Goal: Information Seeking & Learning: Check status

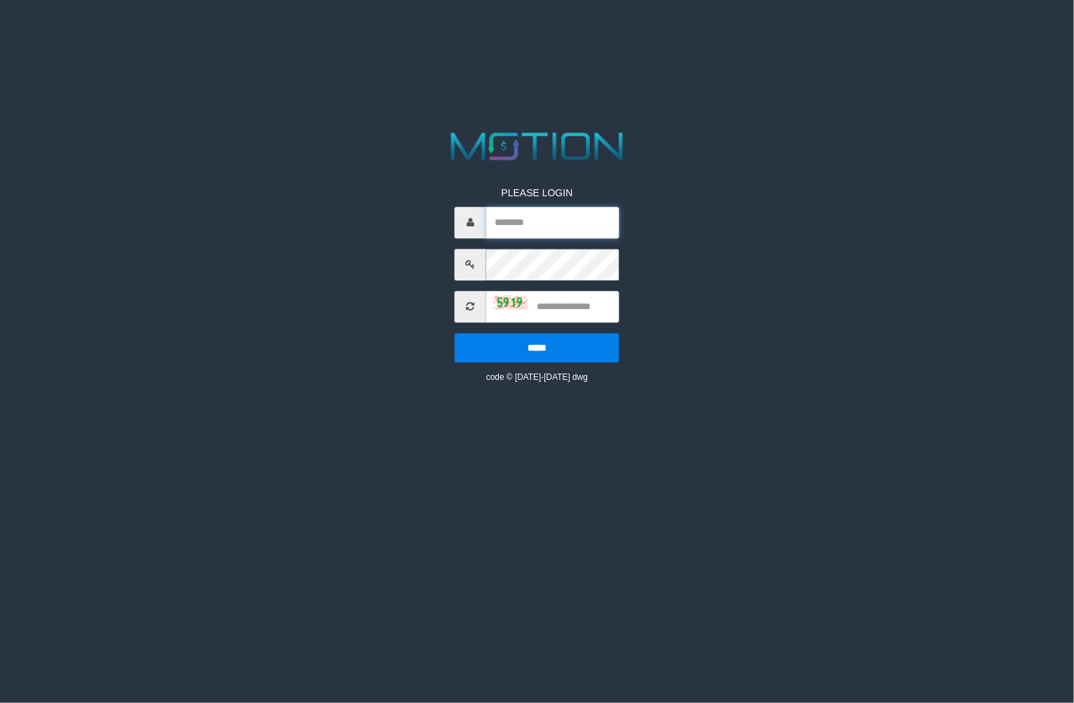
type input "*********"
click at [563, 323] on div "PLEASE LOGIN ********* ***** code © 2012-2018 dwg" at bounding box center [537, 274] width 186 height 219
click at [561, 317] on input "text" at bounding box center [552, 307] width 133 height 32
type input "****"
click at [455, 333] on input "*****" at bounding box center [537, 347] width 165 height 29
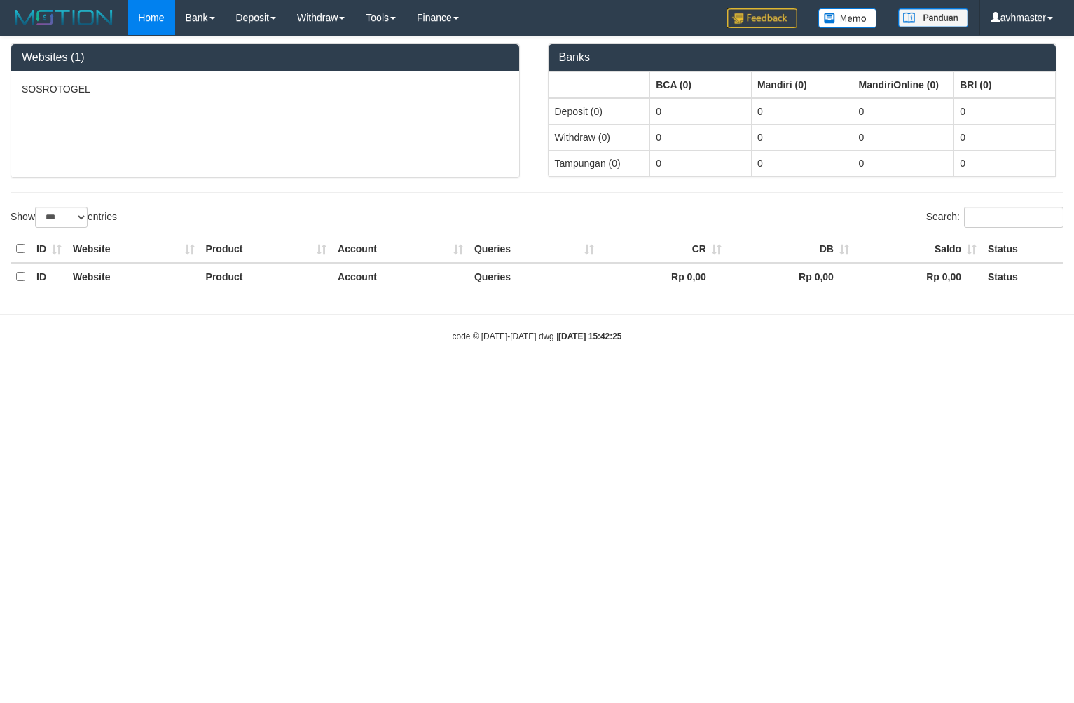
select select "***"
drag, startPoint x: 965, startPoint y: 438, endPoint x: 927, endPoint y: 415, distance: 44.3
click at [957, 378] on html "Toggle navigation Home Bank Account List Load By Website Group [ITOTO] SOSROTOG…" at bounding box center [537, 189] width 1074 height 378
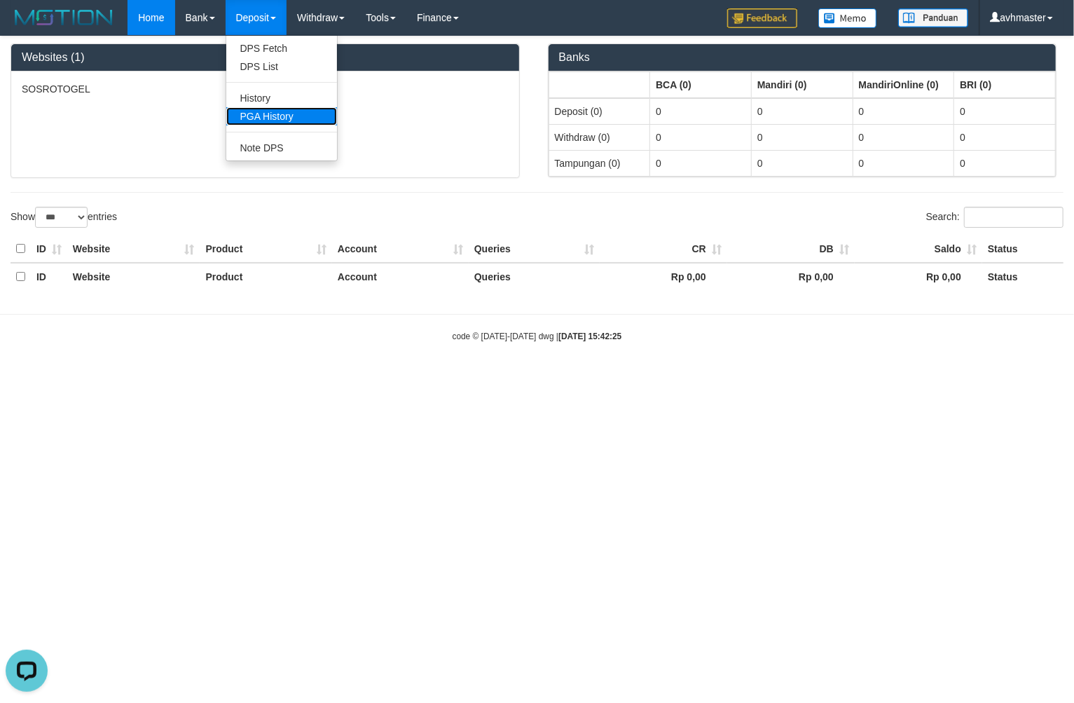
click at [277, 113] on link "PGA History" at bounding box center [281, 116] width 111 height 18
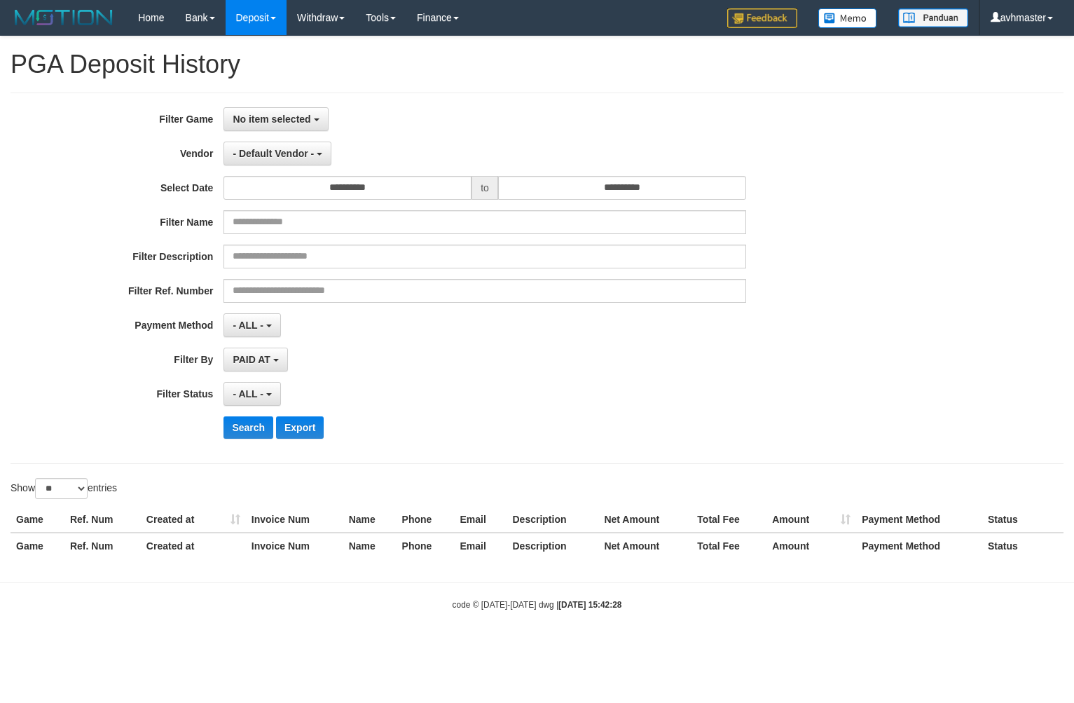
select select
select select "**"
click at [300, 107] on button "No item selected" at bounding box center [275, 119] width 104 height 24
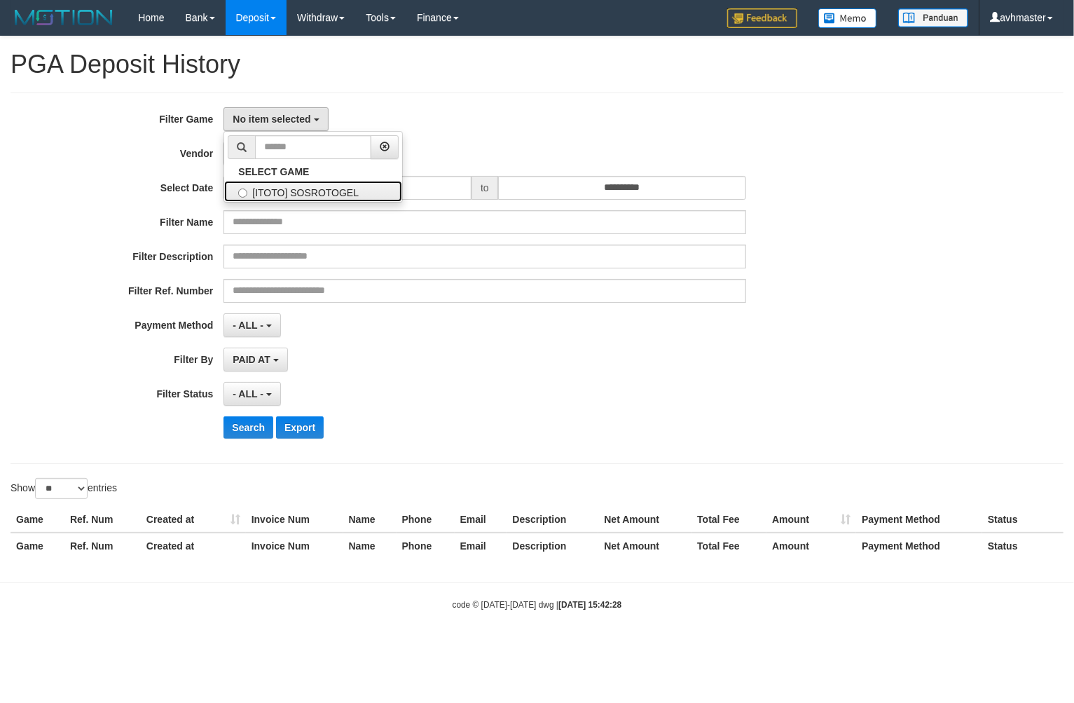
drag, startPoint x: 302, startPoint y: 187, endPoint x: 297, endPoint y: 170, distance: 17.5
click at [303, 188] on label "[ITOTO] SOSROTOGEL" at bounding box center [313, 191] width 178 height 21
select select "***"
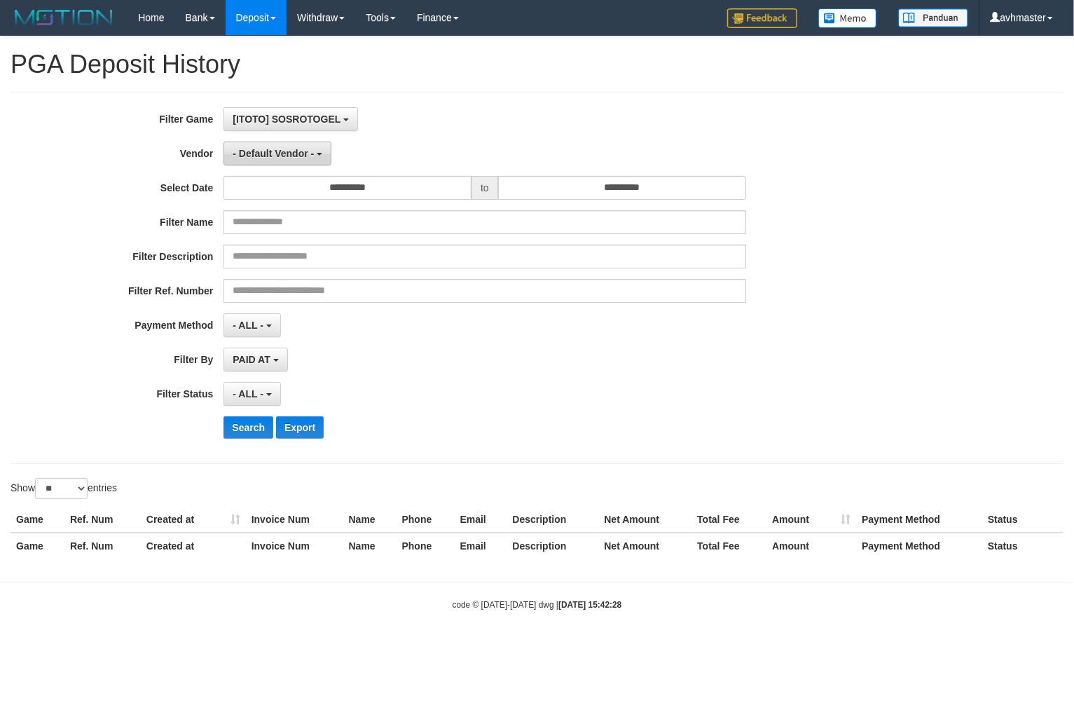
click at [291, 152] on span "- Default Vendor -" at bounding box center [273, 153] width 81 height 11
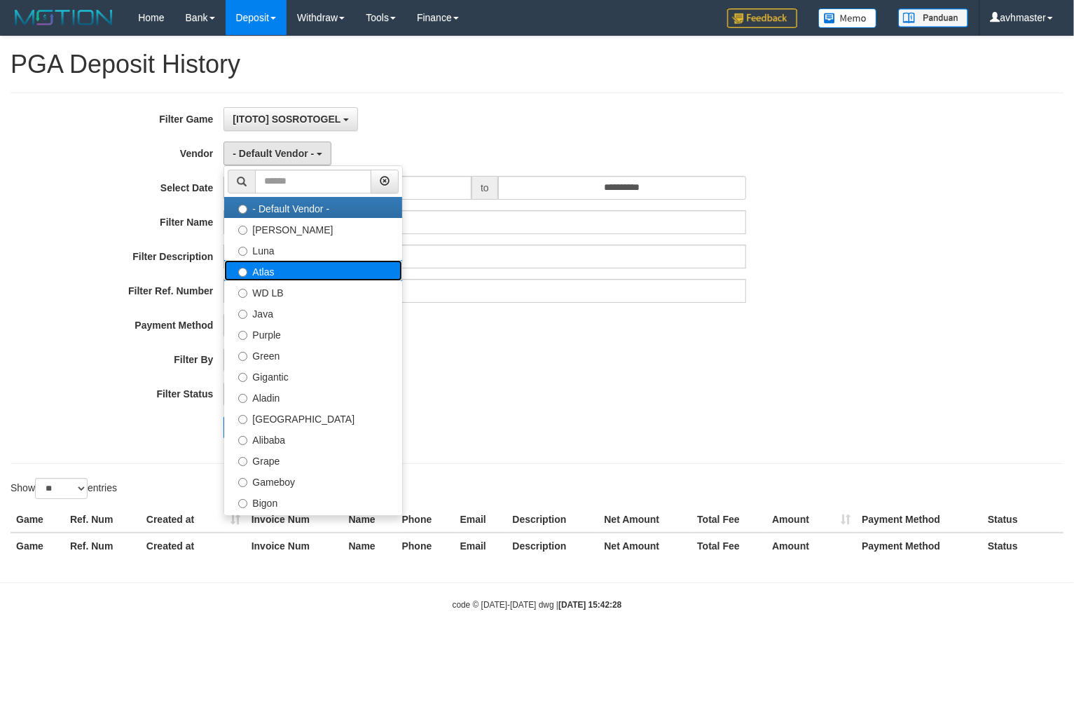
click at [281, 275] on label "Atlas" at bounding box center [313, 270] width 178 height 21
select select "**********"
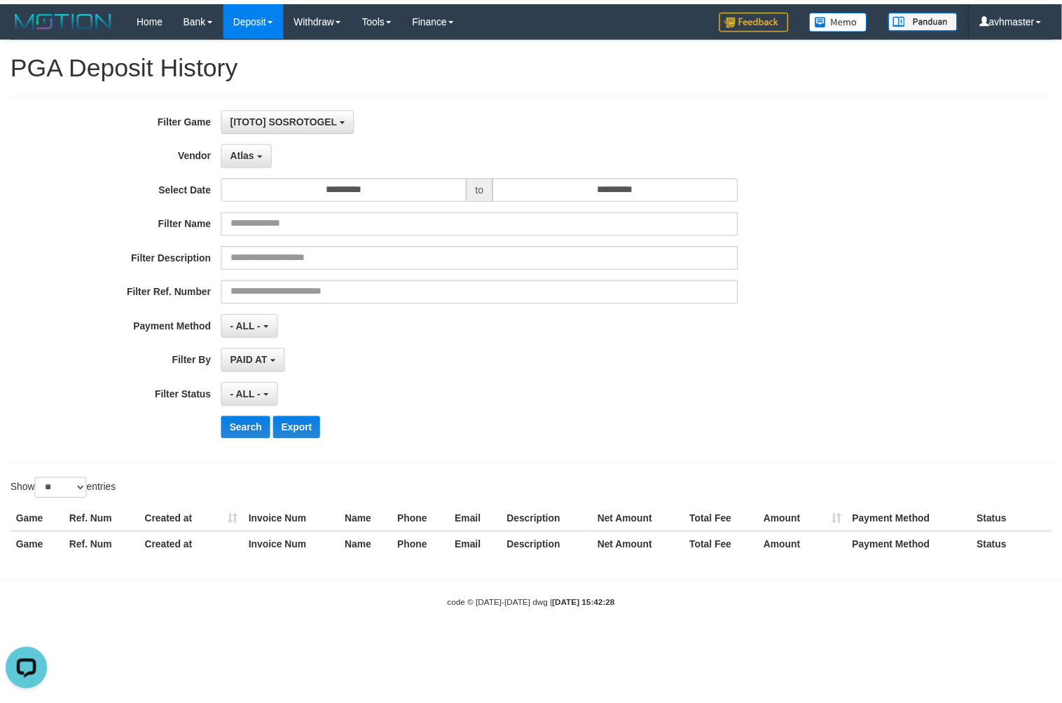
scroll to position [0, 0]
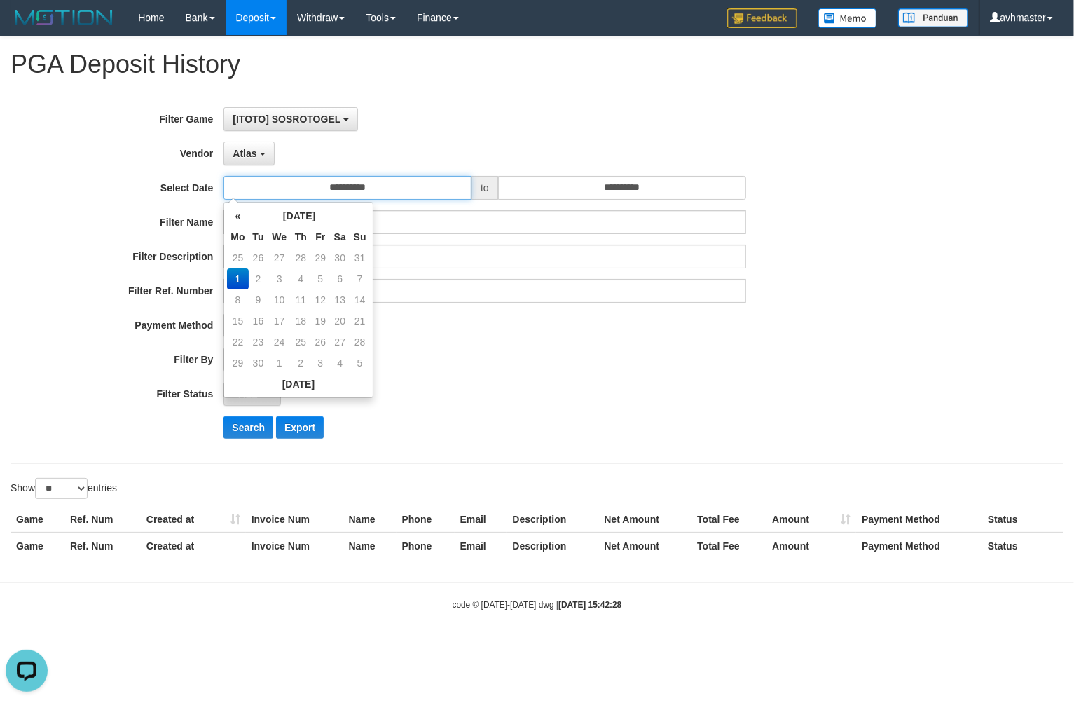
click at [345, 185] on input "**********" at bounding box center [347, 188] width 248 height 24
drag, startPoint x: 368, startPoint y: 248, endPoint x: 408, endPoint y: 248, distance: 39.9
click at [368, 248] on td "31" at bounding box center [360, 257] width 20 height 21
type input "**********"
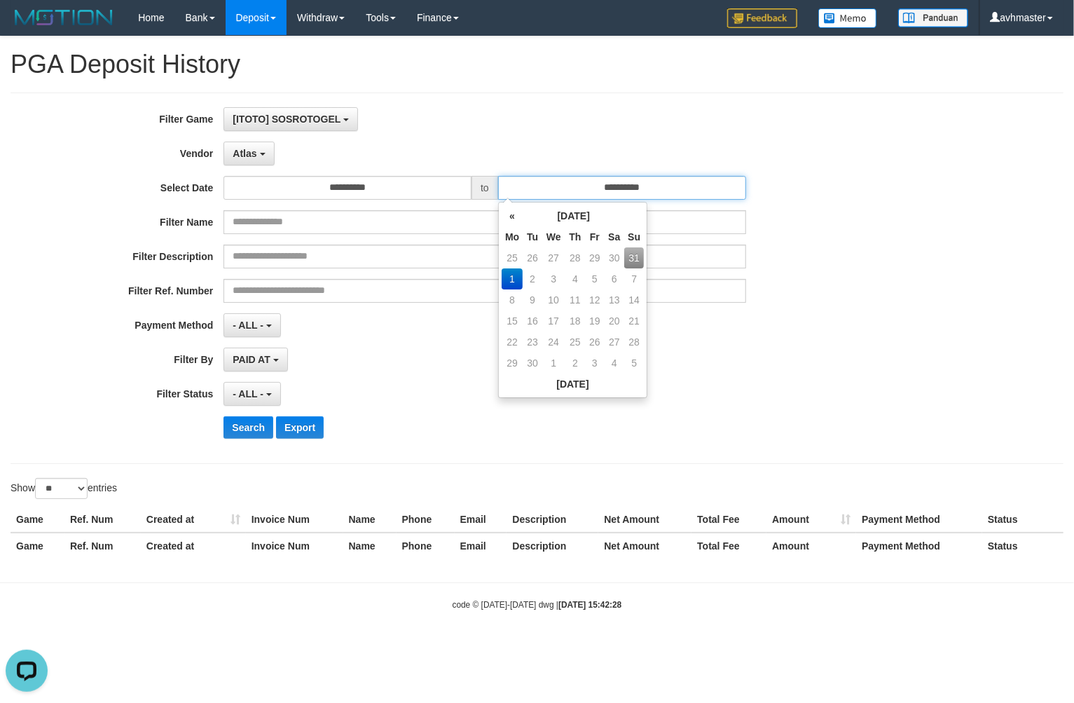
drag, startPoint x: 628, startPoint y: 187, endPoint x: 663, endPoint y: 239, distance: 62.6
click at [630, 188] on input "**********" at bounding box center [622, 188] width 248 height 24
click at [638, 254] on td "31" at bounding box center [634, 257] width 20 height 21
type input "**********"
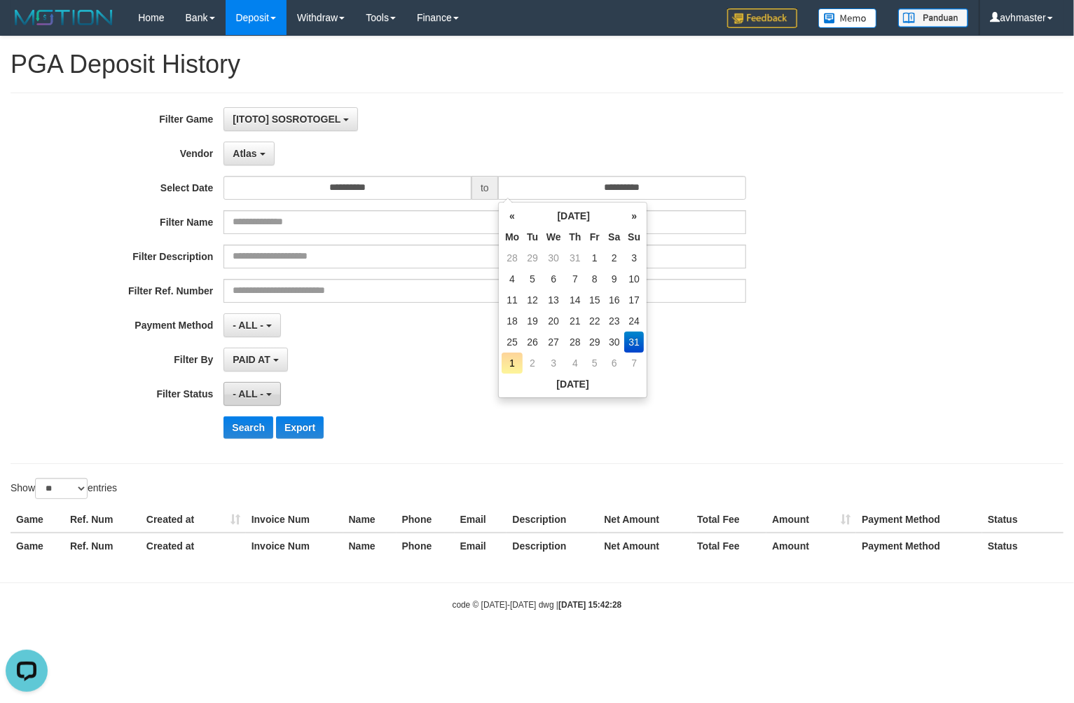
drag, startPoint x: 235, startPoint y: 383, endPoint x: 251, endPoint y: 418, distance: 38.3
click at [236, 383] on button "- ALL -" at bounding box center [251, 394] width 57 height 24
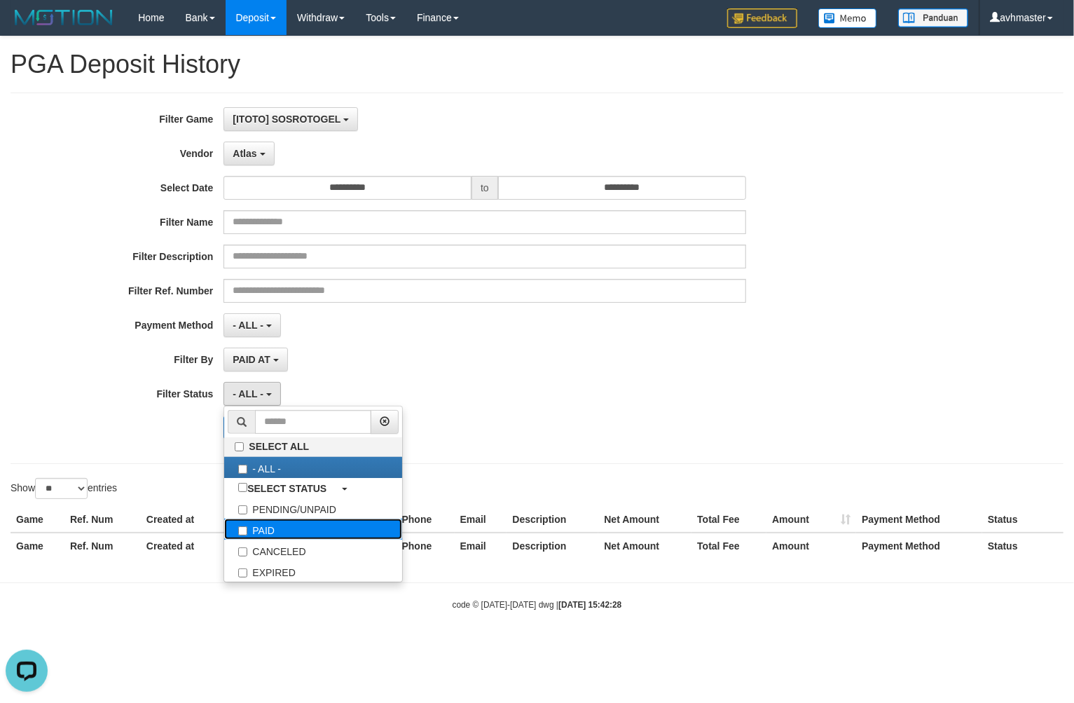
click at [255, 523] on label "PAID" at bounding box center [313, 528] width 178 height 21
select select "*"
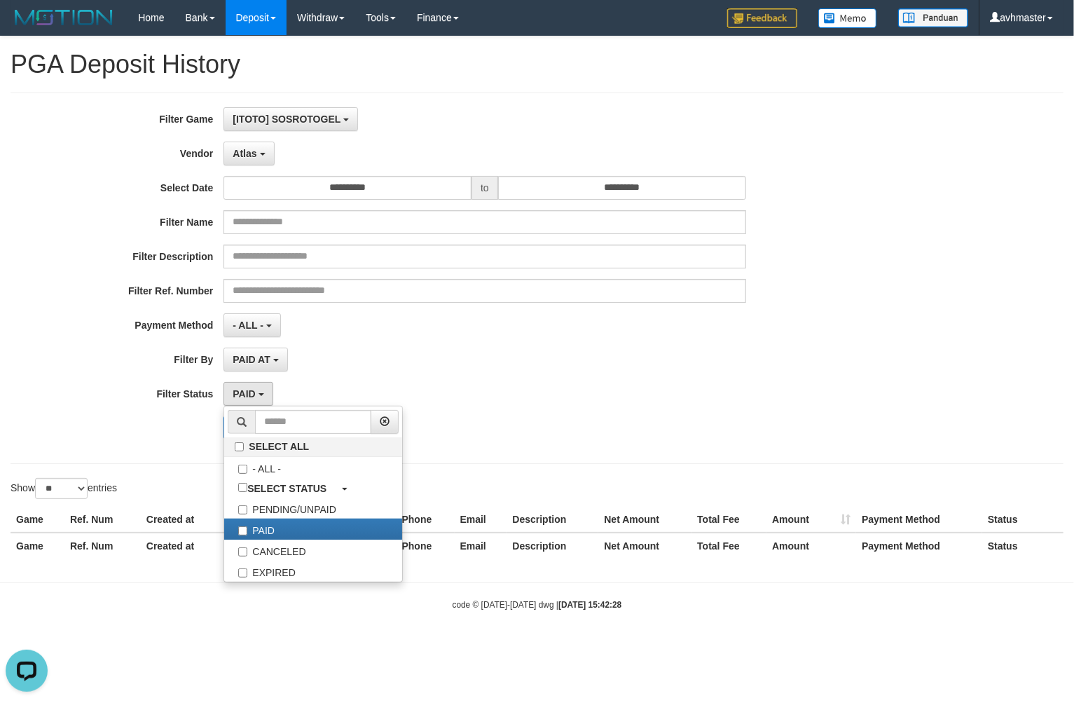
click at [154, 467] on div "**********" at bounding box center [537, 302] width 1074 height 532
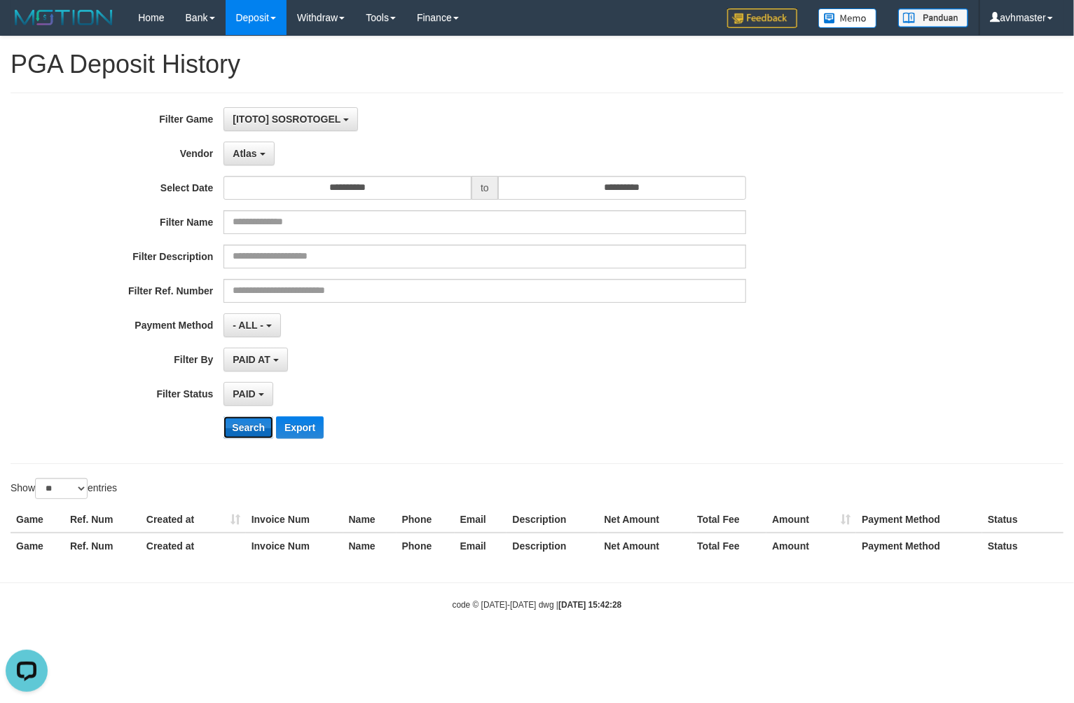
click at [247, 417] on button "Search" at bounding box center [248, 427] width 50 height 22
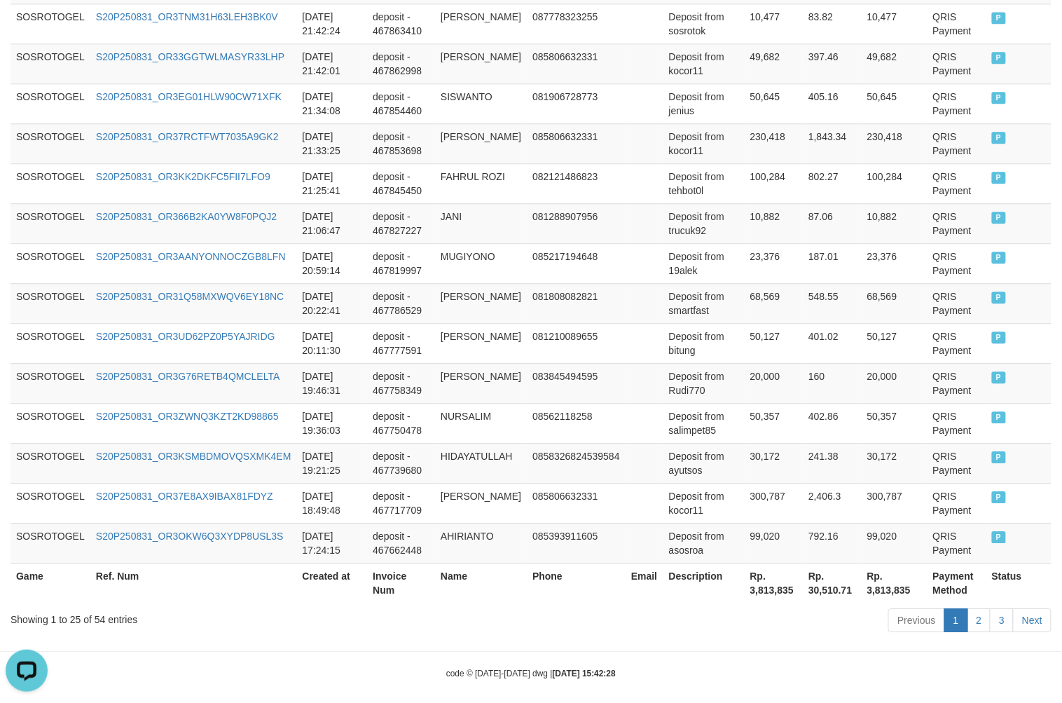
scroll to position [996, 0]
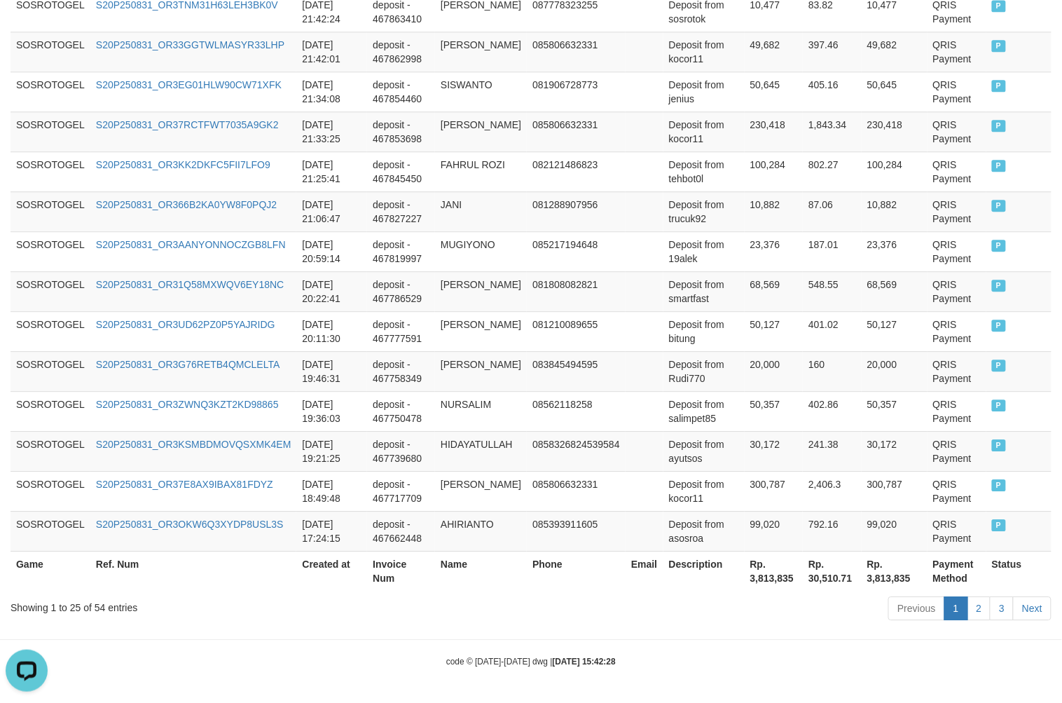
click at [773, 582] on th "Rp. 3,813,835" at bounding box center [774, 571] width 58 height 40
copy th "3,813,835"
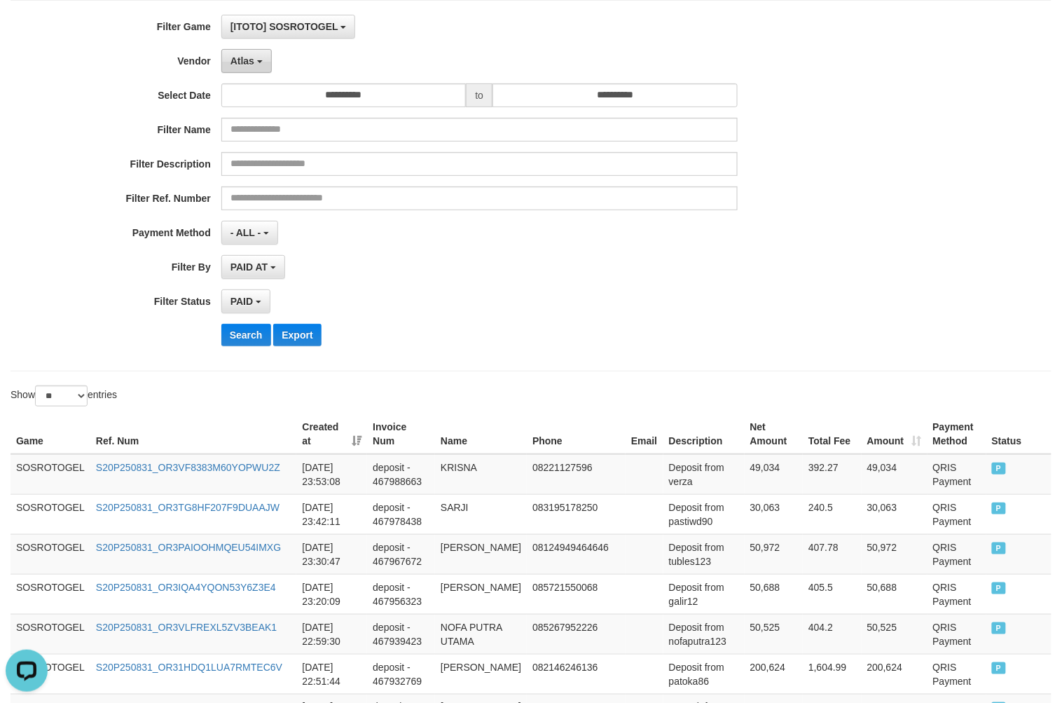
scroll to position [0, 0]
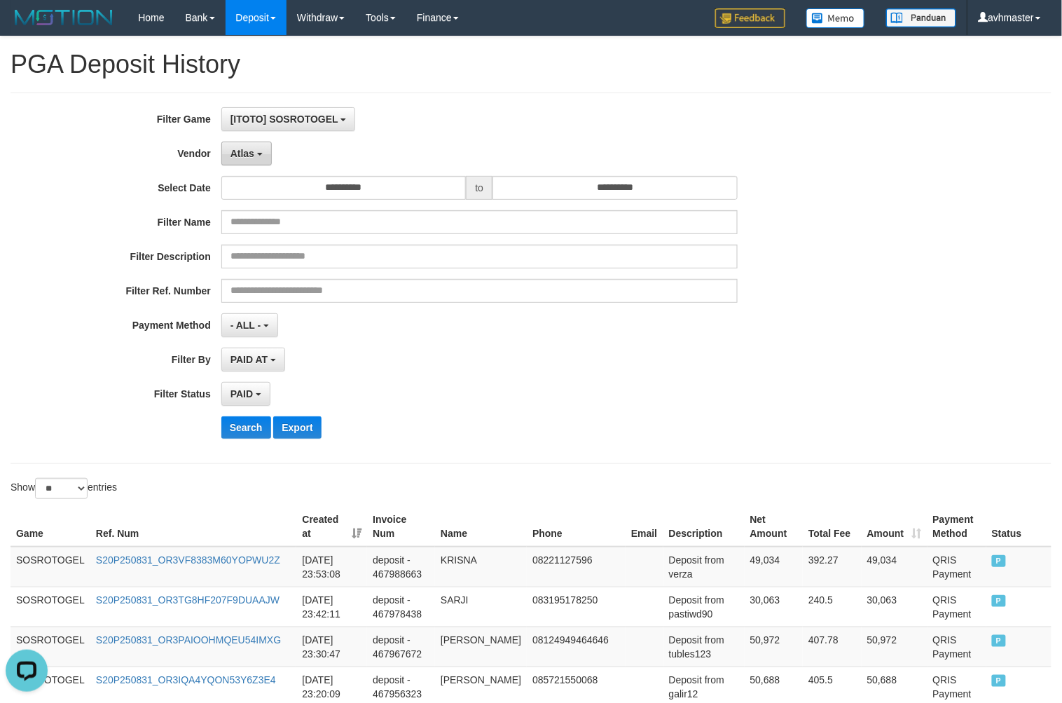
click at [248, 149] on span "Atlas" at bounding box center [242, 153] width 24 height 11
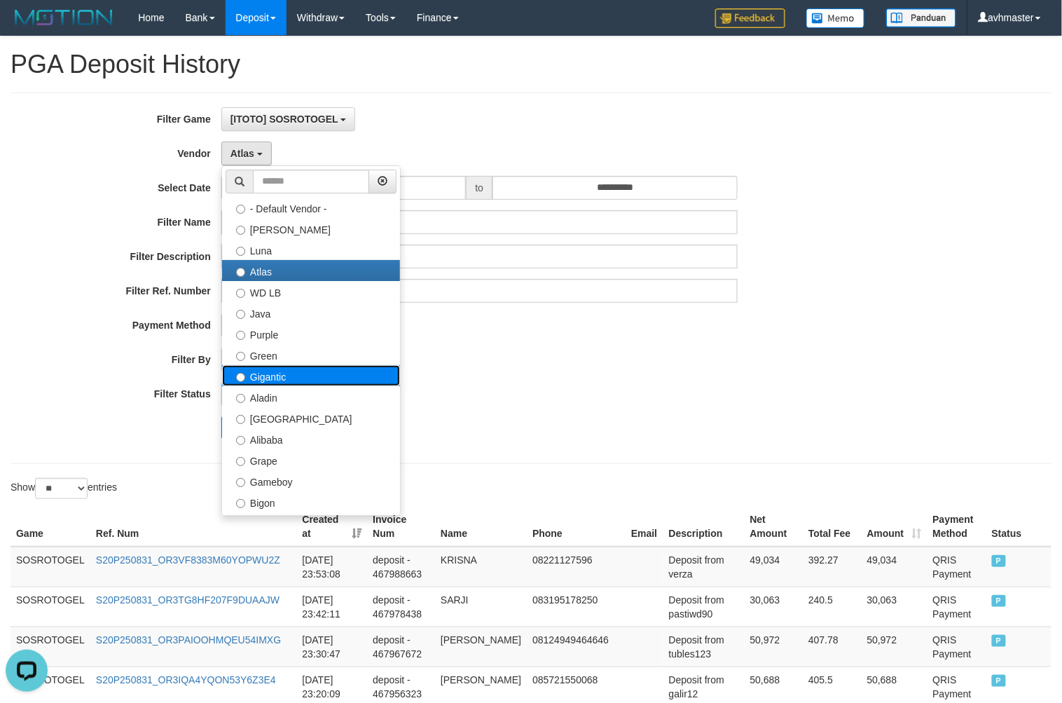
click at [298, 373] on label "Gigantic" at bounding box center [311, 375] width 178 height 21
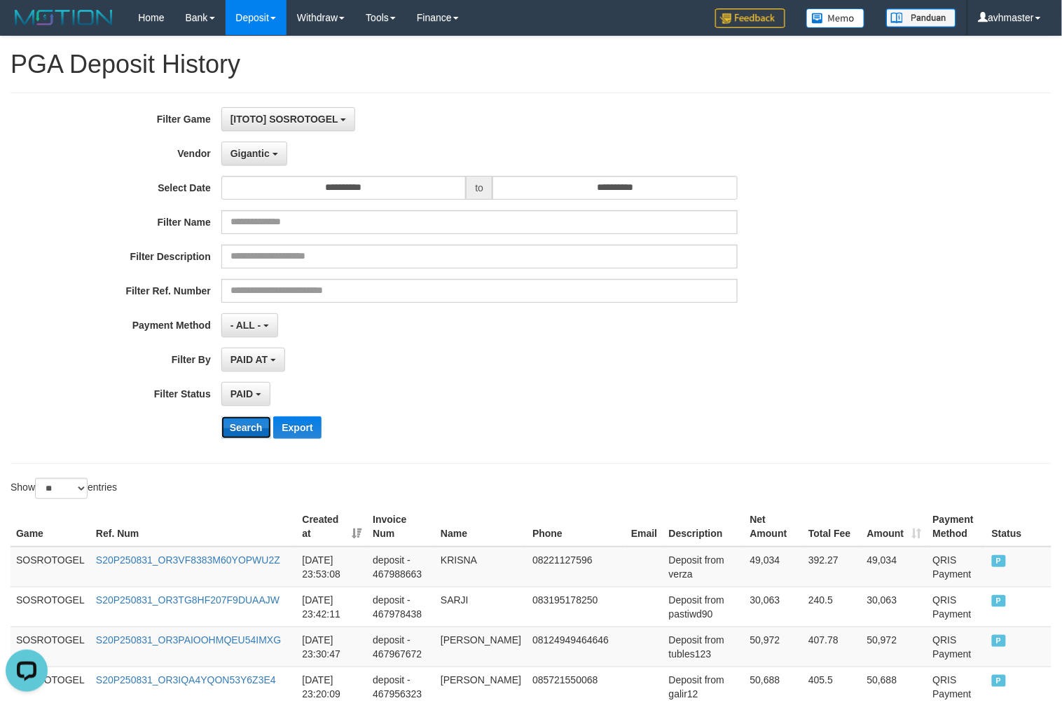
click at [246, 439] on button "Search" at bounding box center [246, 427] width 50 height 22
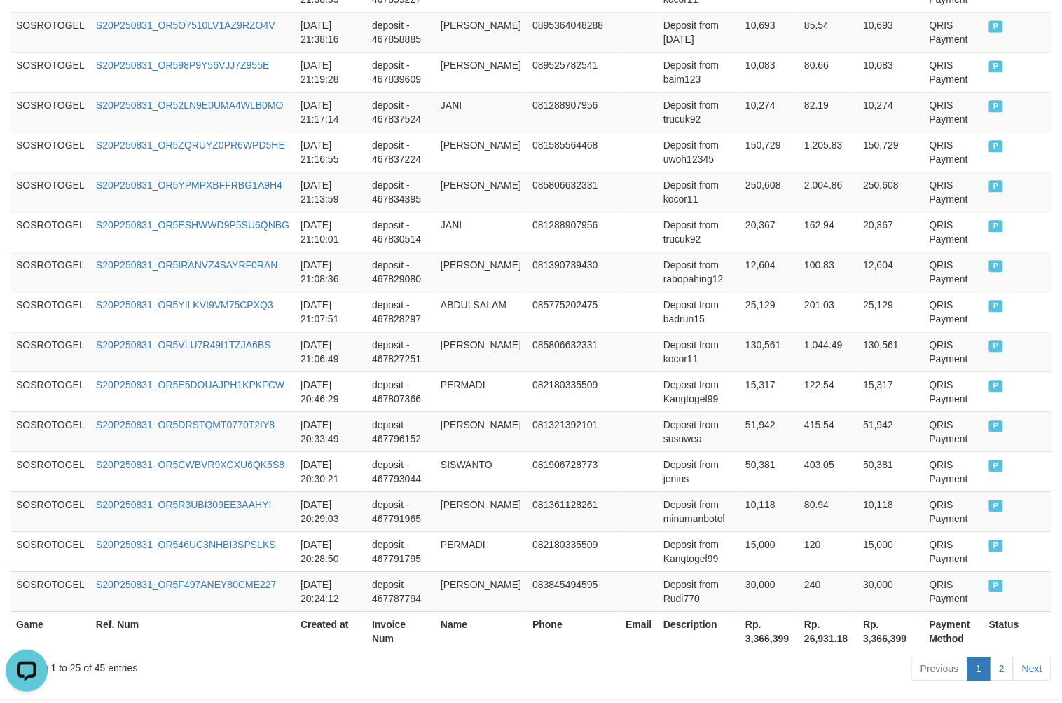
scroll to position [996, 0]
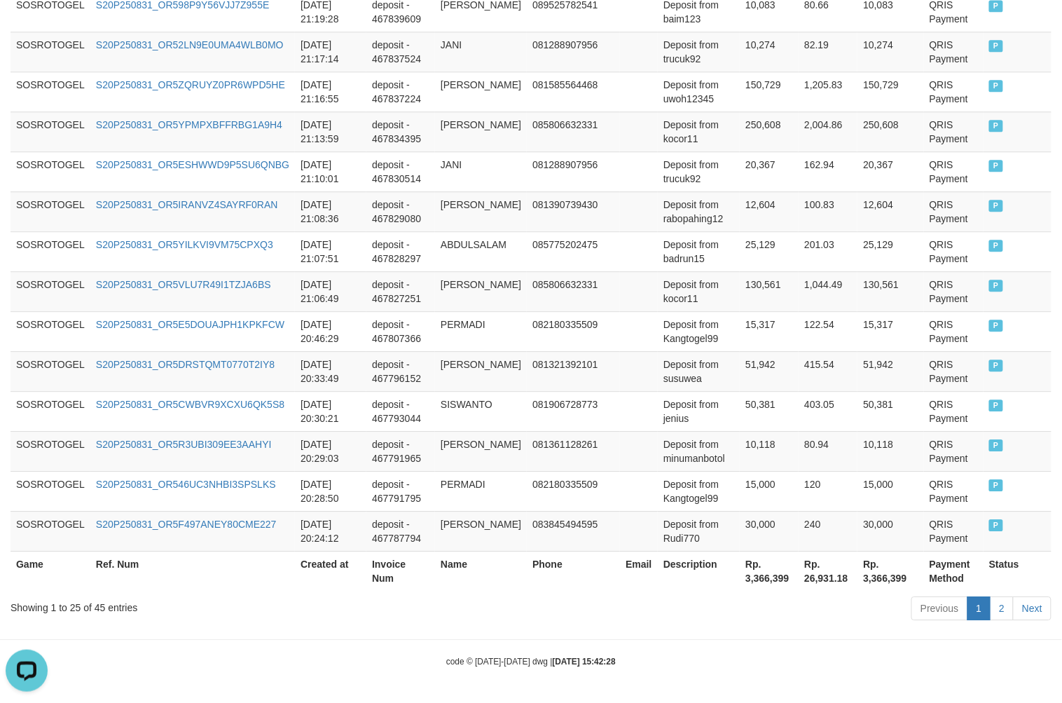
click at [747, 571] on th "Rp. 3,366,399" at bounding box center [769, 571] width 59 height 40
copy th "3,366,399"
drag, startPoint x: 934, startPoint y: 333, endPoint x: 642, endPoint y: 286, distance: 296.7
click at [934, 333] on td "QRIS Payment" at bounding box center [954, 331] width 60 height 40
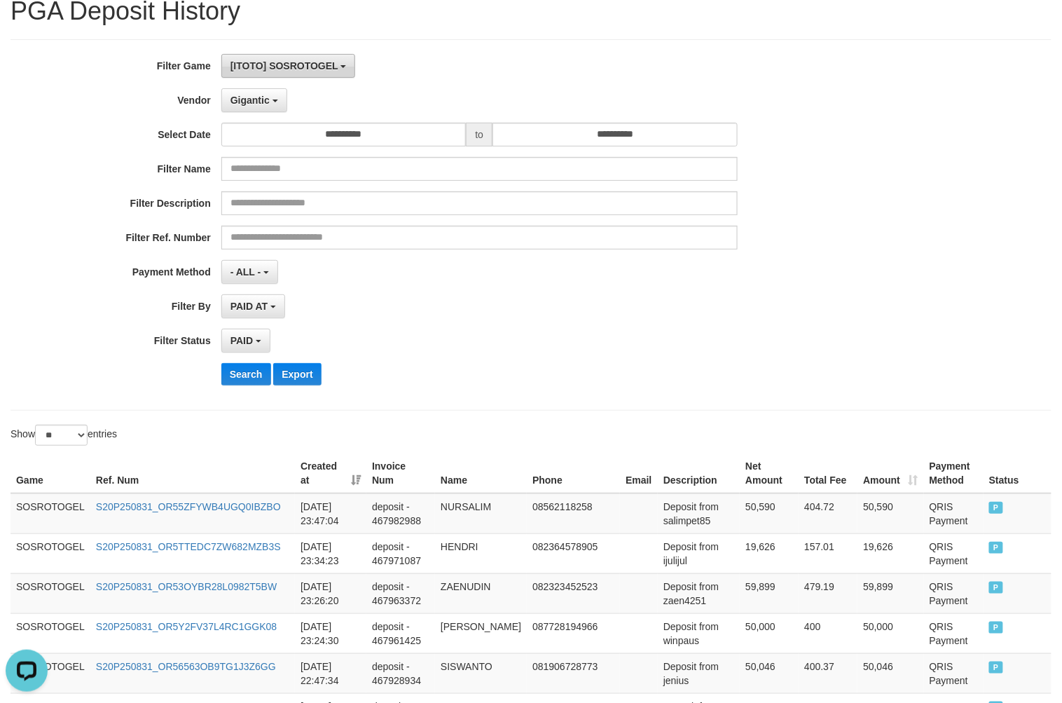
scroll to position [0, 0]
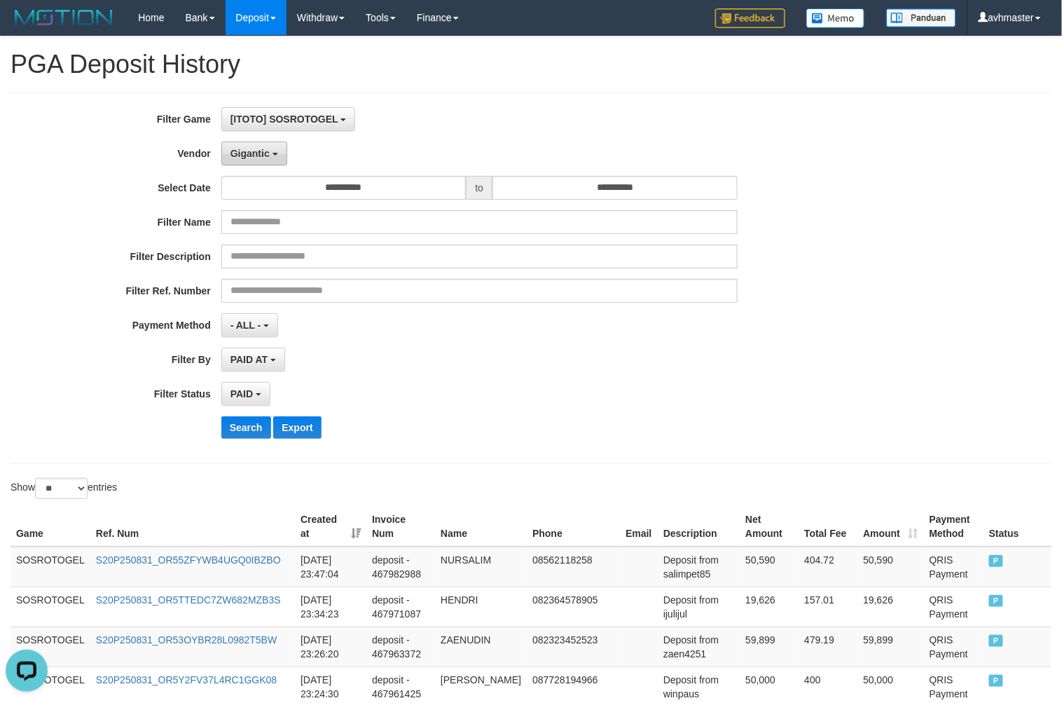
click at [250, 149] on span "Gigantic" at bounding box center [249, 153] width 39 height 11
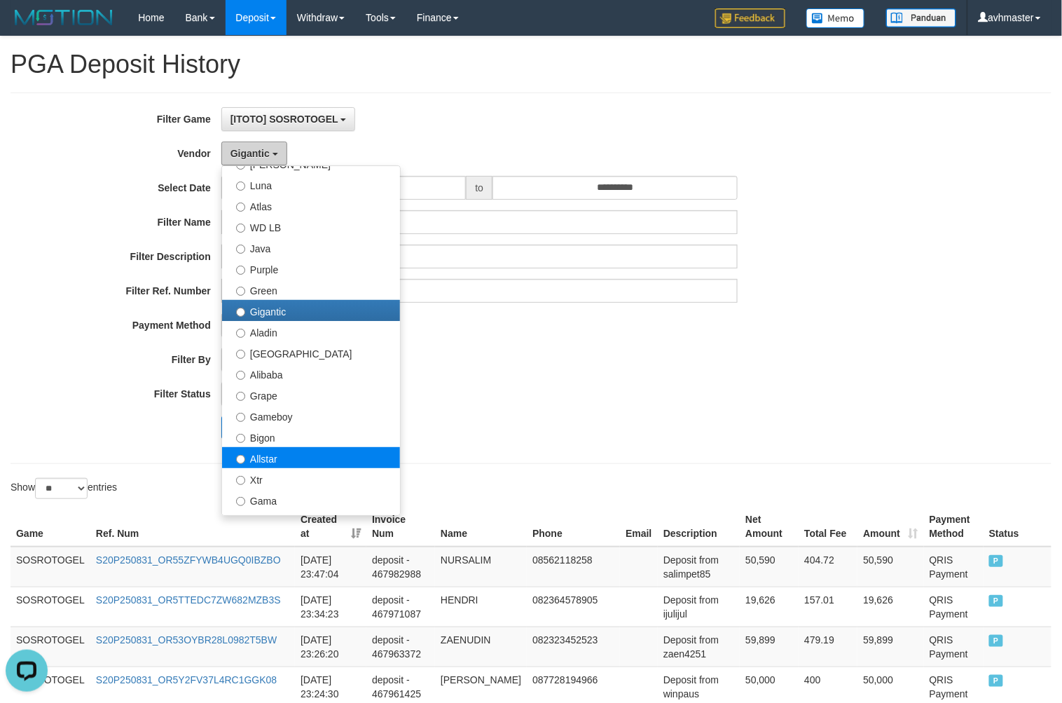
scroll to position [156, 0]
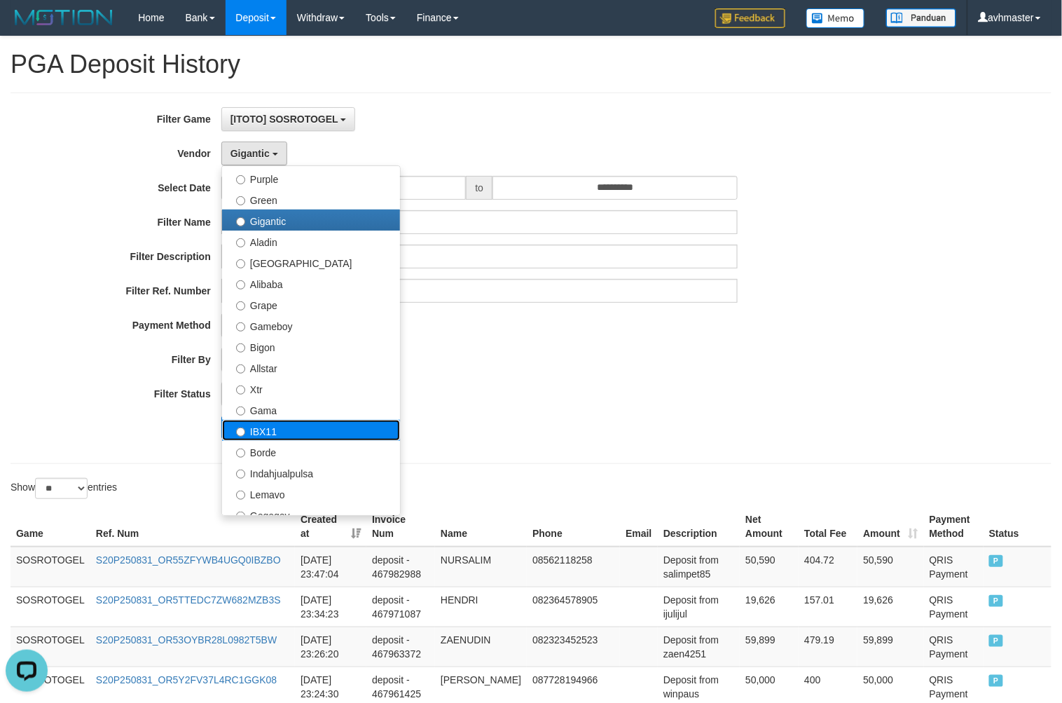
click at [277, 431] on label "IBX11" at bounding box center [311, 430] width 178 height 21
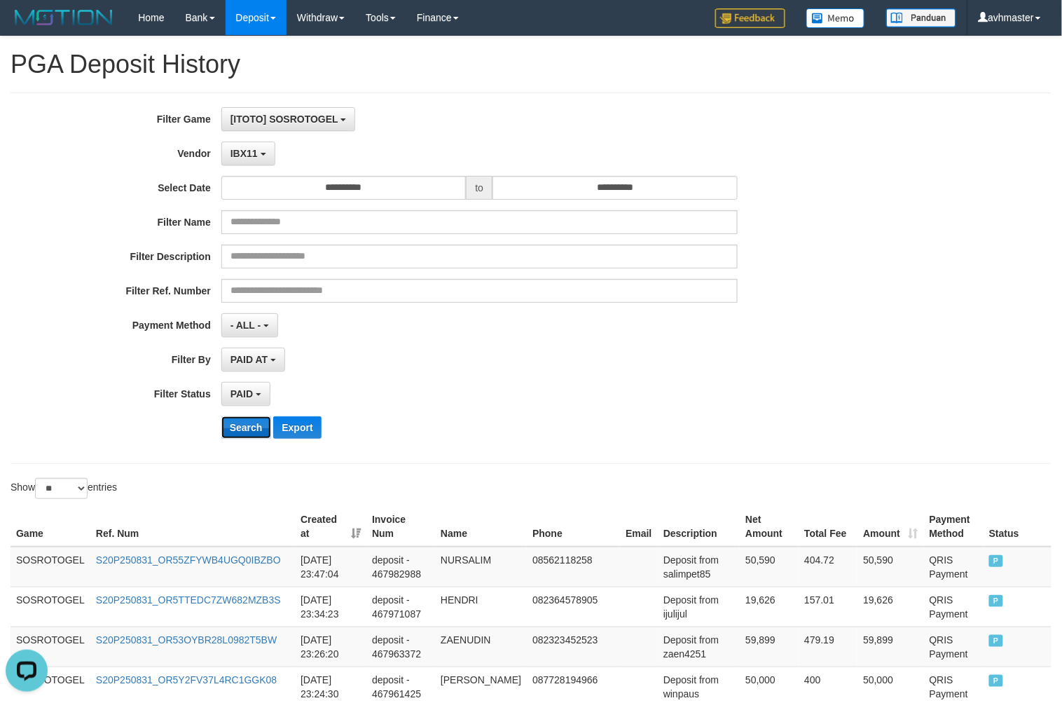
click at [254, 431] on button "Search" at bounding box center [246, 427] width 50 height 22
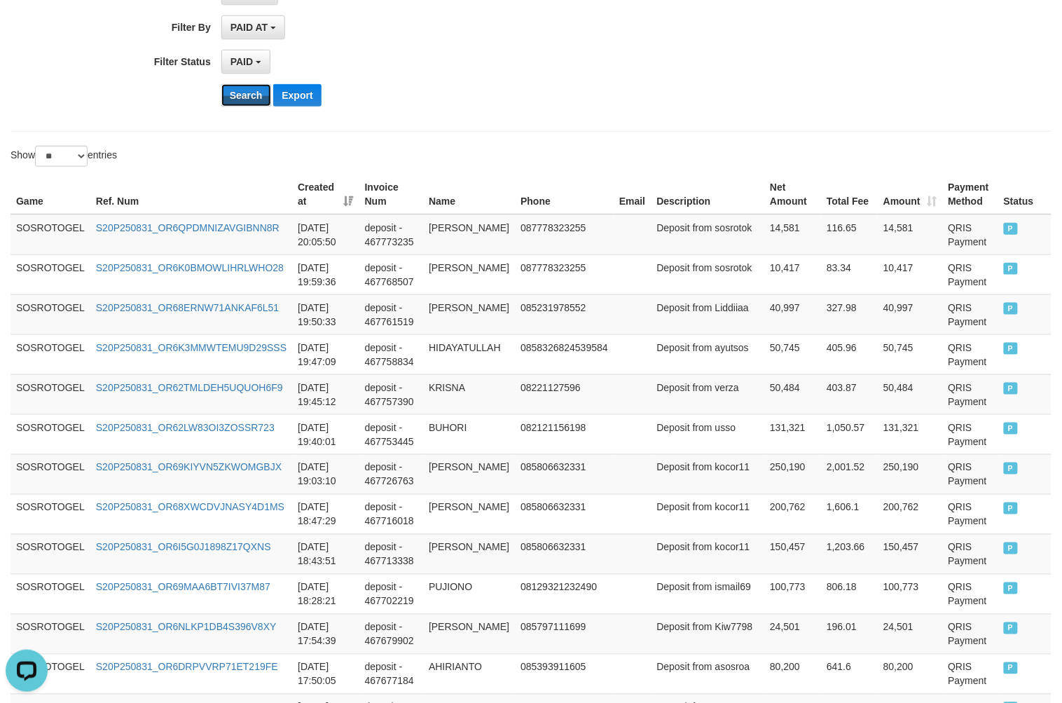
scroll to position [1052, 0]
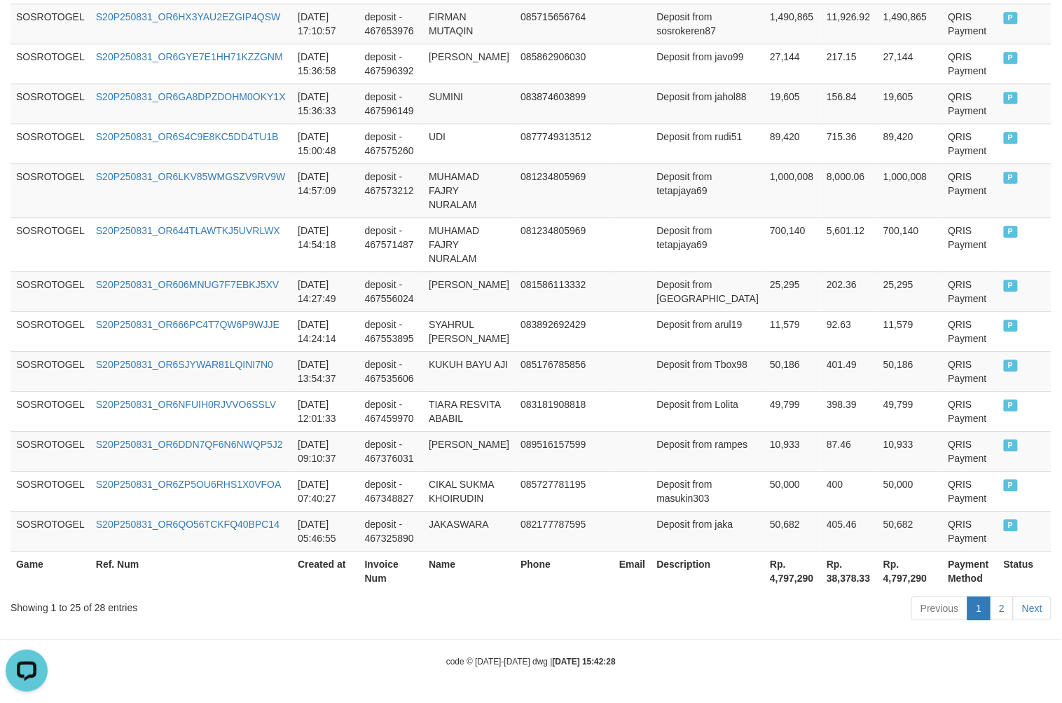
click at [765, 582] on th "Rp. 4,797,290" at bounding box center [792, 571] width 57 height 40
click at [764, 579] on th "Rp. 4,797,290" at bounding box center [792, 571] width 57 height 40
copy th "4,797,290"
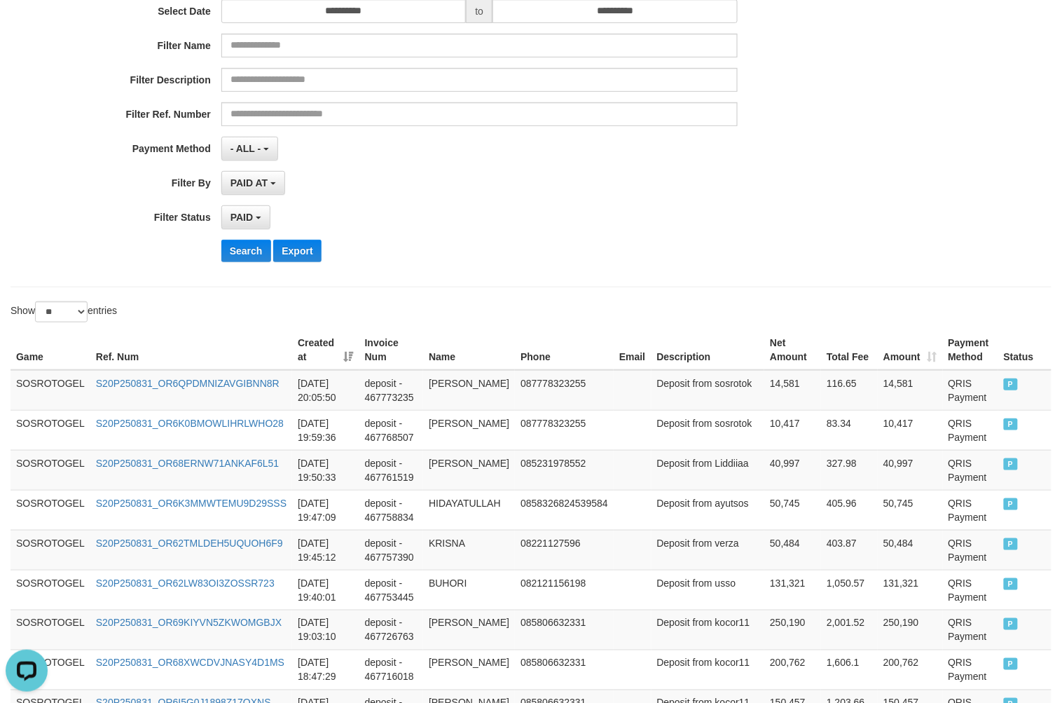
scroll to position [0, 0]
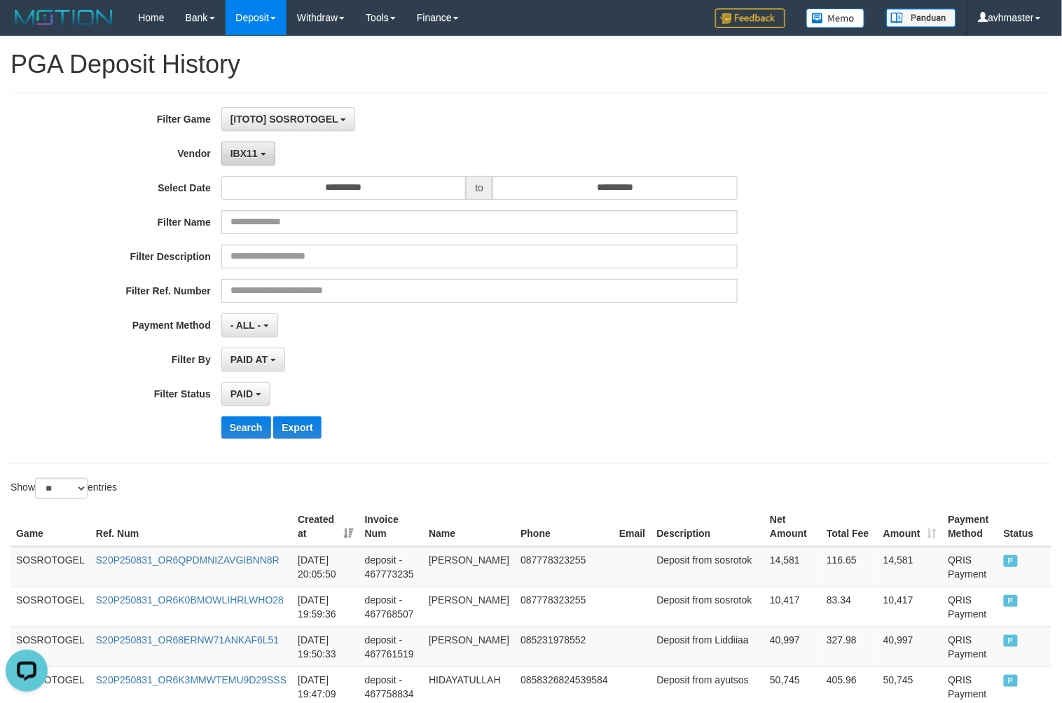
click at [226, 155] on button "IBX11" at bounding box center [248, 153] width 54 height 24
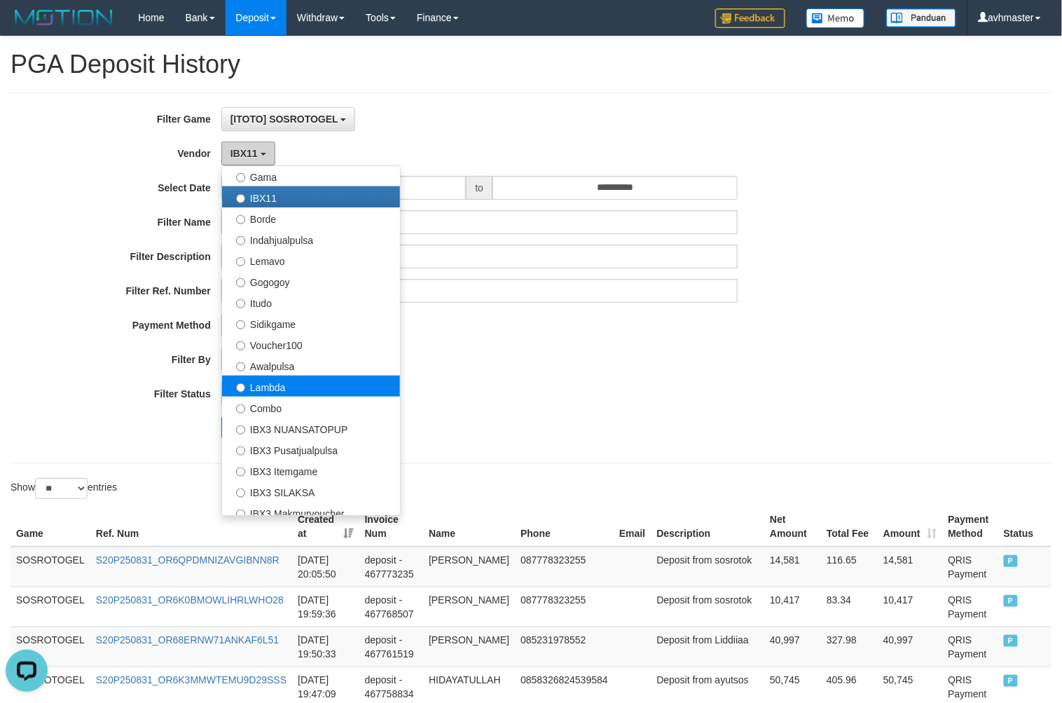
scroll to position [458, 0]
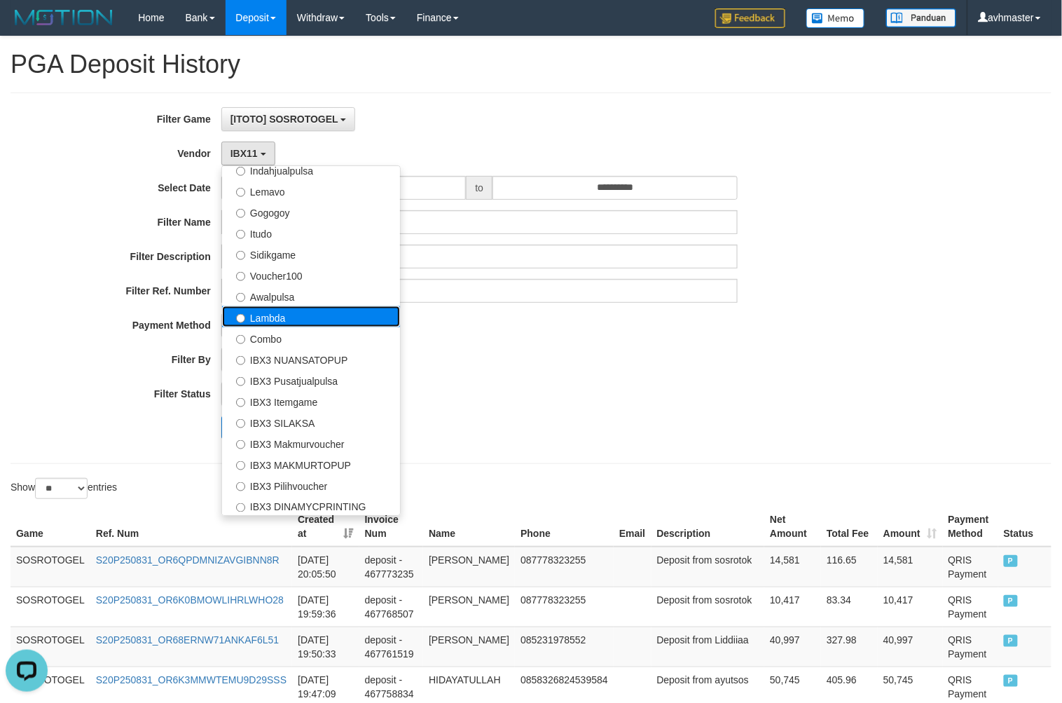
click at [326, 317] on label "Lambda" at bounding box center [311, 316] width 178 height 21
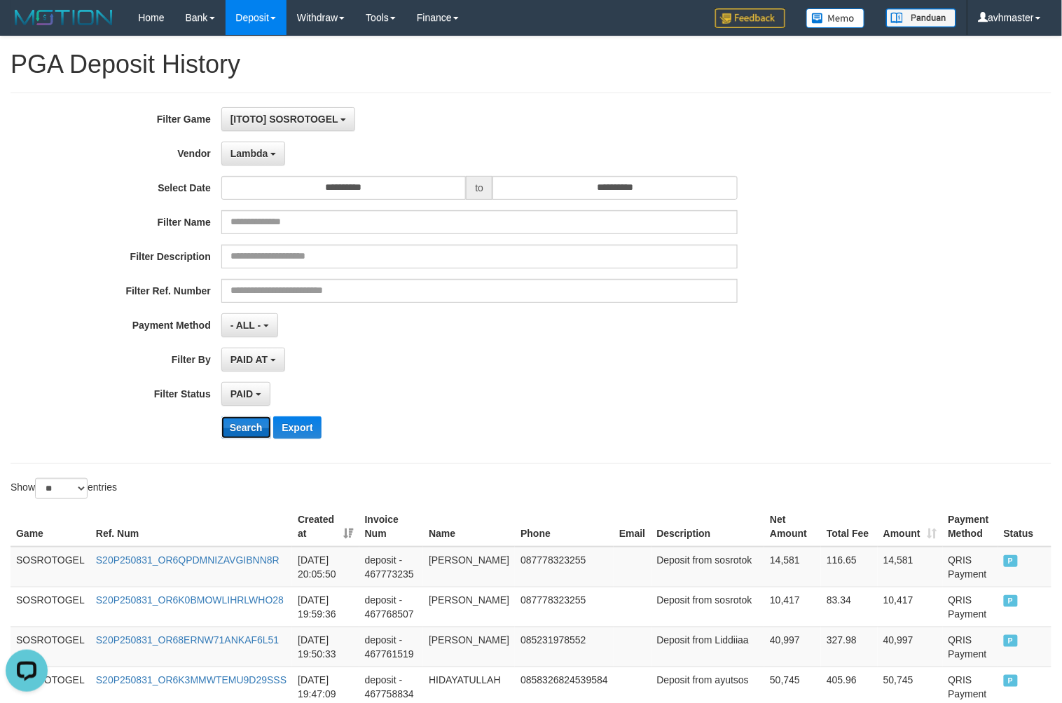
click at [242, 419] on button "Search" at bounding box center [246, 427] width 50 height 22
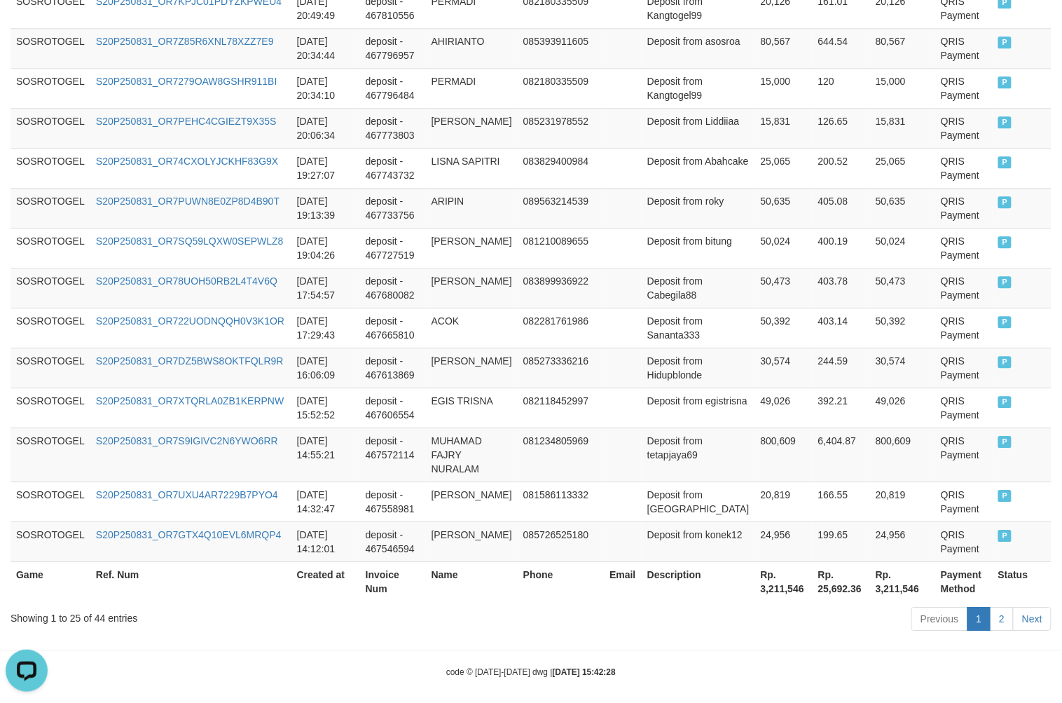
scroll to position [1038, 0]
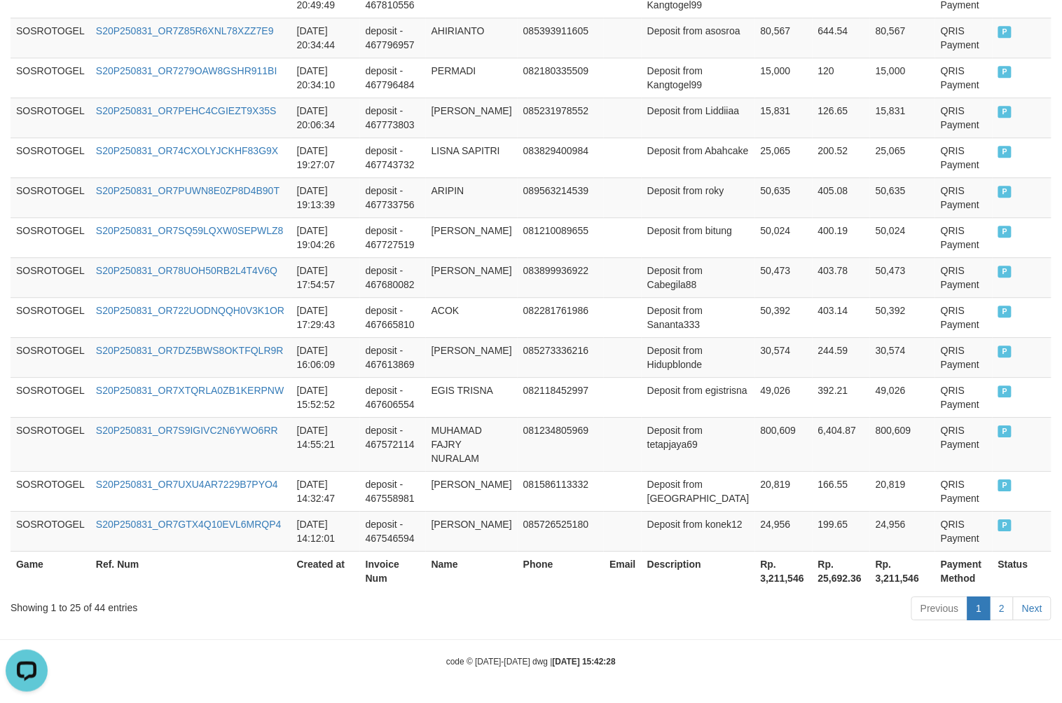
click at [775, 575] on th "Rp. 3,211,546" at bounding box center [783, 571] width 57 height 40
click at [771, 574] on th "Rp. 3,211,546" at bounding box center [783, 571] width 57 height 40
copy th "3,211,546"
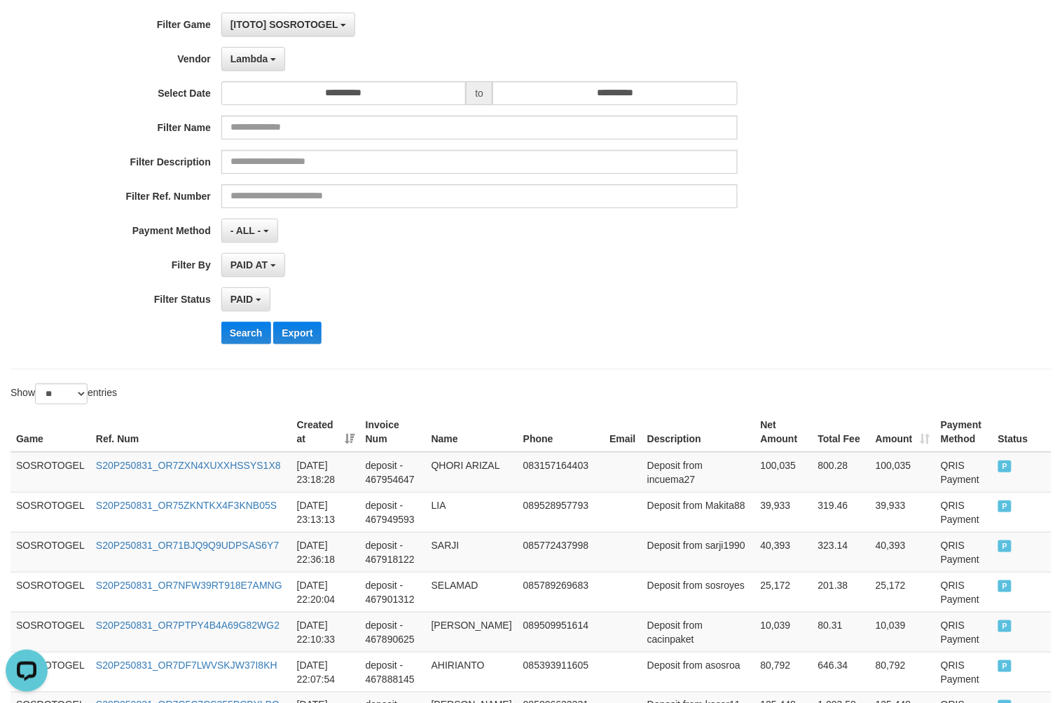
scroll to position [0, 0]
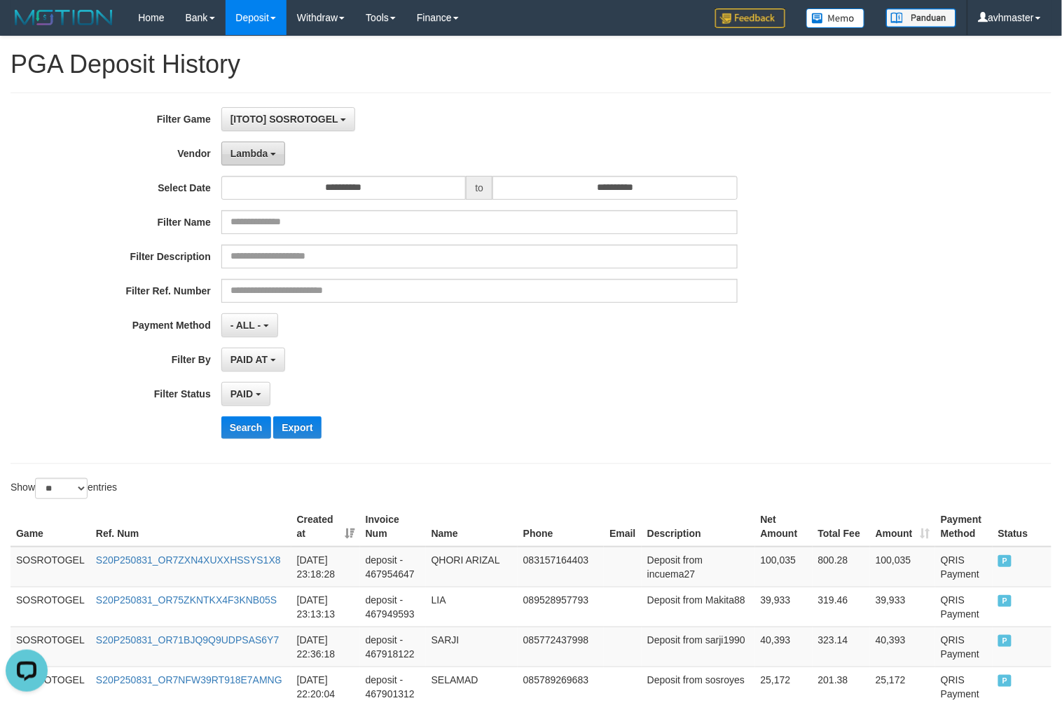
click at [277, 151] on button "Lambda" at bounding box center [253, 153] width 64 height 24
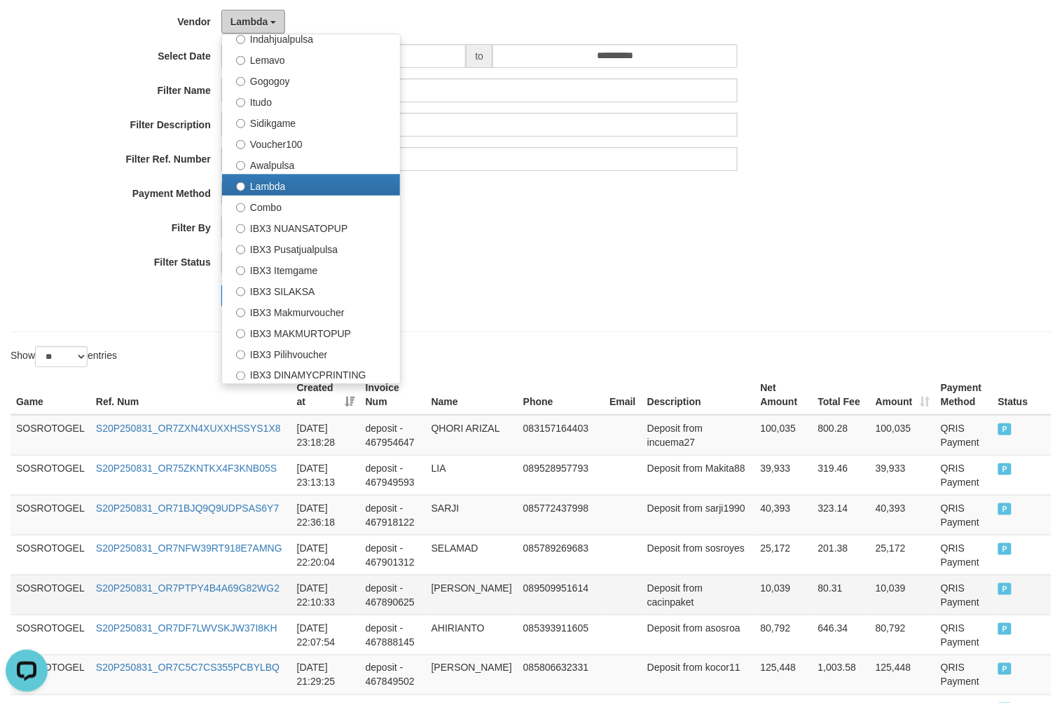
scroll to position [389, 0]
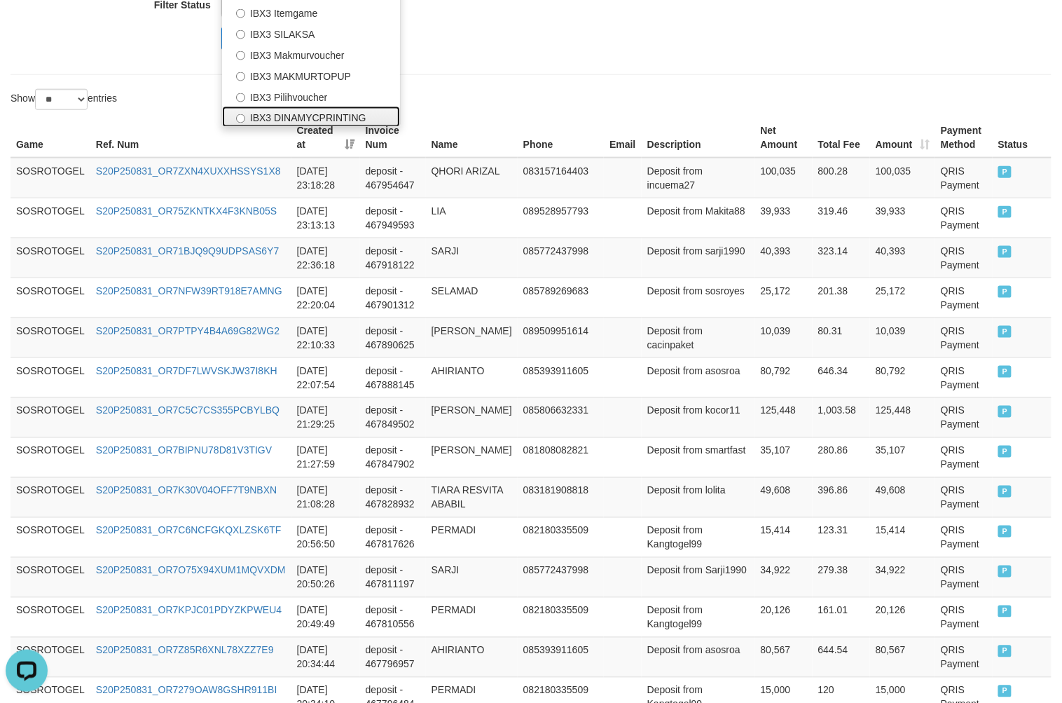
drag, startPoint x: 341, startPoint y: 124, endPoint x: 310, endPoint y: 116, distance: 32.6
click at [341, 123] on label "IBX3 DINAMYCPRINTING" at bounding box center [311, 116] width 178 height 21
select select "**********"
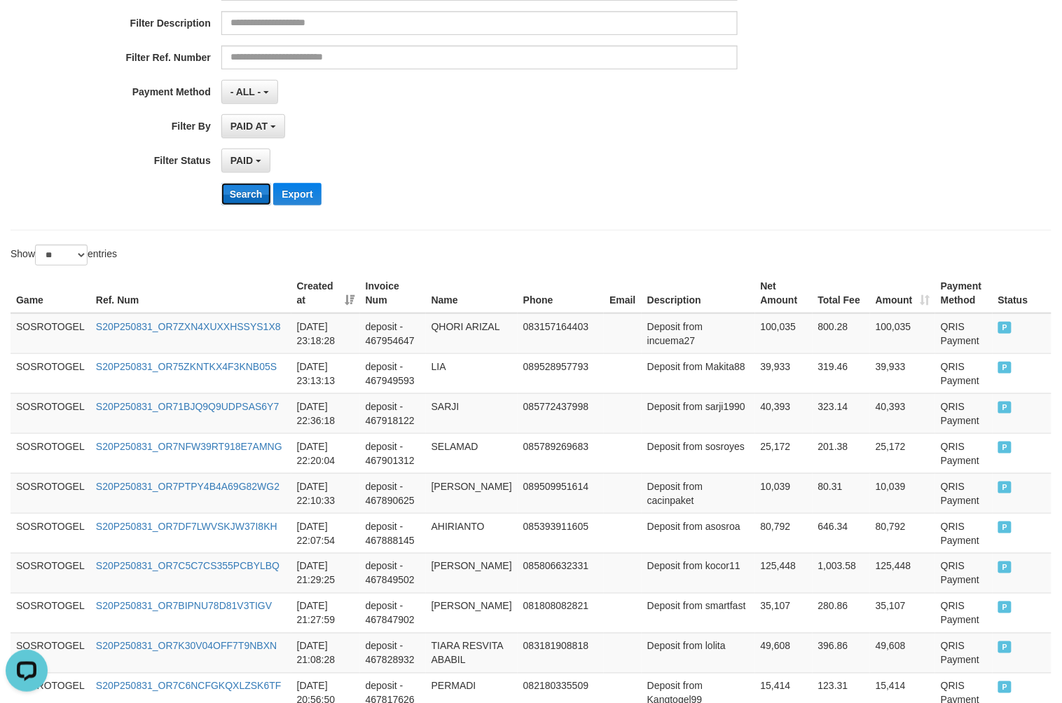
click at [230, 196] on button "Search" at bounding box center [246, 194] width 50 height 22
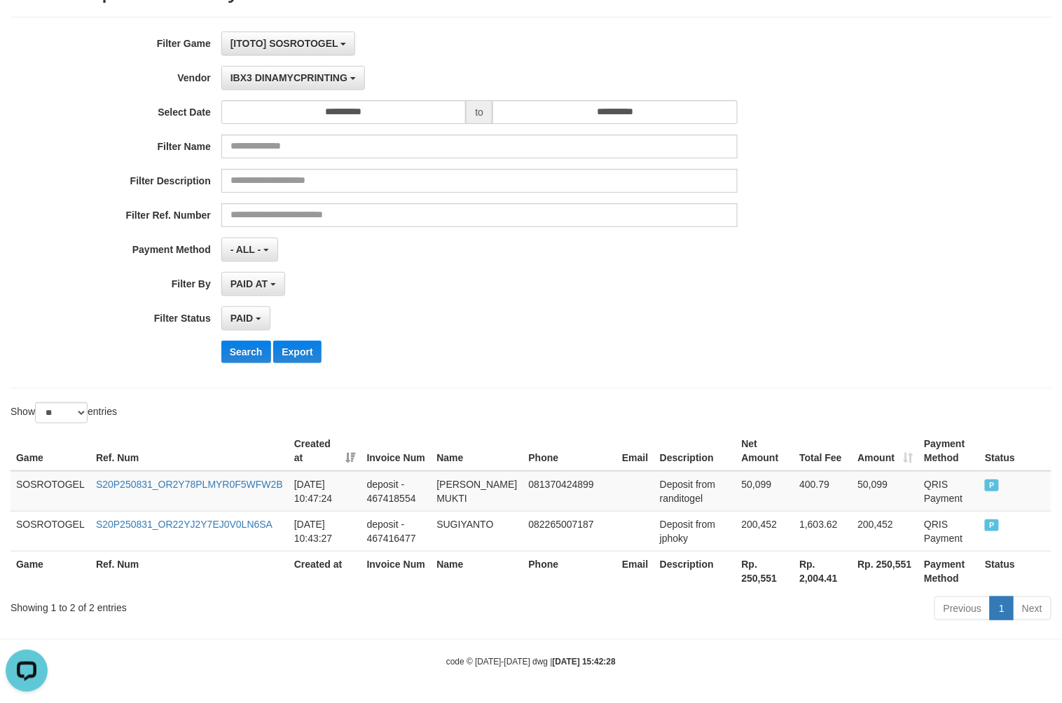
click at [736, 575] on th "Rp. 250,551" at bounding box center [765, 571] width 58 height 40
click at [737, 575] on th "Rp. 250,551" at bounding box center [765, 571] width 58 height 40
copy th "250,551"
drag, startPoint x: 944, startPoint y: 358, endPoint x: 862, endPoint y: 342, distance: 82.8
click at [944, 358] on div "**********" at bounding box center [531, 203] width 1062 height 342
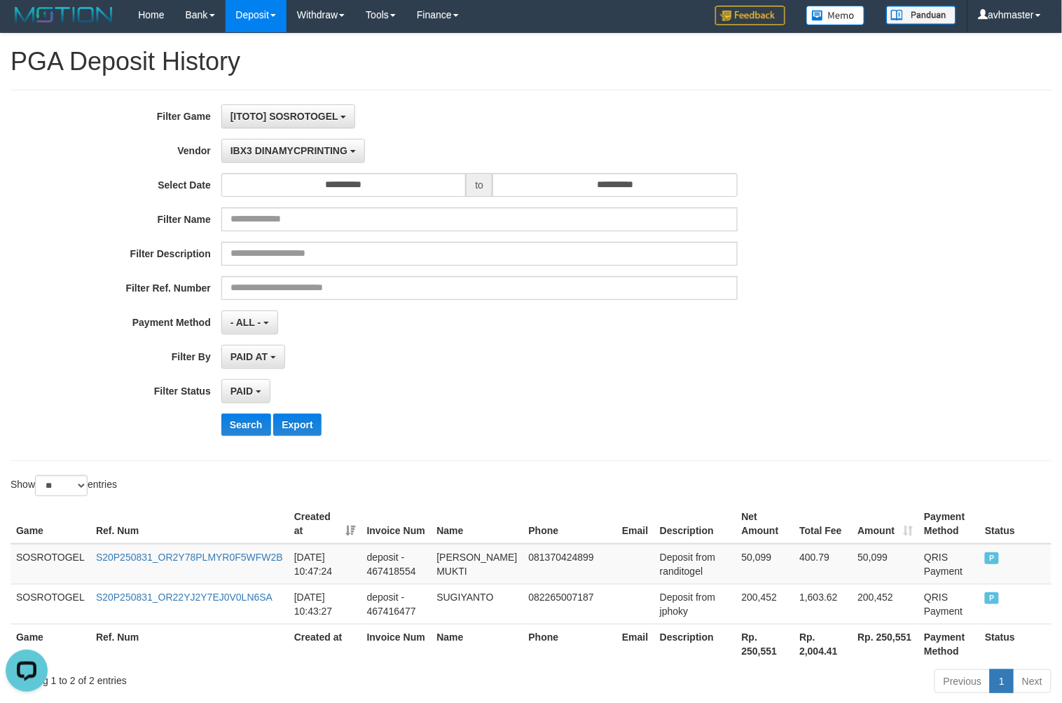
scroll to position [0, 0]
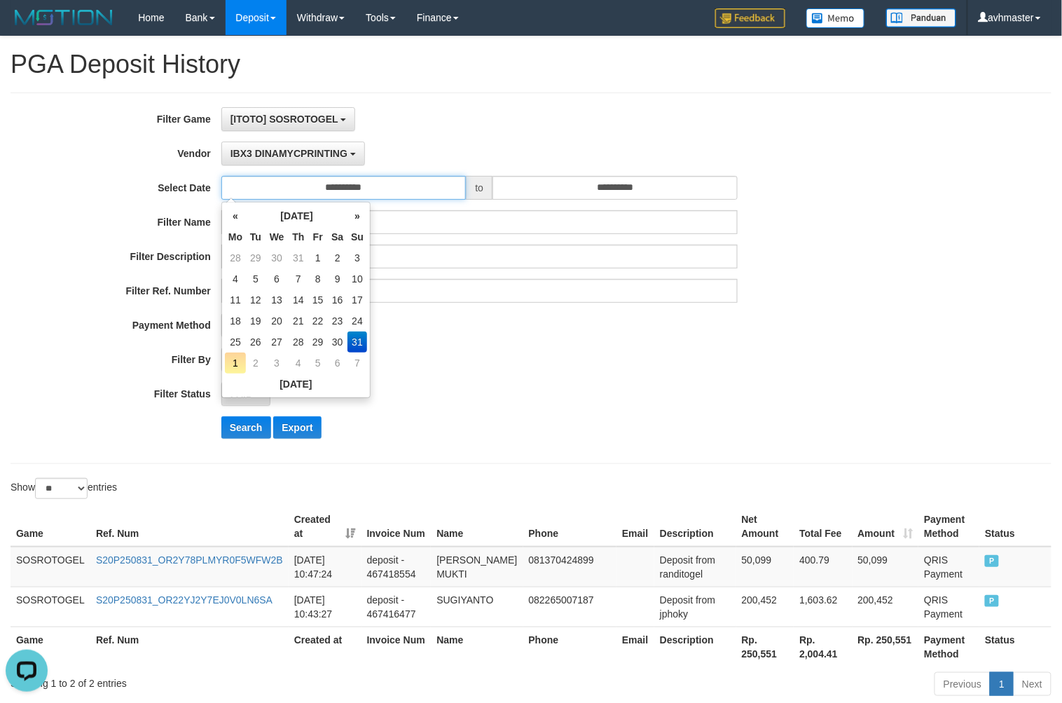
click at [360, 193] on input "**********" at bounding box center [343, 188] width 245 height 24
click at [235, 352] on td "1" at bounding box center [235, 362] width 21 height 21
type input "**********"
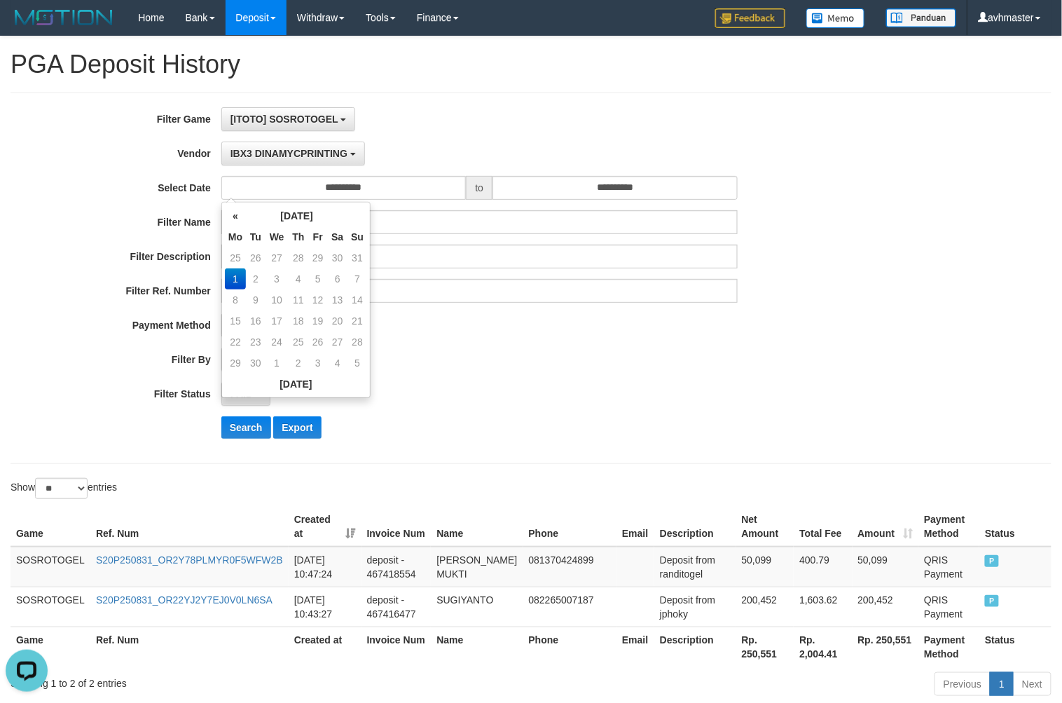
click at [236, 345] on td "22" at bounding box center [235, 341] width 21 height 21
click at [244, 207] on th "«" at bounding box center [235, 215] width 21 height 21
click at [234, 337] on td "25" at bounding box center [235, 341] width 21 height 21
type input "**********"
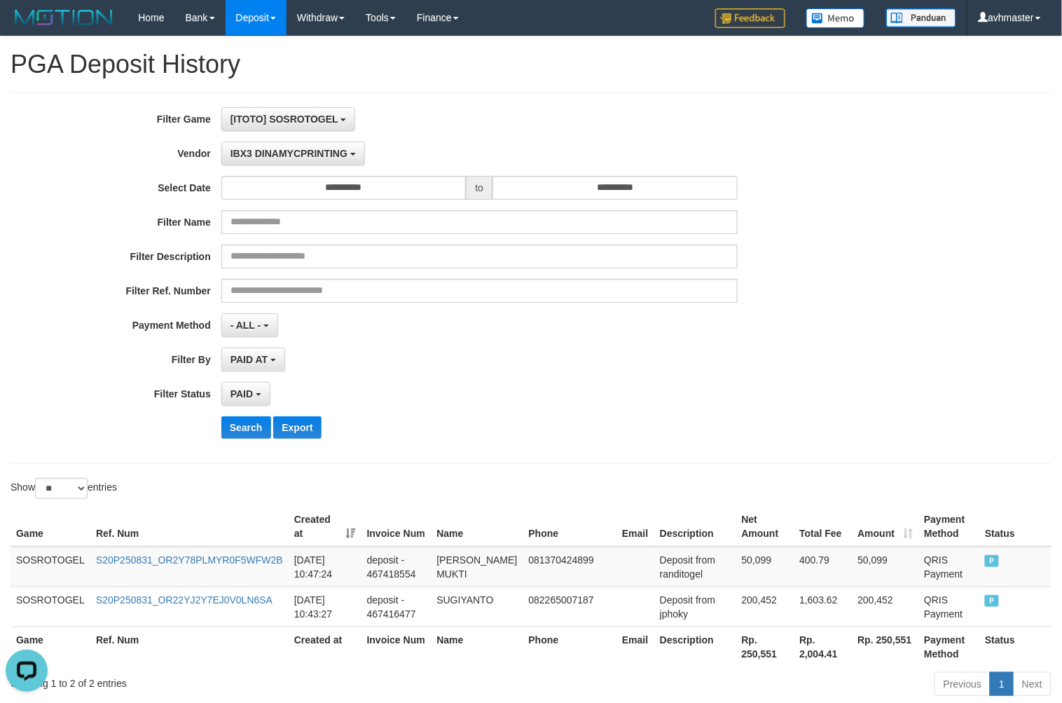
click at [581, 337] on div "- ALL - SELECT ALL - ALL - SELECT PAYMENT METHOD Mandiri BNI OVO CIMB BRI MAYBA…" at bounding box center [479, 325] width 516 height 24
drag, startPoint x: 961, startPoint y: 271, endPoint x: 883, endPoint y: 275, distance: 77.8
click at [958, 271] on div "**********" at bounding box center [531, 278] width 1062 height 342
click at [289, 156] on span "IBX3 DINAMYCPRINTING" at bounding box center [288, 153] width 117 height 11
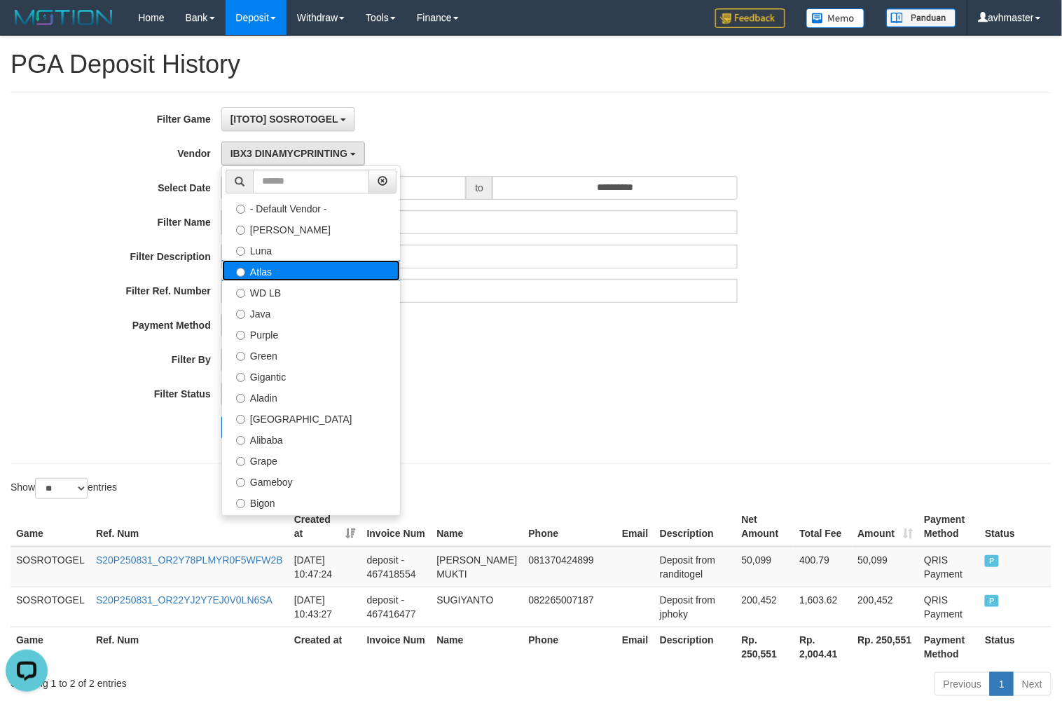
click at [287, 275] on label "Atlas" at bounding box center [311, 270] width 178 height 21
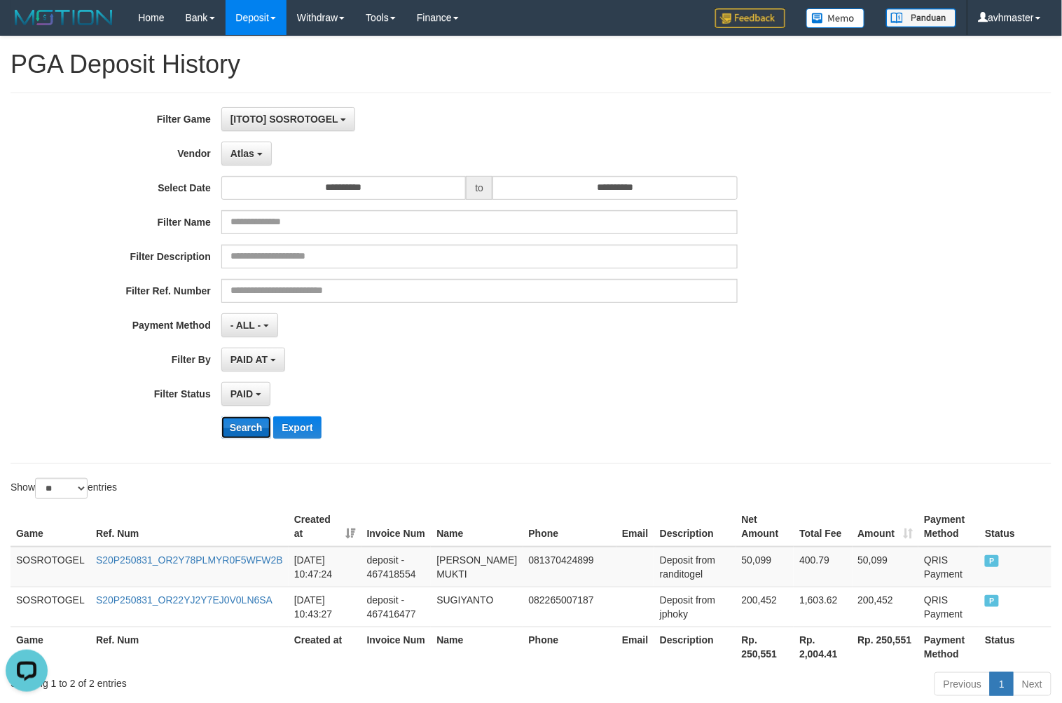
click at [249, 421] on button "Search" at bounding box center [246, 427] width 50 height 22
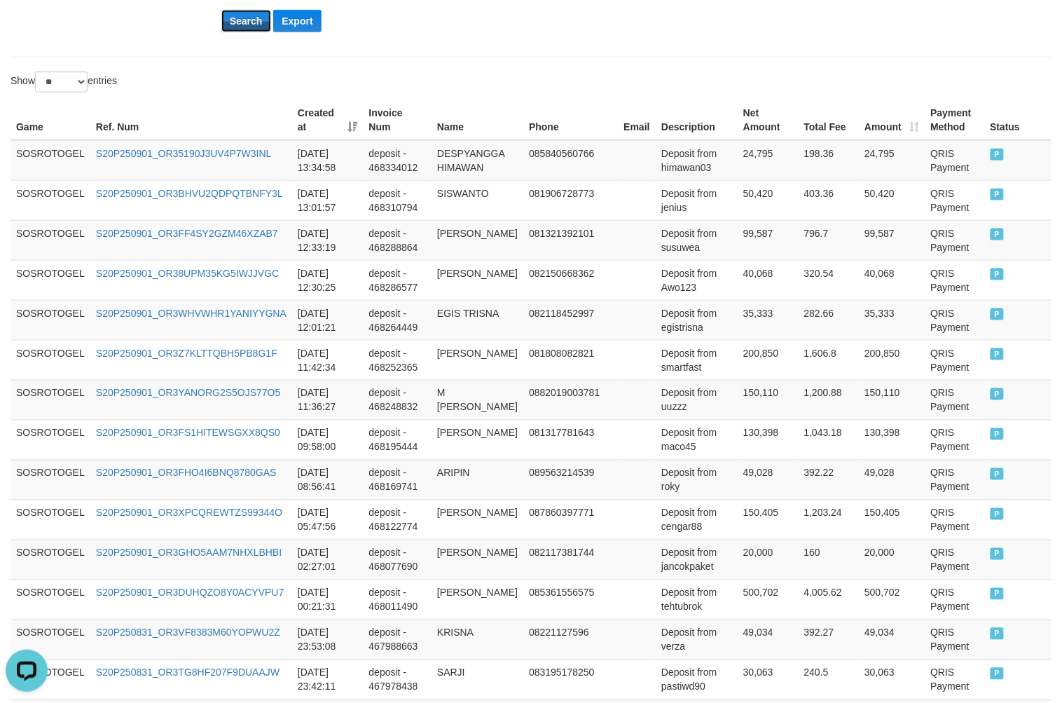
scroll to position [996, 0]
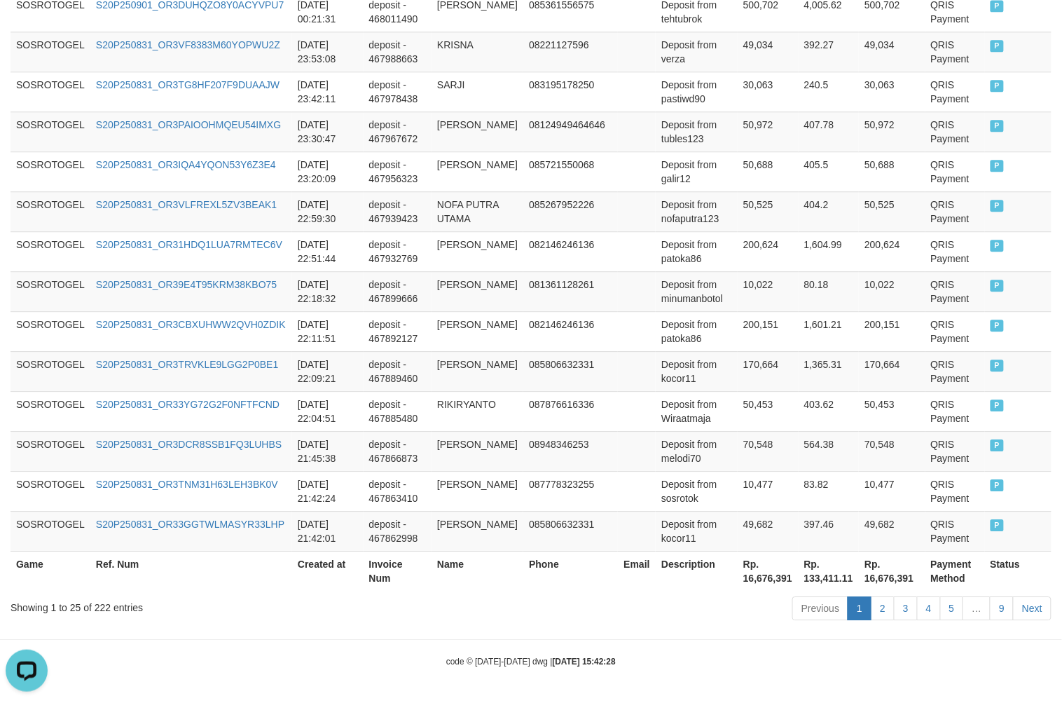
click at [744, 570] on th "Rp. 16,676,391" at bounding box center [768, 571] width 61 height 40
click at [745, 571] on th "Rp. 16,676,391" at bounding box center [768, 571] width 61 height 40
copy th "16,676,391"
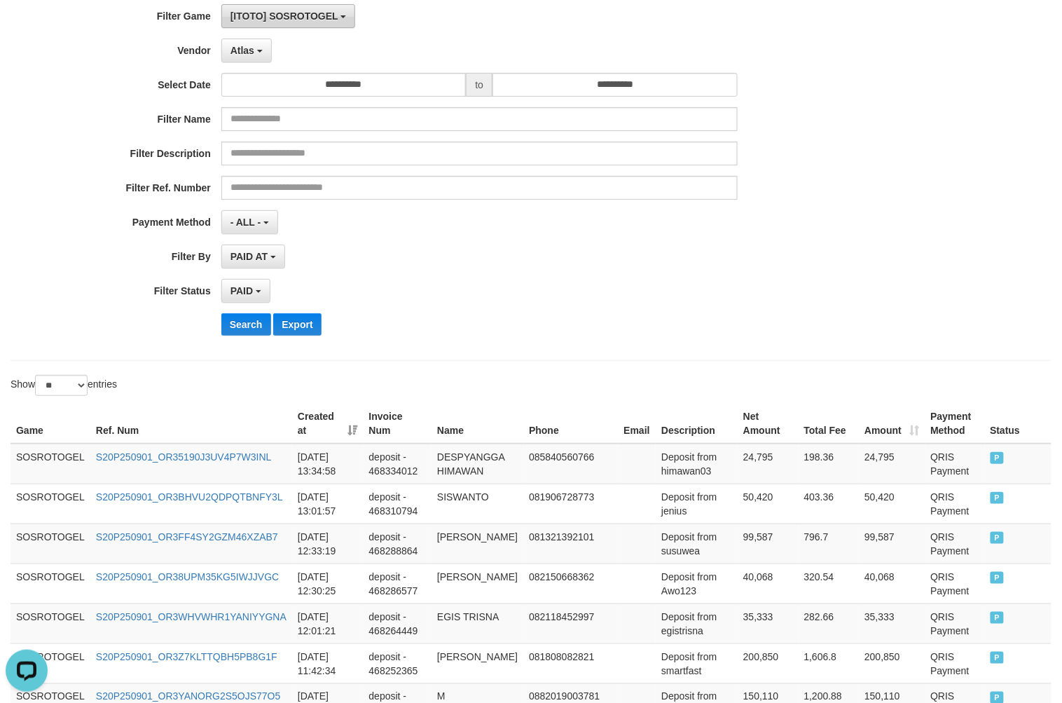
scroll to position [0, 0]
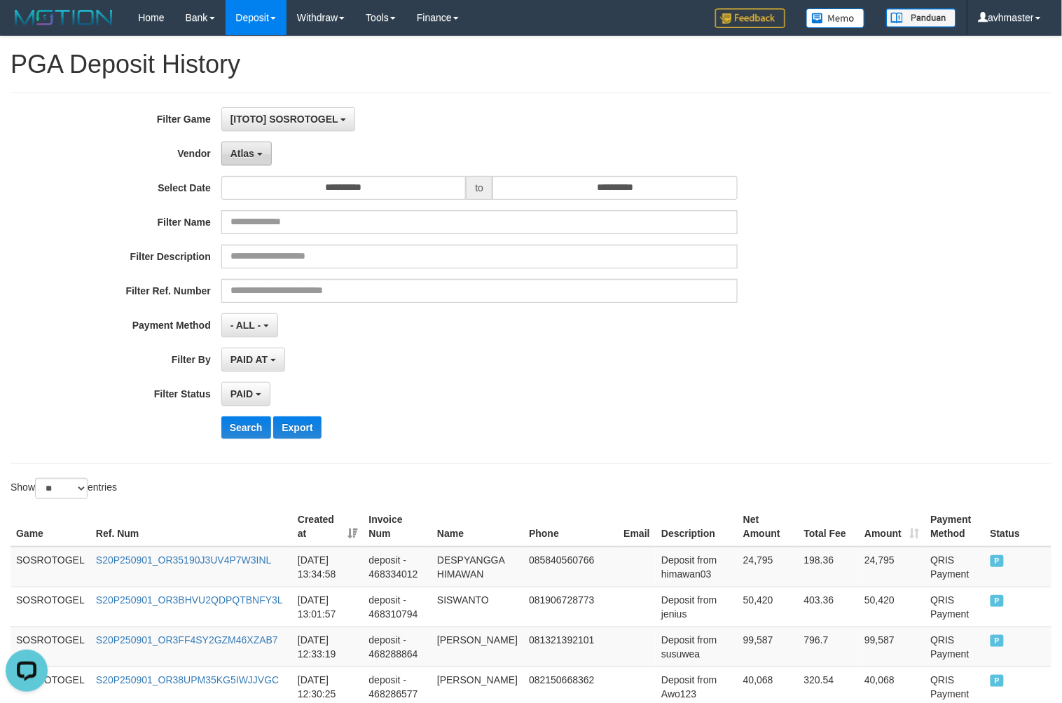
click at [258, 144] on button "Atlas" at bounding box center [246, 153] width 50 height 24
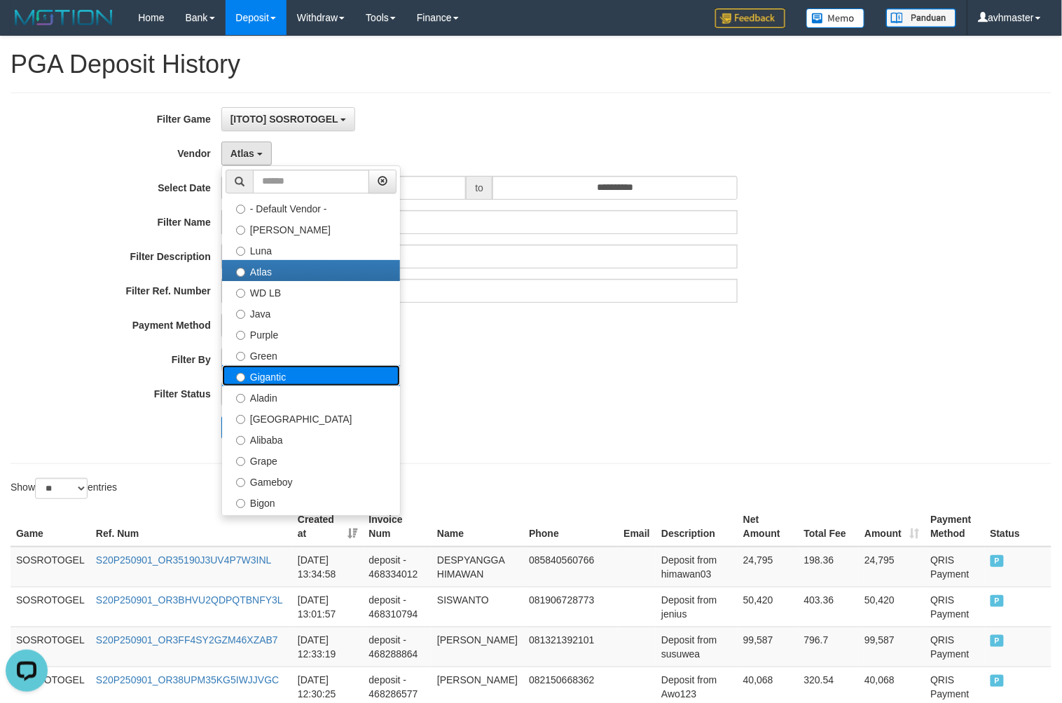
click at [280, 371] on label "Gigantic" at bounding box center [311, 375] width 178 height 21
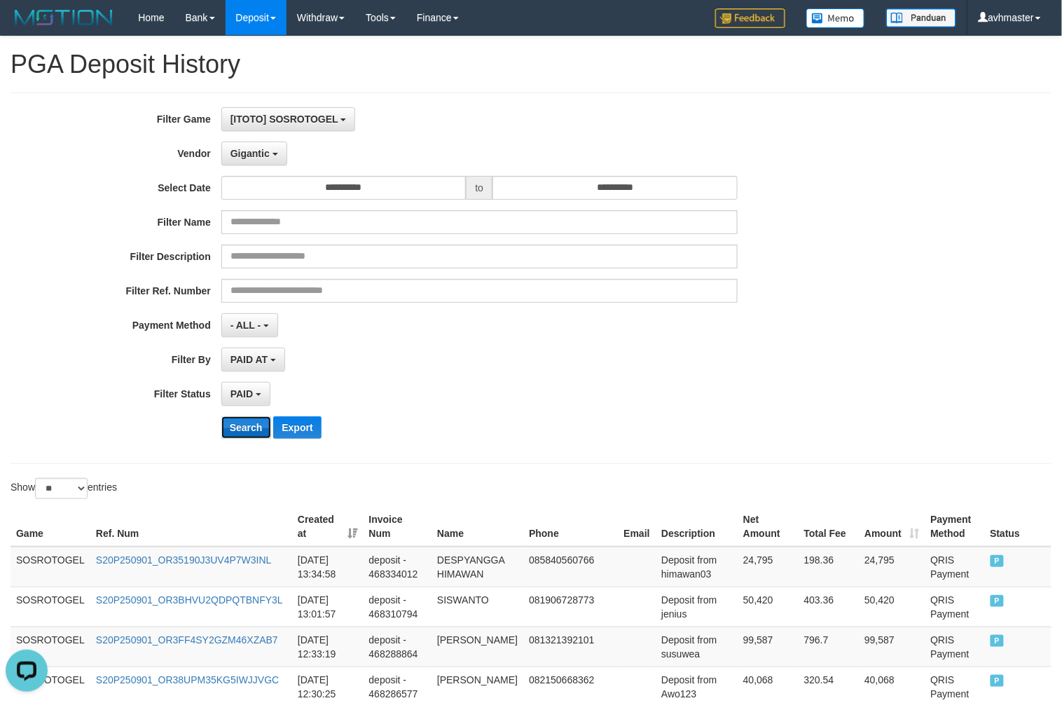
click at [254, 430] on button "Search" at bounding box center [246, 427] width 50 height 22
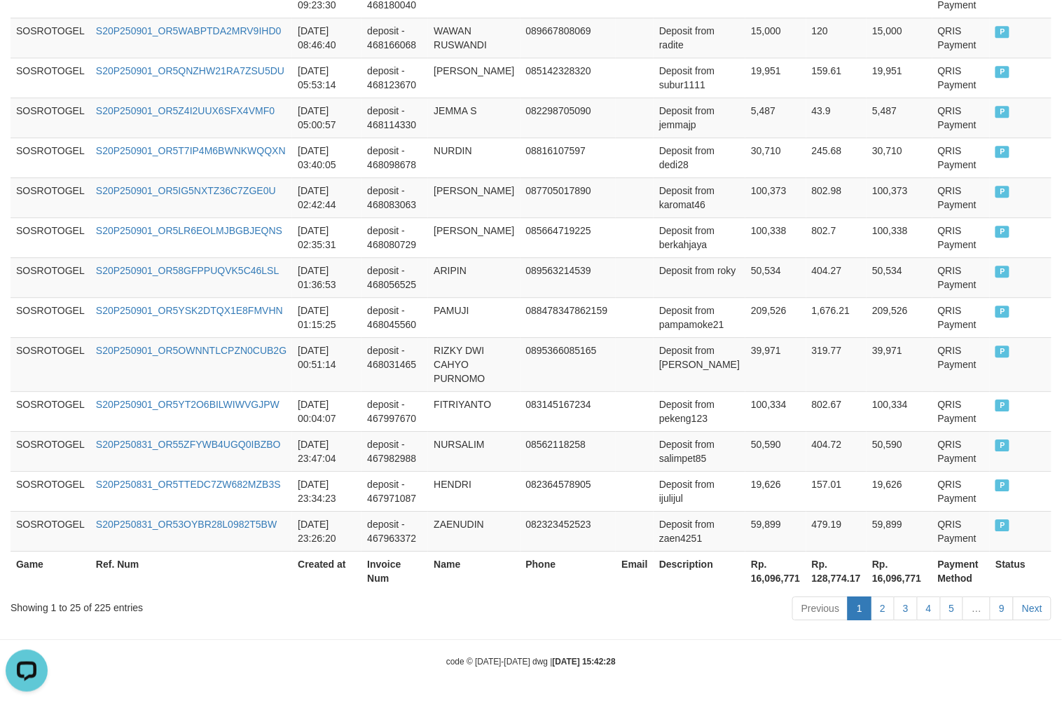
scroll to position [1024, 0]
click at [771, 571] on th "Rp. 16,096,771" at bounding box center [775, 571] width 61 height 40
copy th "16,096,771"
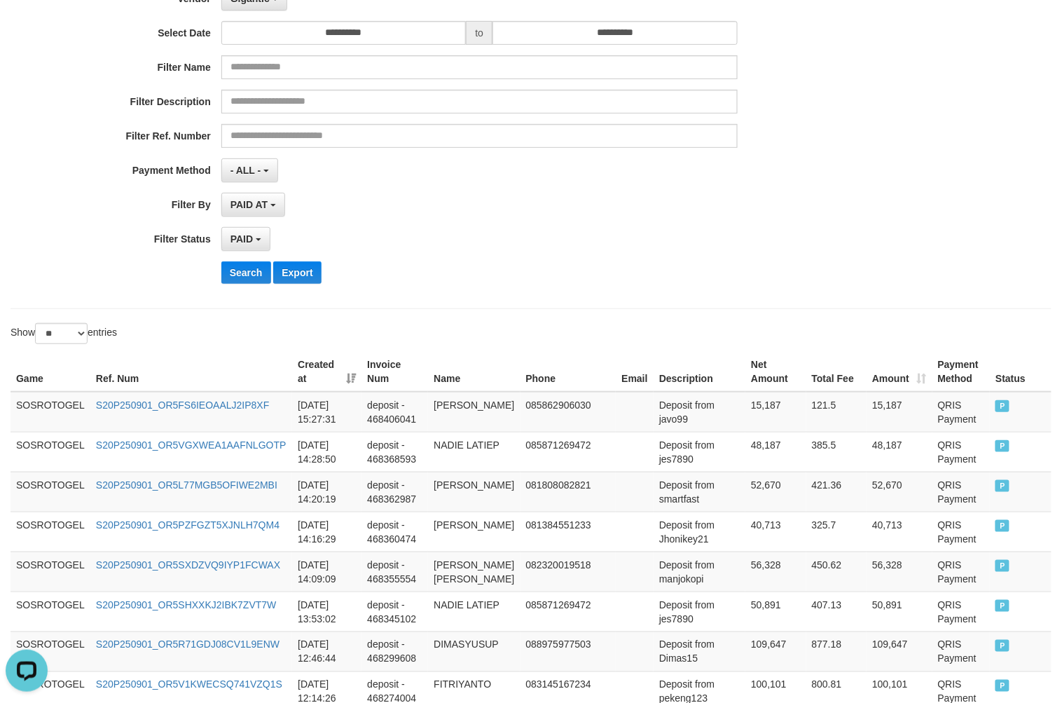
scroll to position [0, 0]
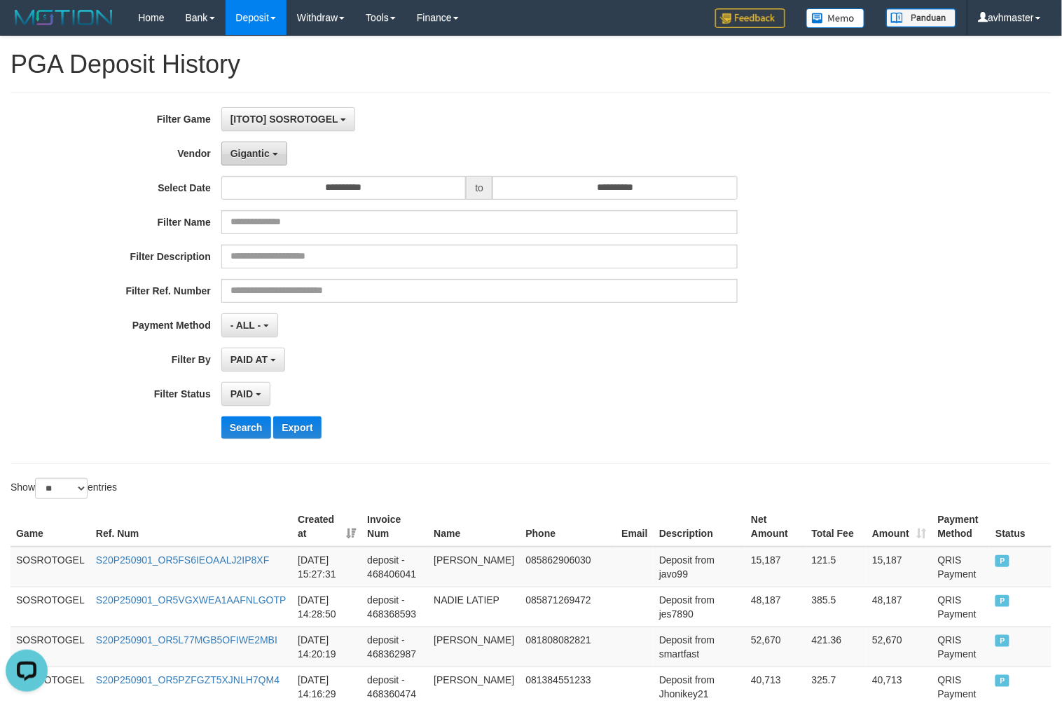
click at [243, 141] on button "Gigantic" at bounding box center [254, 153] width 66 height 24
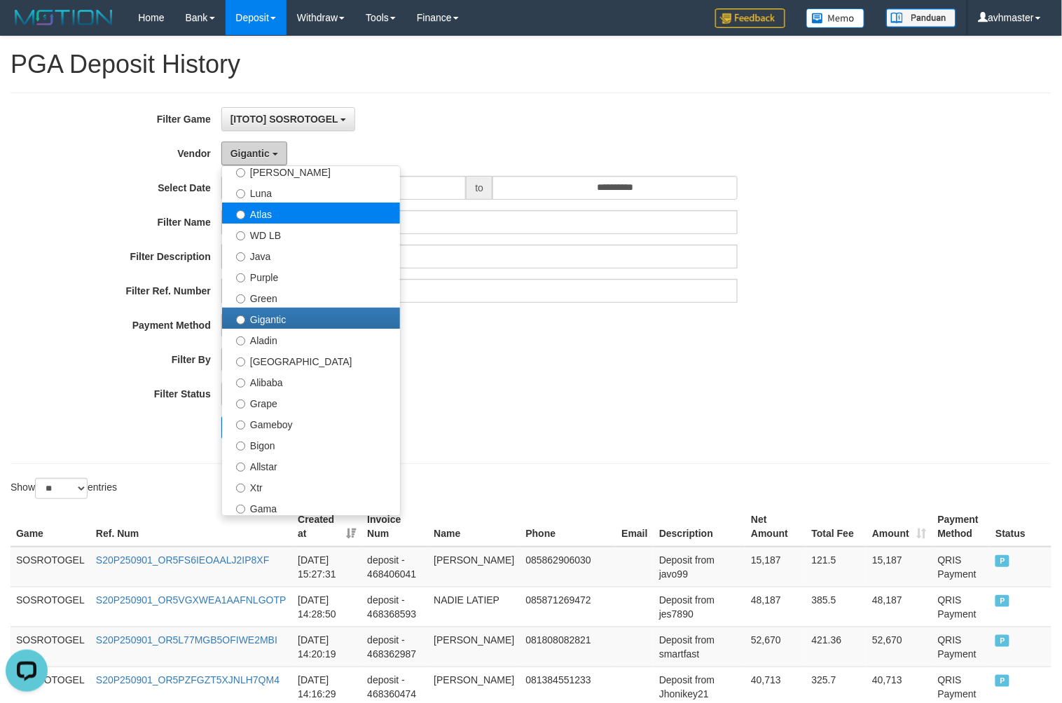
scroll to position [156, 0]
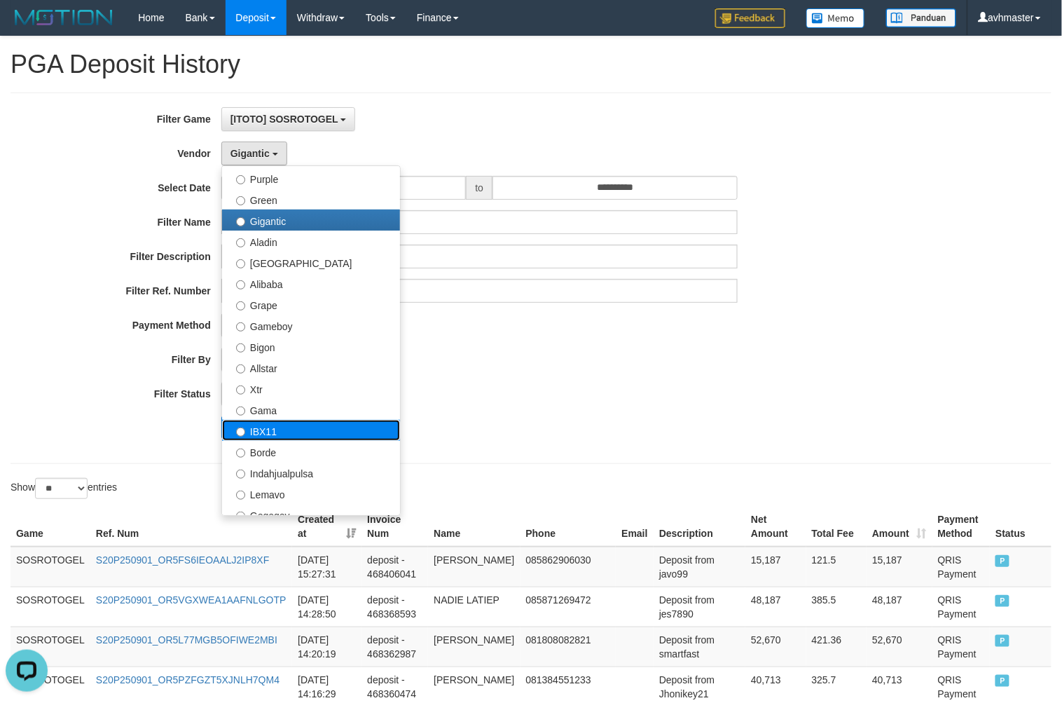
click at [295, 429] on label "IBX11" at bounding box center [311, 430] width 178 height 21
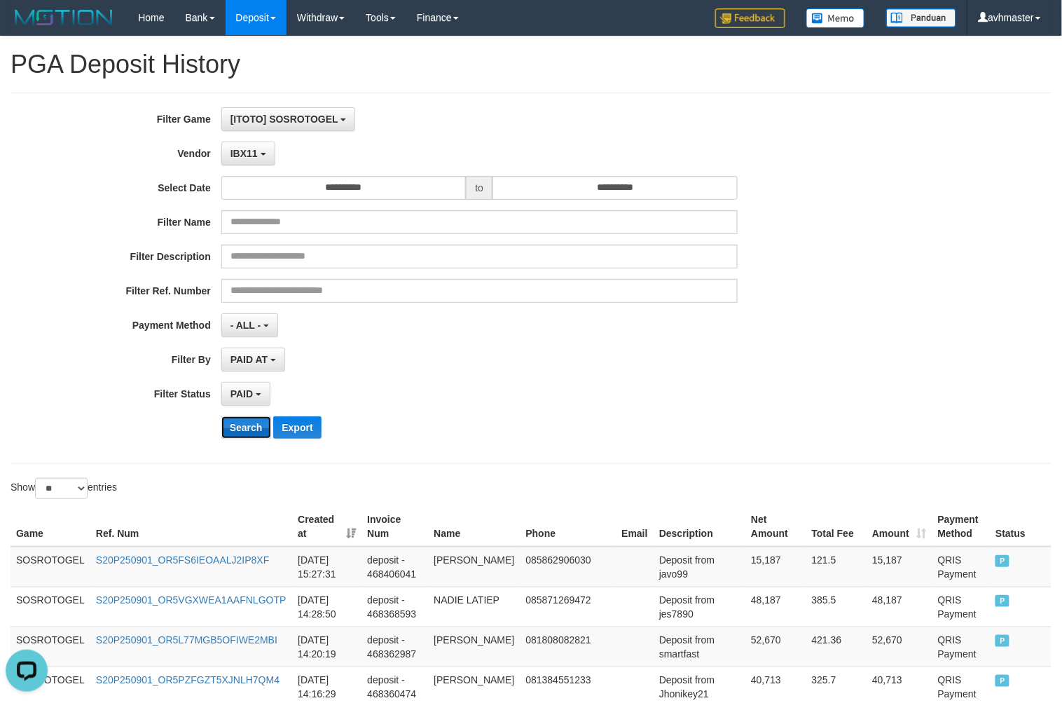
click at [251, 436] on button "Search" at bounding box center [246, 427] width 50 height 22
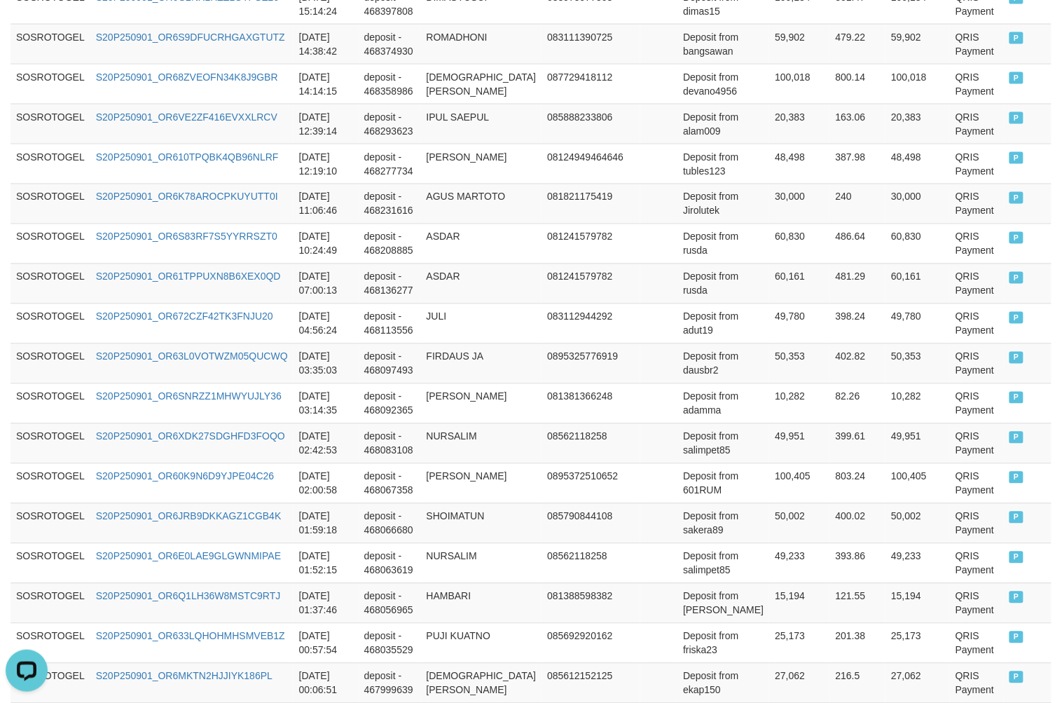
scroll to position [1010, 0]
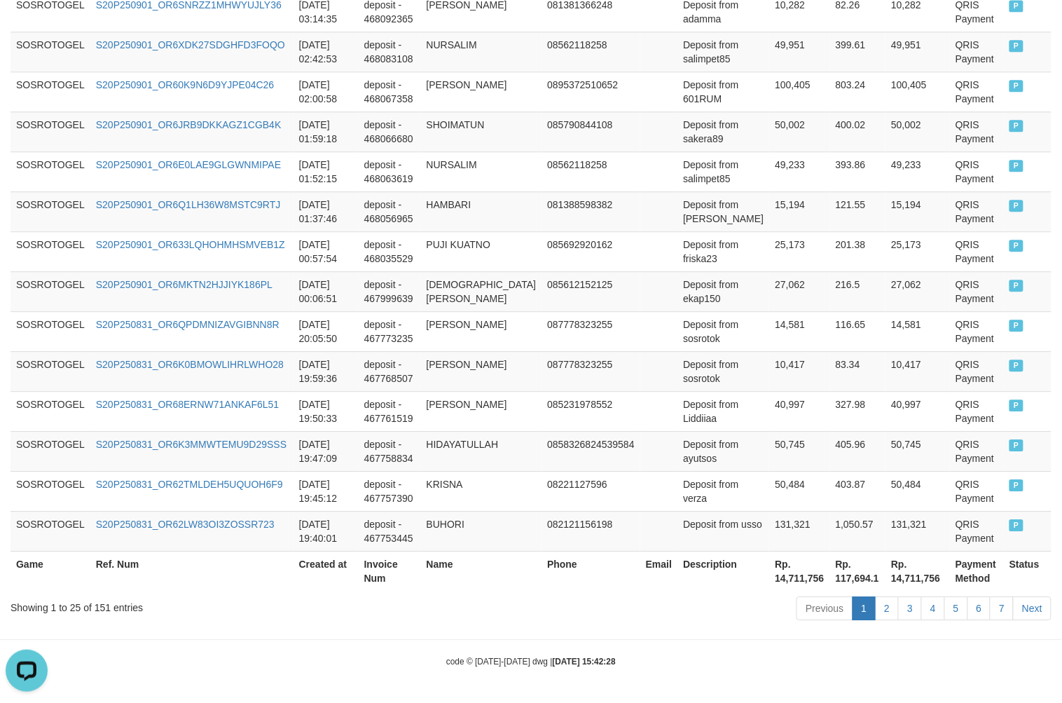
click at [769, 579] on th "Rp. 14,711,756" at bounding box center [799, 571] width 60 height 40
copy th "14,711,756"
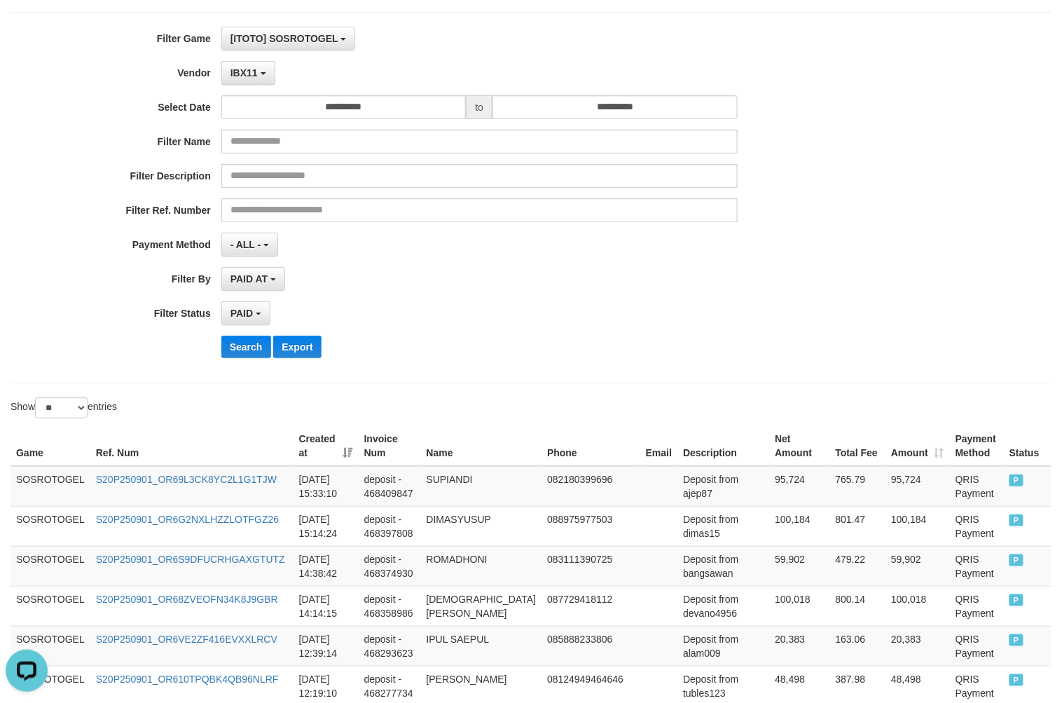
scroll to position [0, 0]
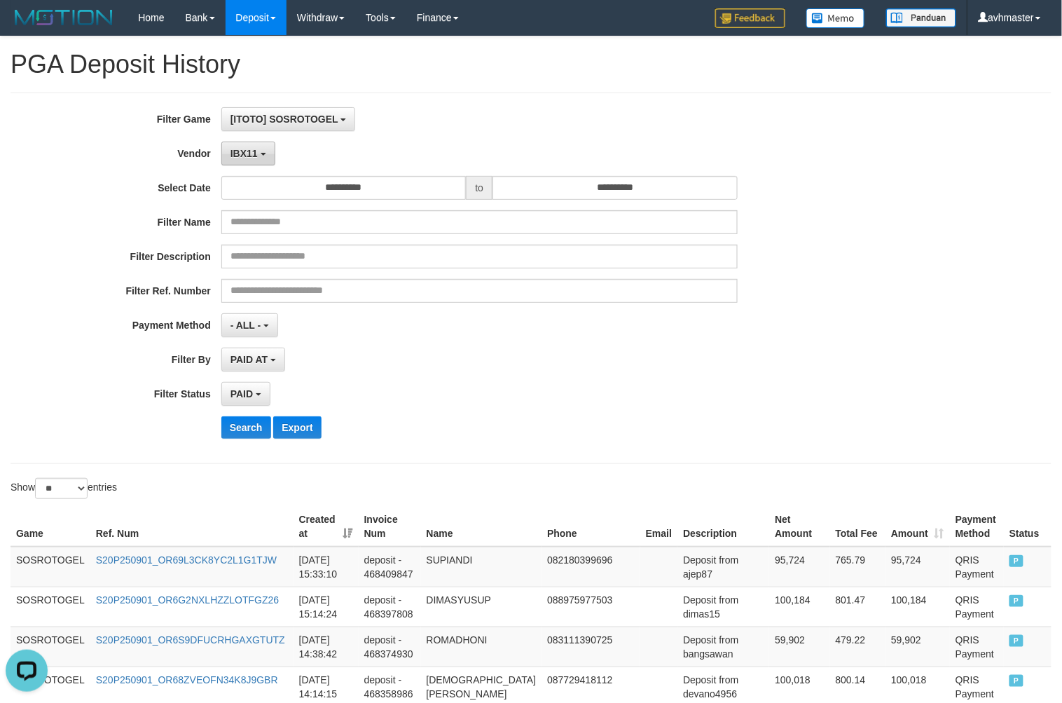
click at [260, 157] on button "IBX11" at bounding box center [248, 153] width 54 height 24
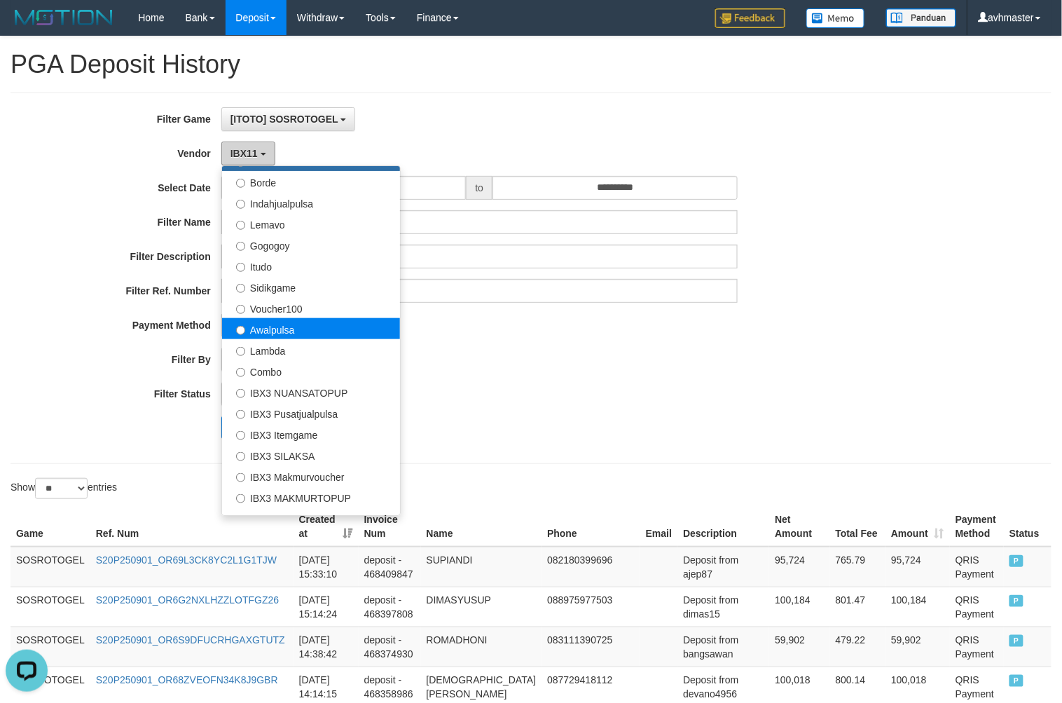
scroll to position [458, 0]
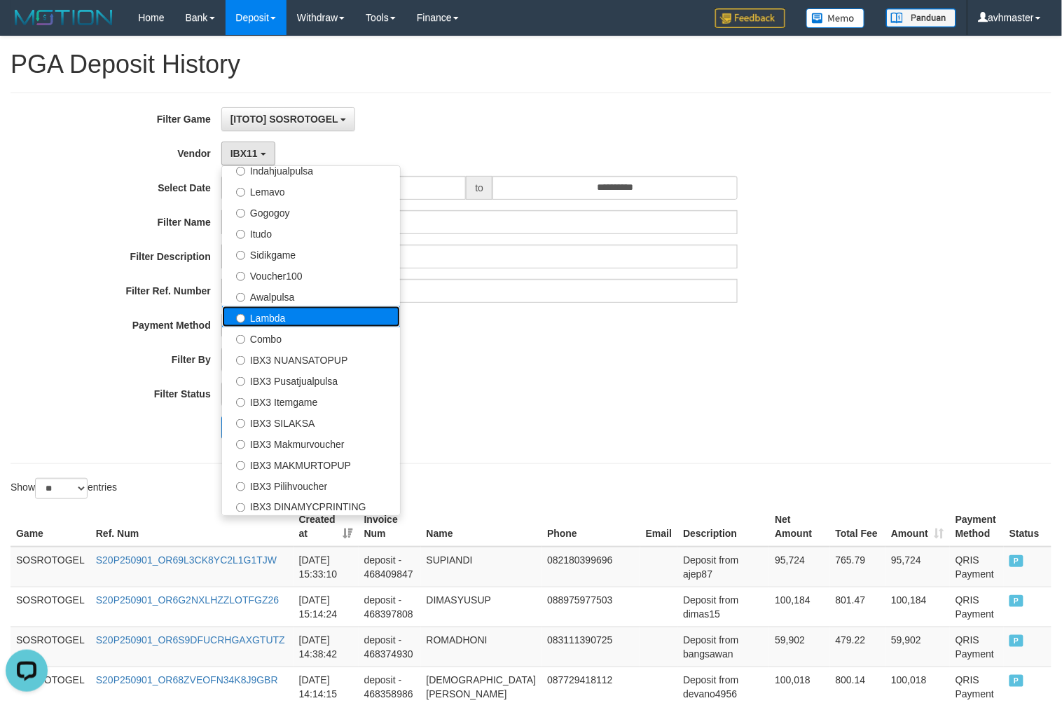
click at [291, 310] on label "Lambda" at bounding box center [311, 316] width 178 height 21
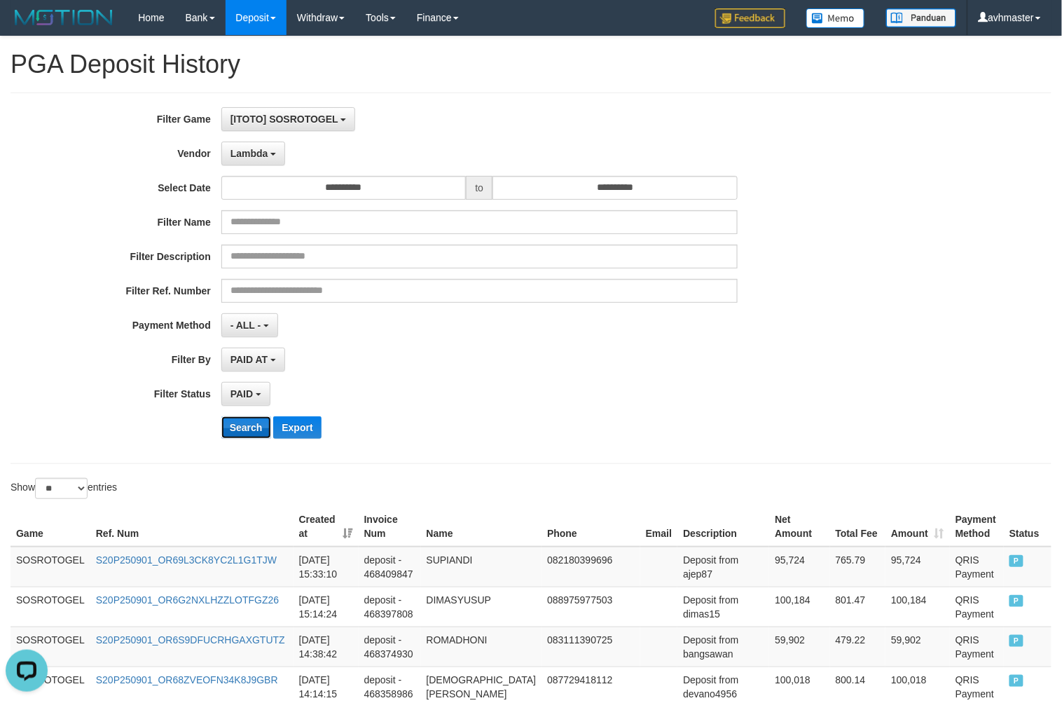
click at [245, 419] on button "Search" at bounding box center [246, 427] width 50 height 22
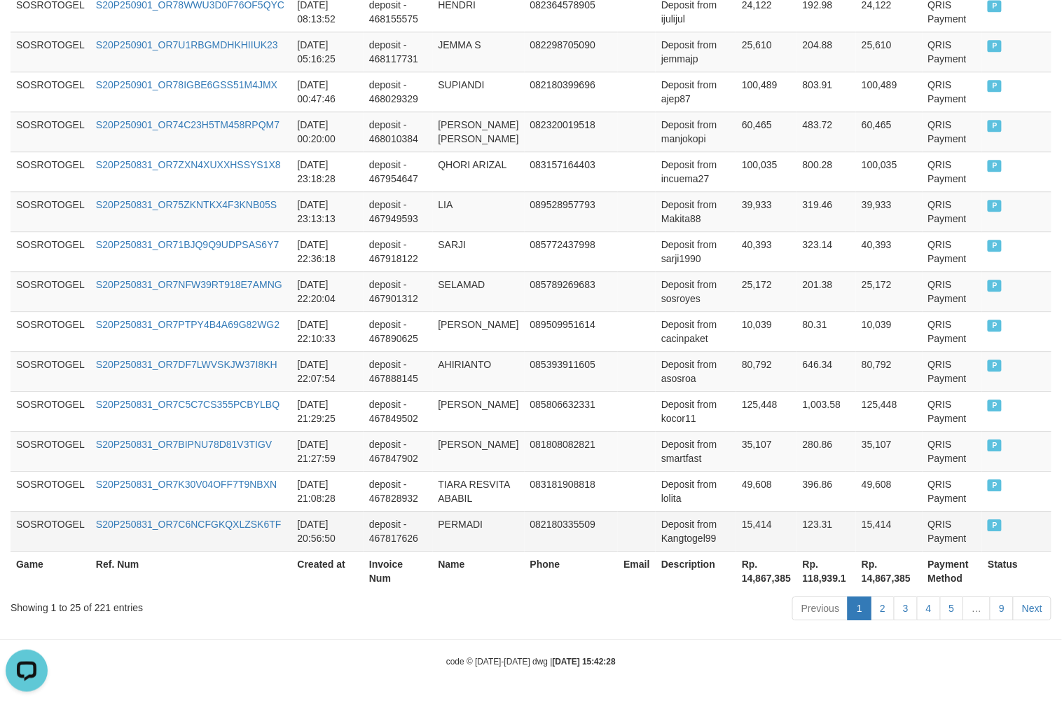
scroll to position [1052, 0]
click at [759, 575] on th "Rp. 14,867,385" at bounding box center [766, 571] width 61 height 40
copy th "14,867,385"
click at [758, 575] on th "Rp. 14,867,385" at bounding box center [766, 571] width 61 height 40
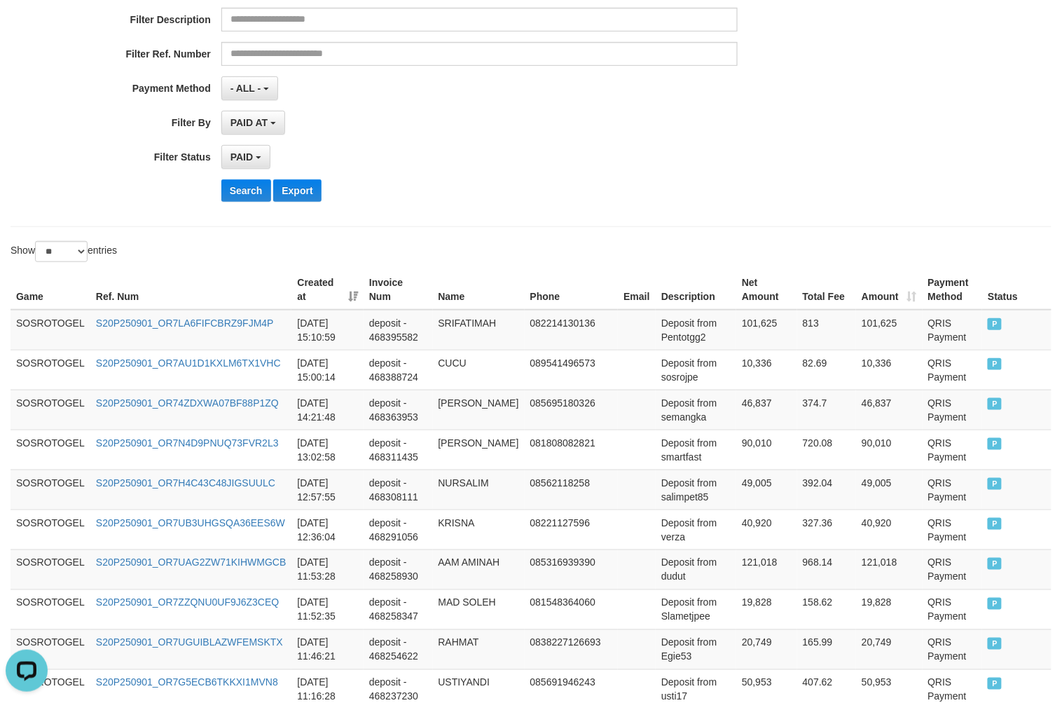
scroll to position [118, 0]
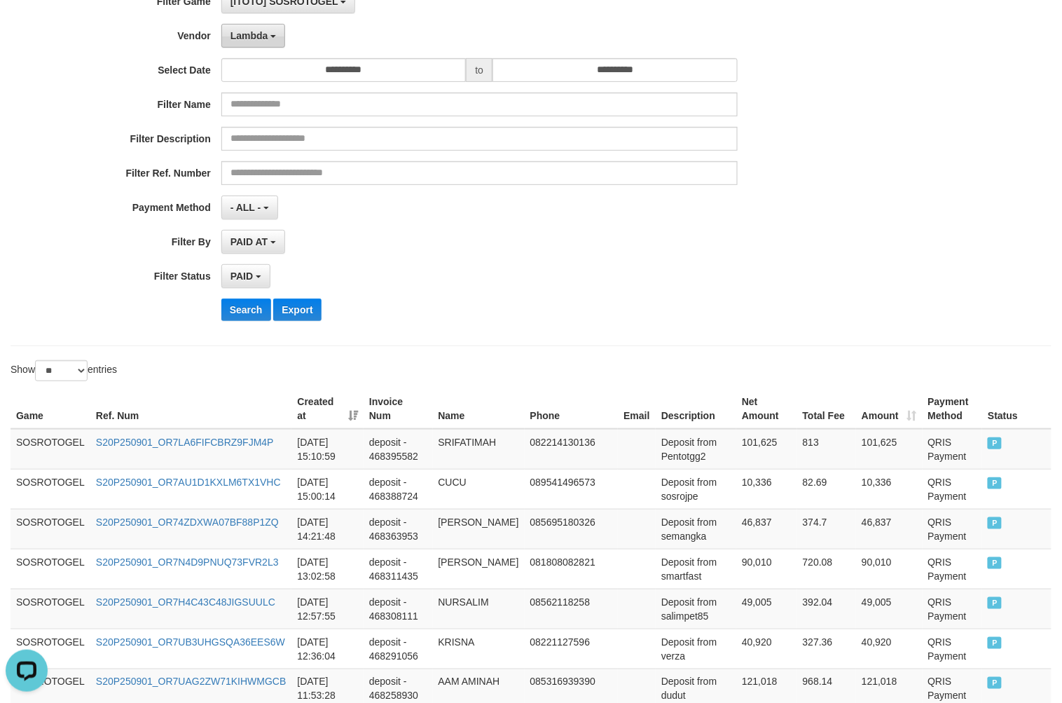
click at [237, 39] on span "Lambda" at bounding box center [249, 35] width 38 height 11
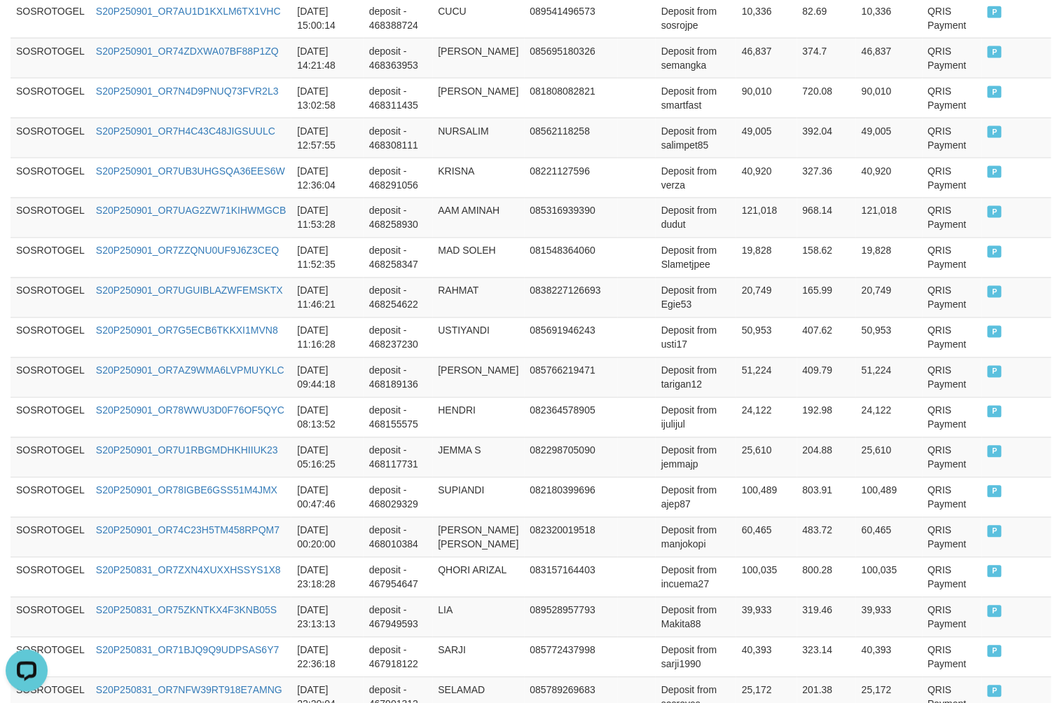
scroll to position [352, 0]
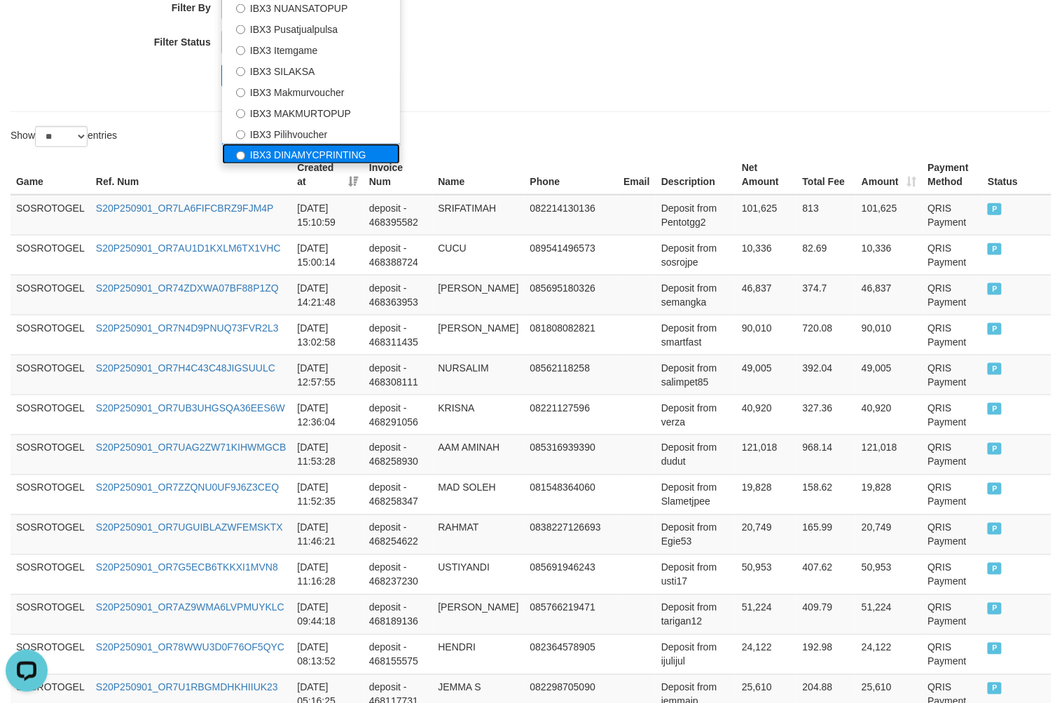
click at [302, 157] on label "IBX3 DINAMYCPRINTING" at bounding box center [311, 154] width 178 height 21
select select "**********"
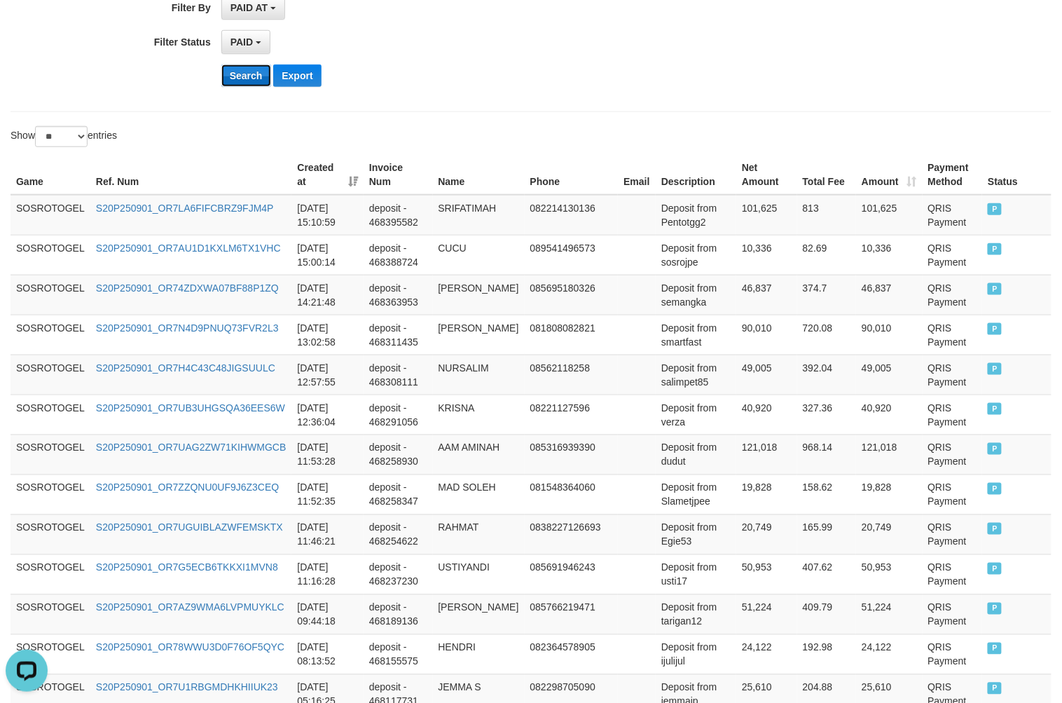
click at [255, 85] on button "Search" at bounding box center [246, 75] width 50 height 22
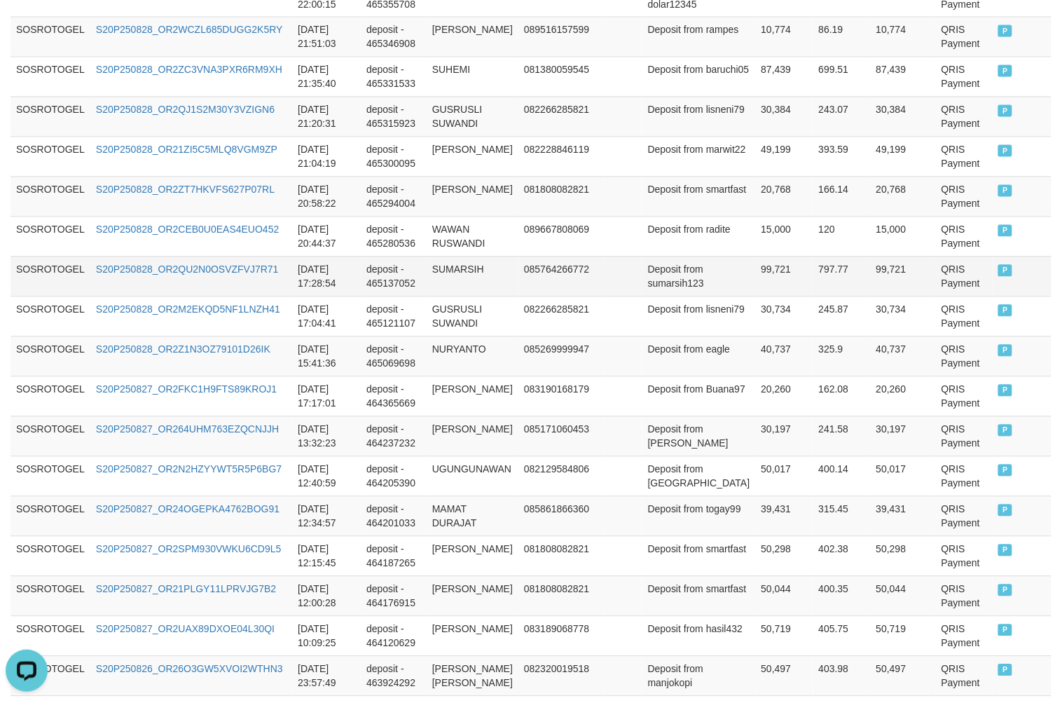
scroll to position [1024, 0]
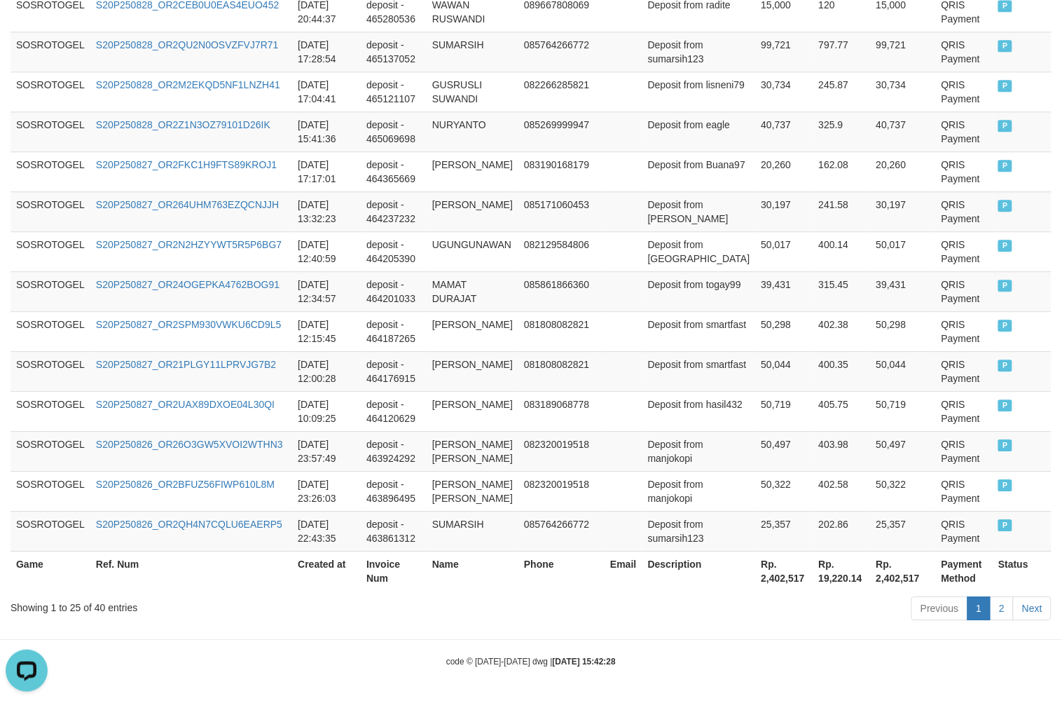
click at [768, 580] on th "Rp. 2,402,517" at bounding box center [784, 571] width 57 height 40
click at [766, 581] on th "Rp. 2,402,517" at bounding box center [784, 571] width 57 height 40
copy th "2,402,517"
click at [871, 431] on td "50,497" at bounding box center [903, 451] width 65 height 40
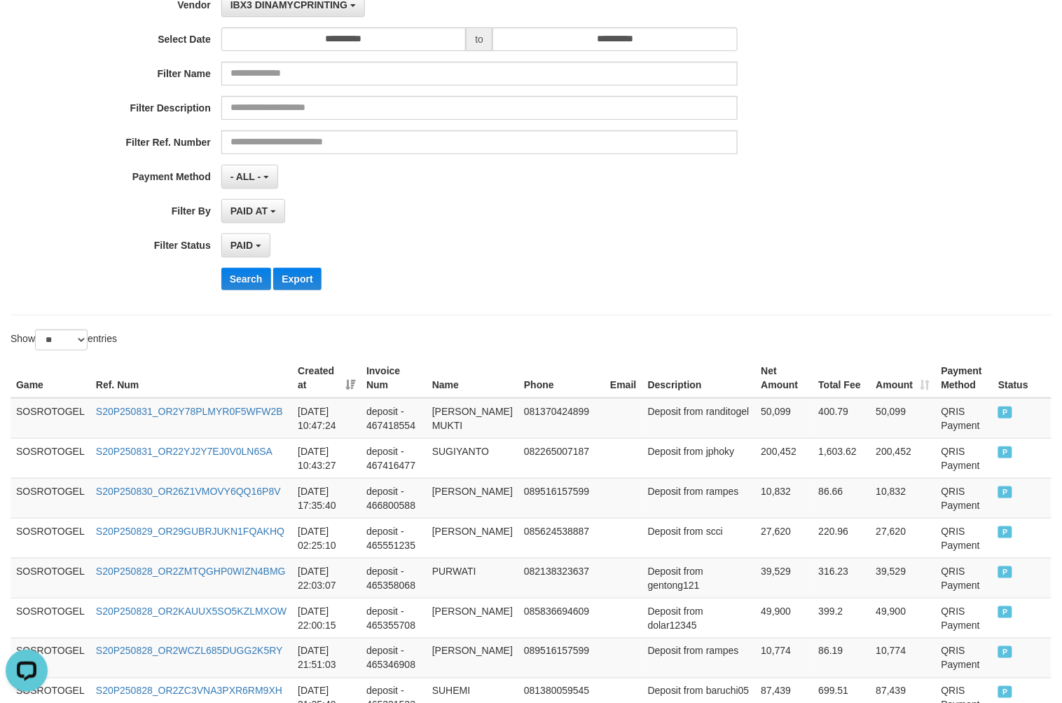
scroll to position [0, 0]
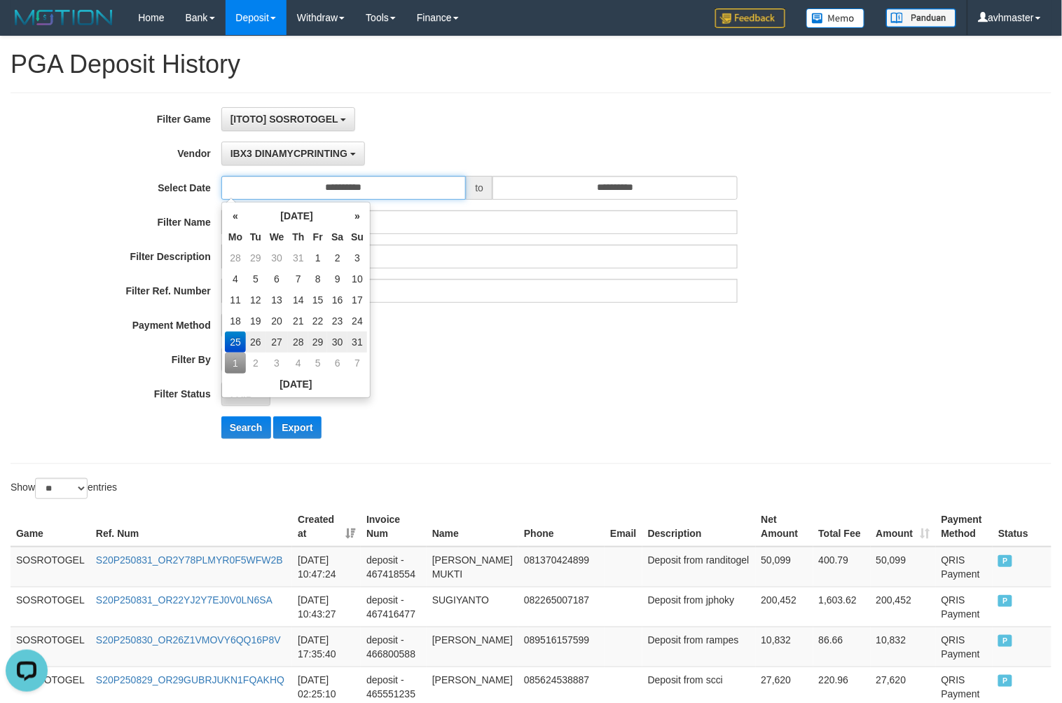
click at [313, 193] on input "**********" at bounding box center [343, 188] width 245 height 24
click at [347, 340] on td "31" at bounding box center [357, 341] width 20 height 21
click at [319, 335] on td "29" at bounding box center [317, 341] width 19 height 21
click at [341, 338] on td "30" at bounding box center [337, 341] width 20 height 21
type input "**********"
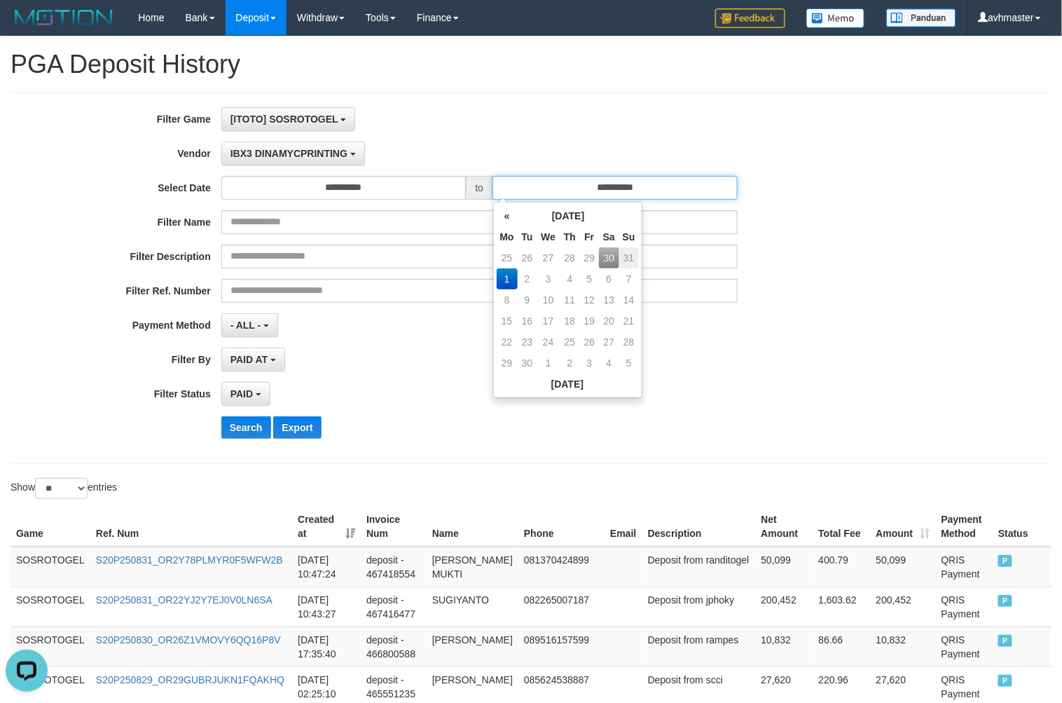
click at [601, 187] on input "**********" at bounding box center [614, 188] width 245 height 24
click at [606, 249] on td "30" at bounding box center [609, 257] width 20 height 21
type input "**********"
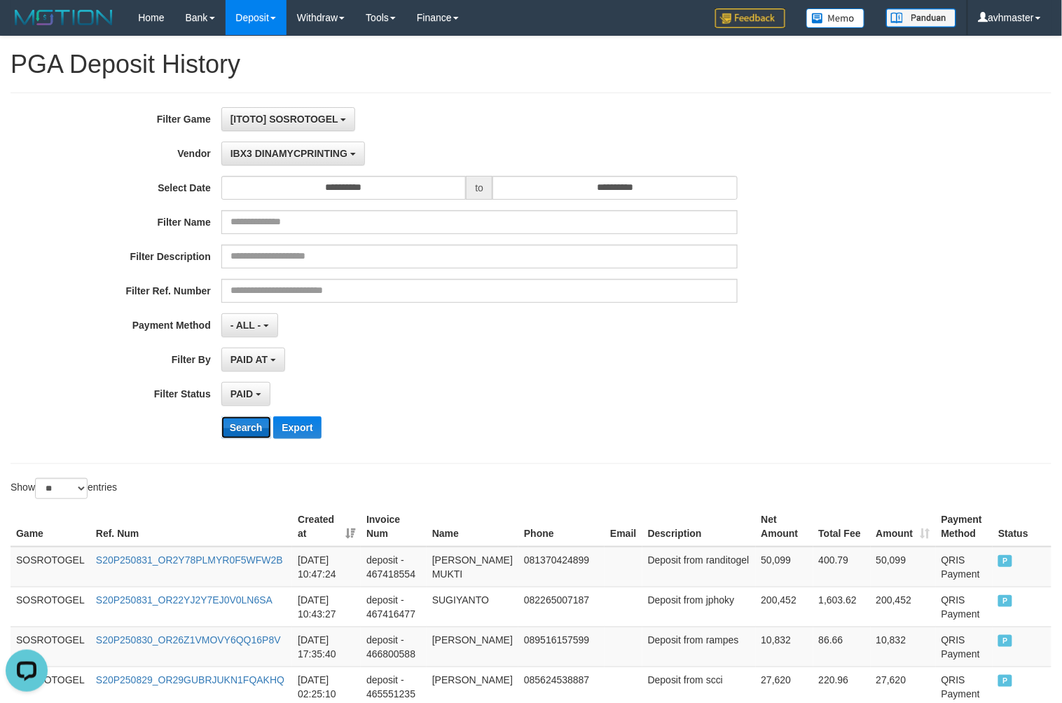
click at [237, 427] on button "Search" at bounding box center [246, 427] width 50 height 22
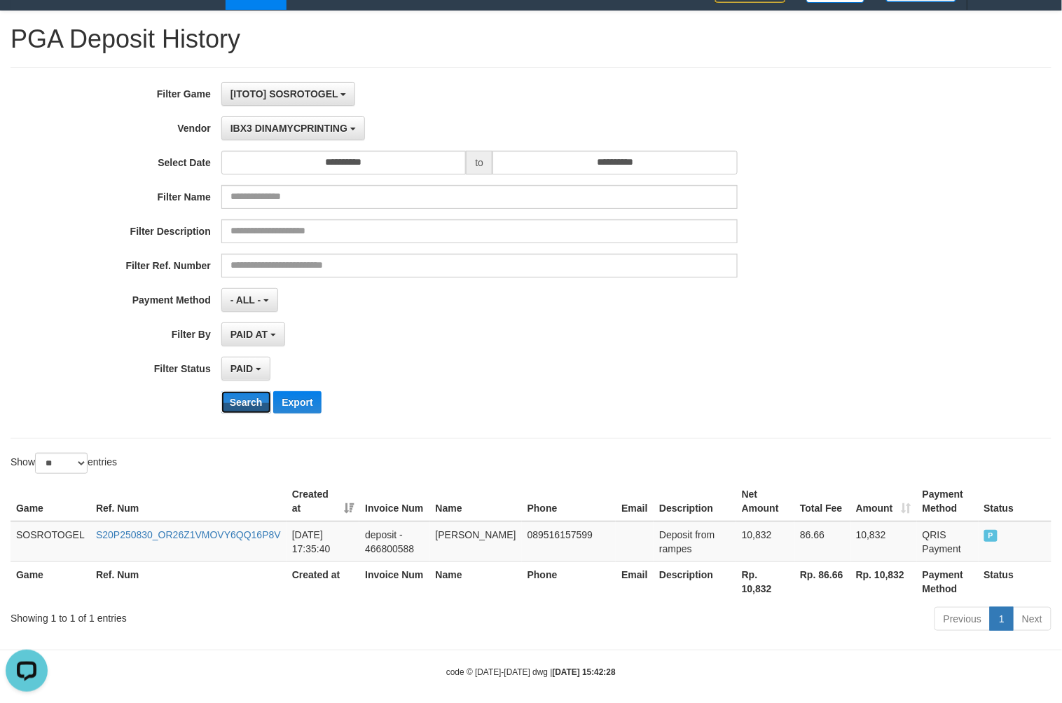
scroll to position [50, 0]
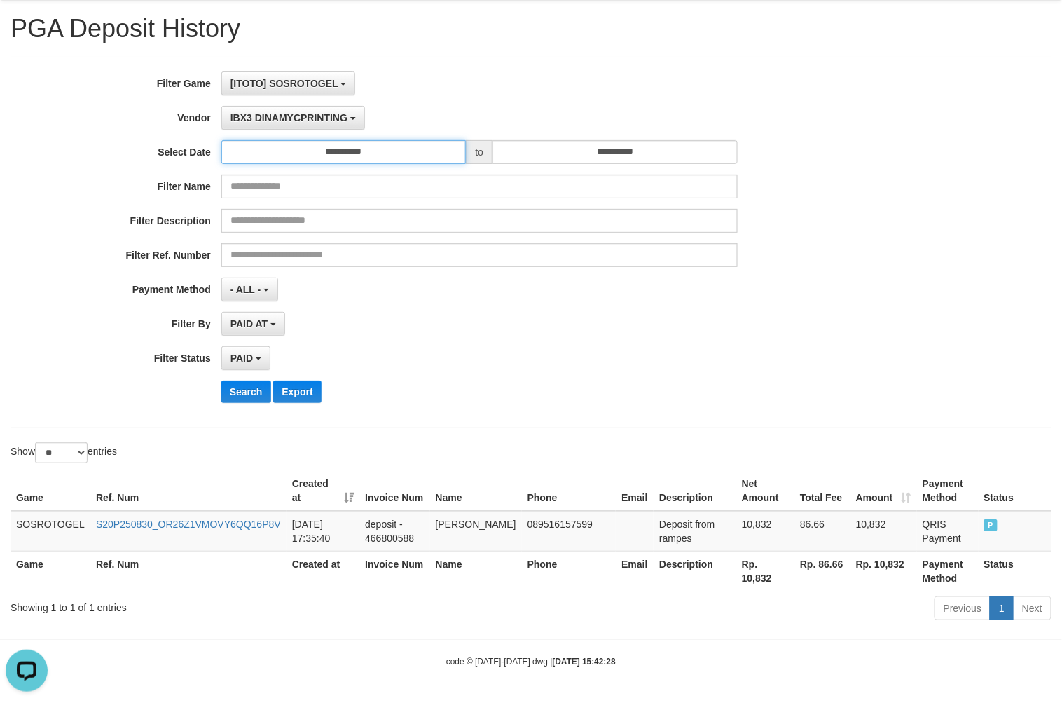
click at [365, 140] on input "**********" at bounding box center [343, 152] width 245 height 24
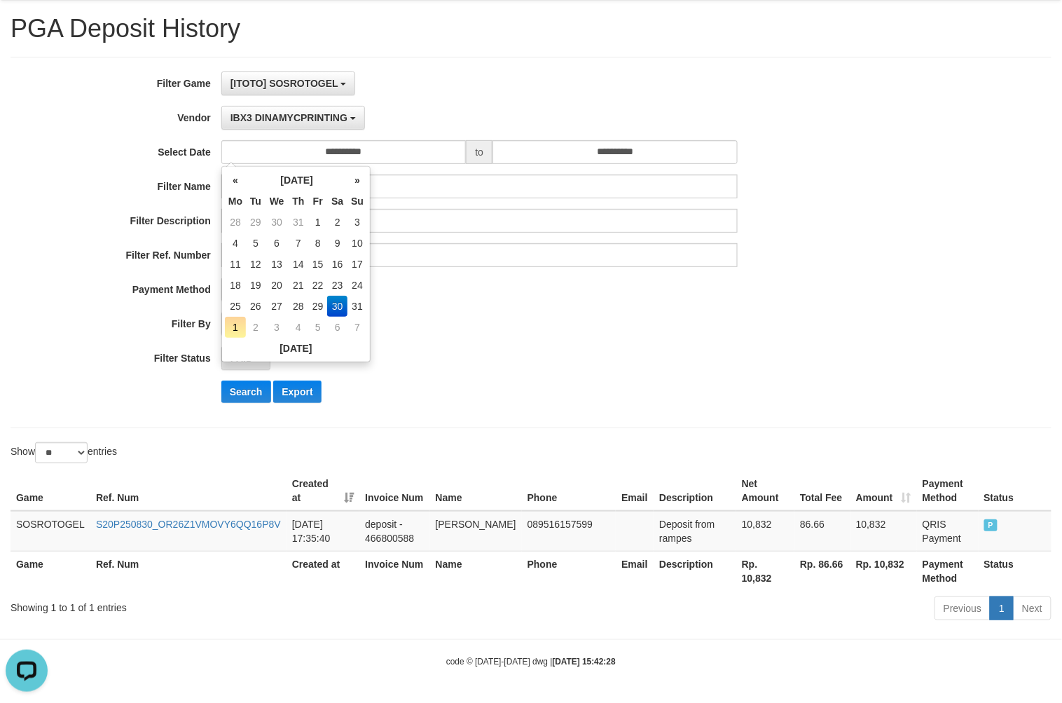
drag, startPoint x: 227, startPoint y: 288, endPoint x: 607, endPoint y: 126, distance: 413.4
click at [238, 296] on td "25" at bounding box center [235, 306] width 21 height 21
type input "**********"
click at [614, 143] on input "**********" at bounding box center [614, 152] width 245 height 24
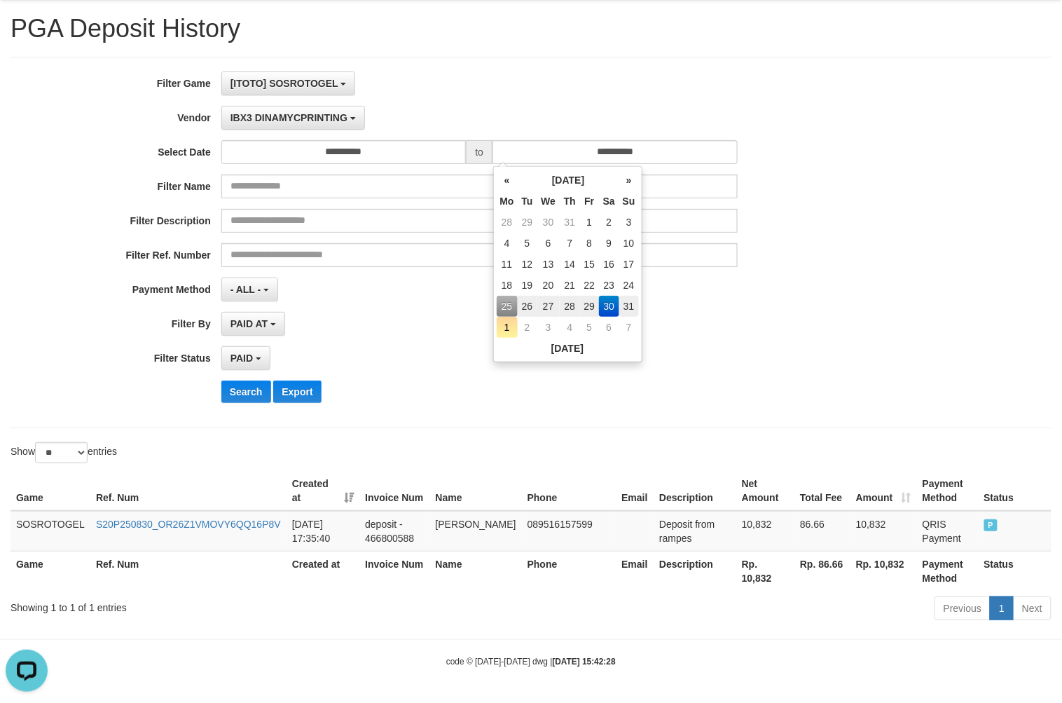
click at [627, 296] on td "31" at bounding box center [629, 306] width 20 height 21
type input "**********"
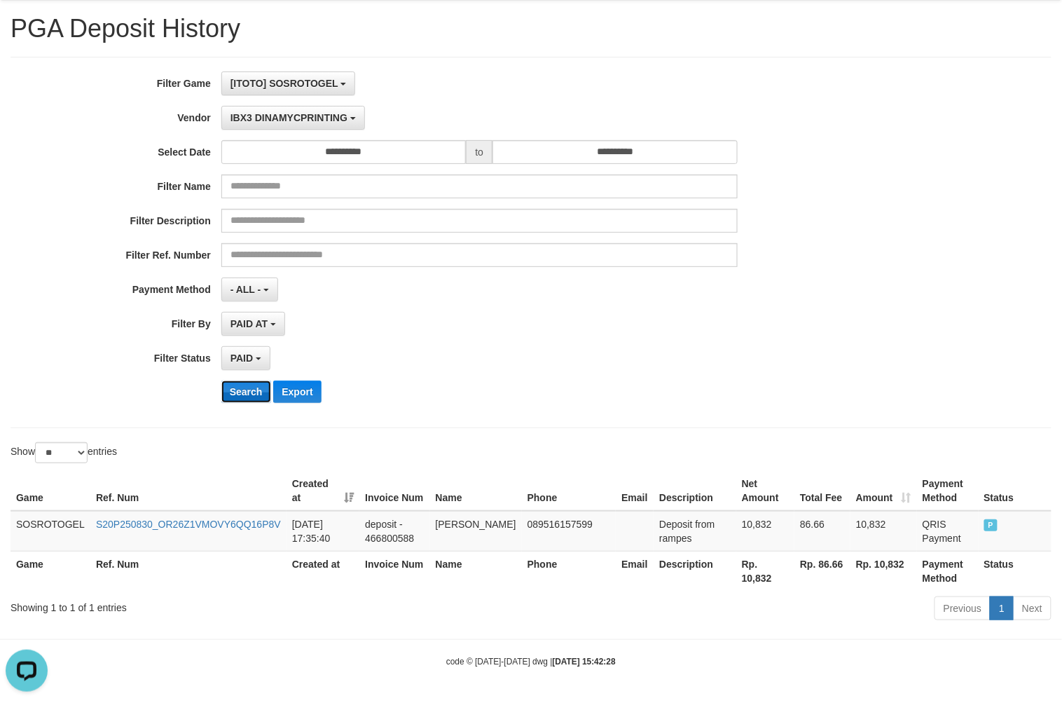
click at [228, 380] on button "Search" at bounding box center [246, 391] width 50 height 22
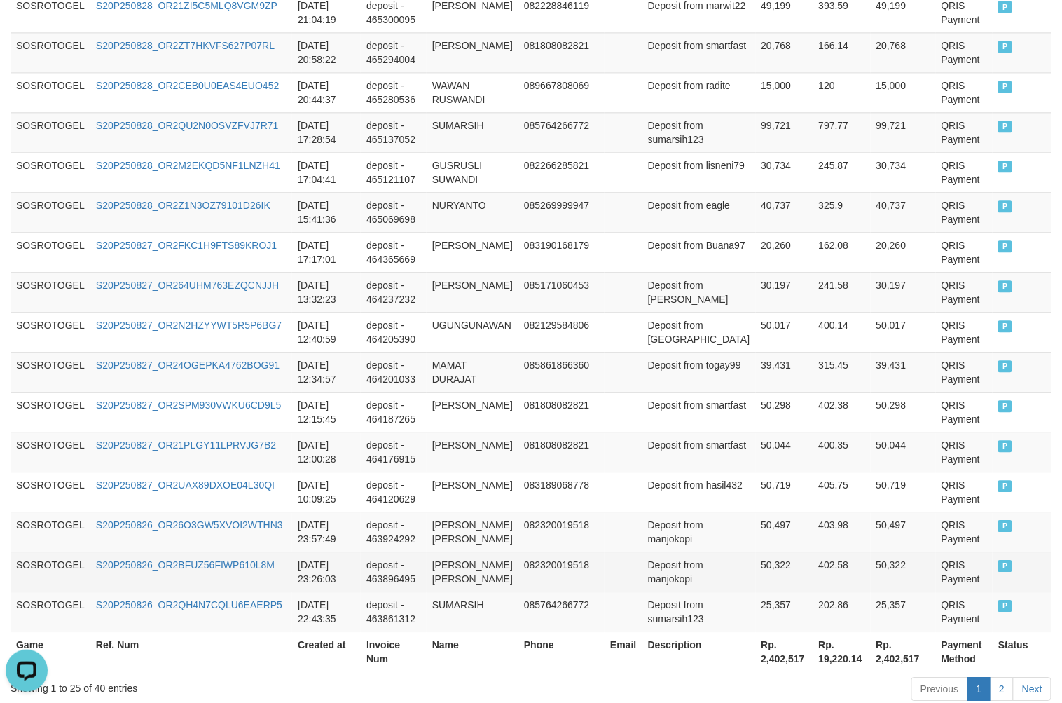
scroll to position [1024, 0]
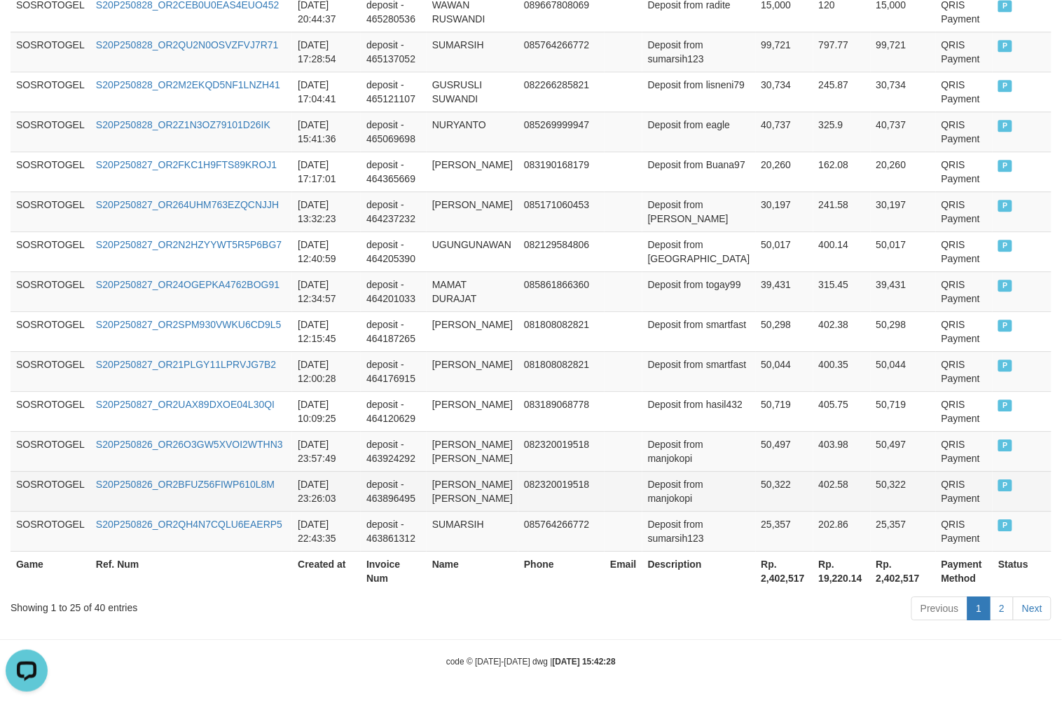
click at [955, 480] on td "QRIS Payment" at bounding box center [964, 491] width 57 height 40
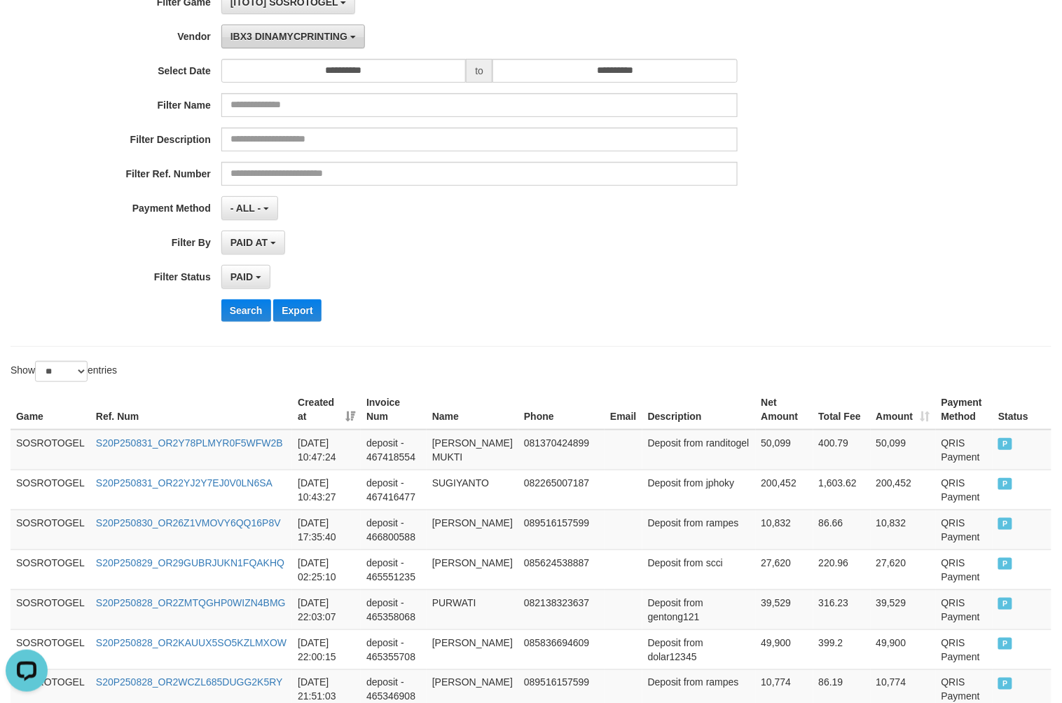
scroll to position [0, 0]
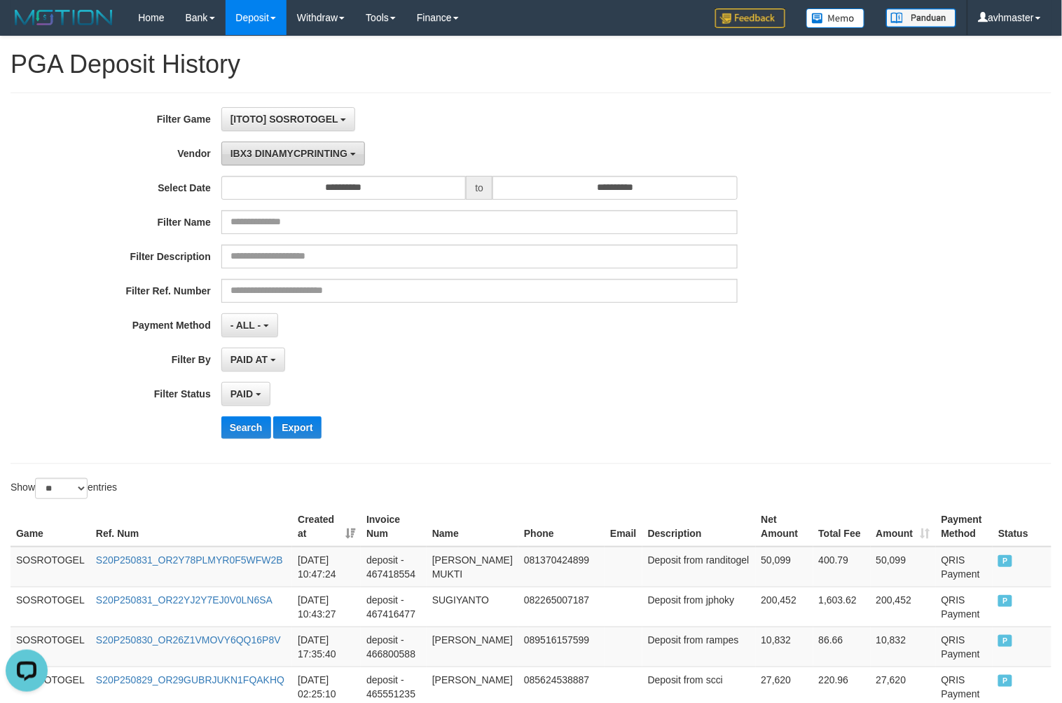
click at [260, 148] on span "IBX3 DINAMYCPRINTING" at bounding box center [288, 153] width 117 height 11
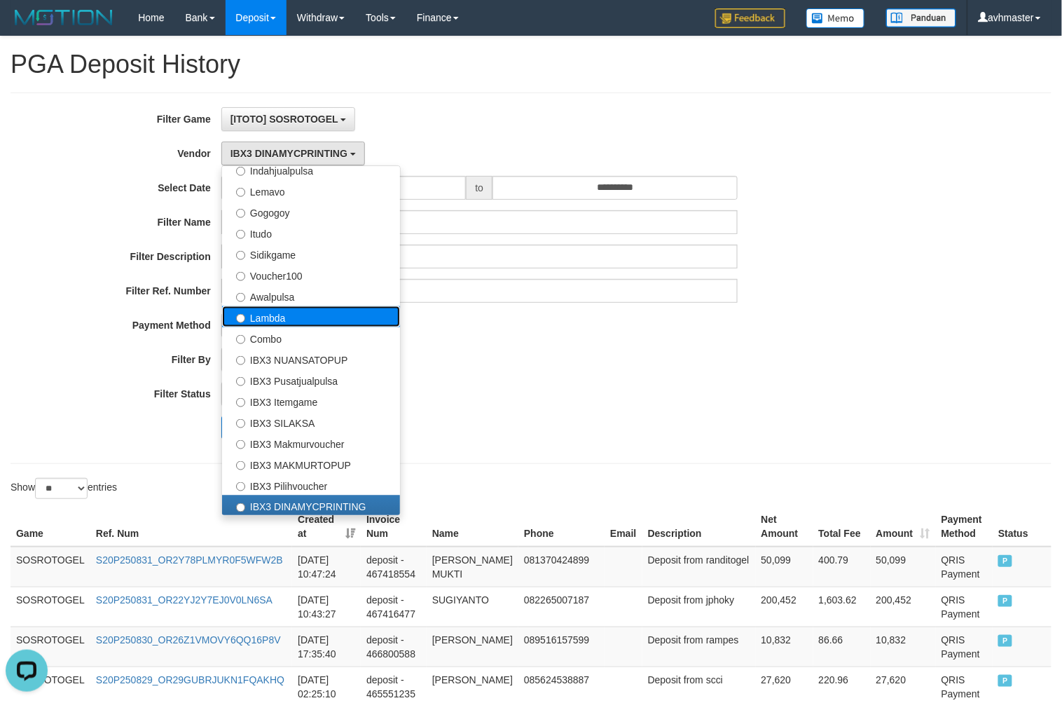
click at [299, 312] on label "Lambda" at bounding box center [311, 316] width 178 height 21
select select "**********"
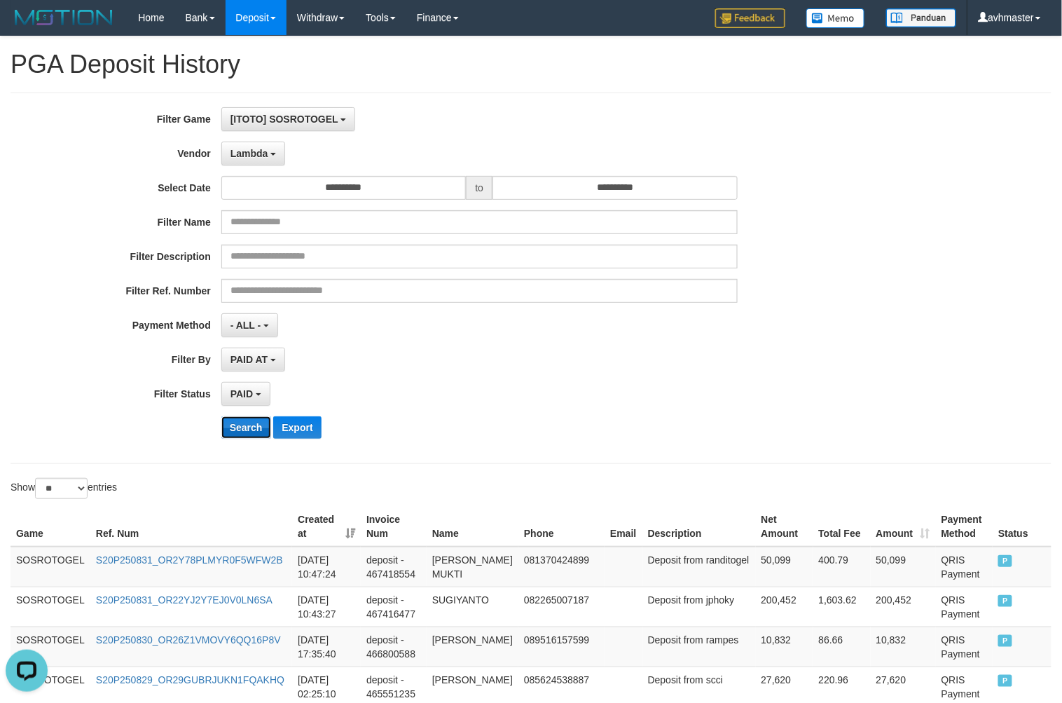
click at [254, 428] on button "Search" at bounding box center [246, 427] width 50 height 22
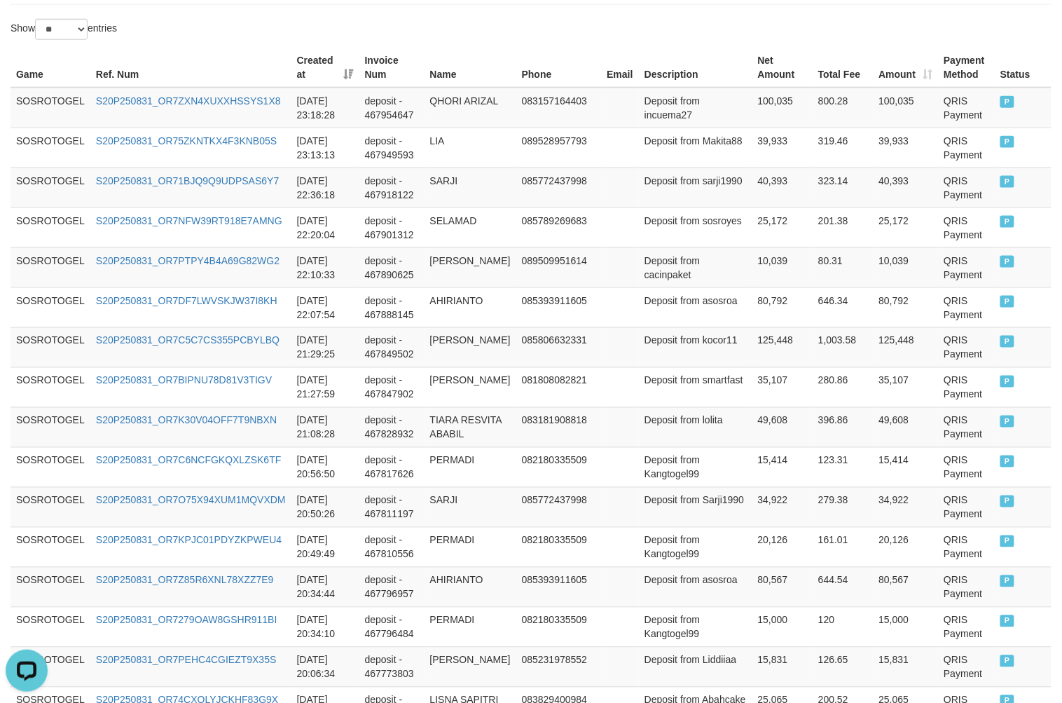
scroll to position [1038, 0]
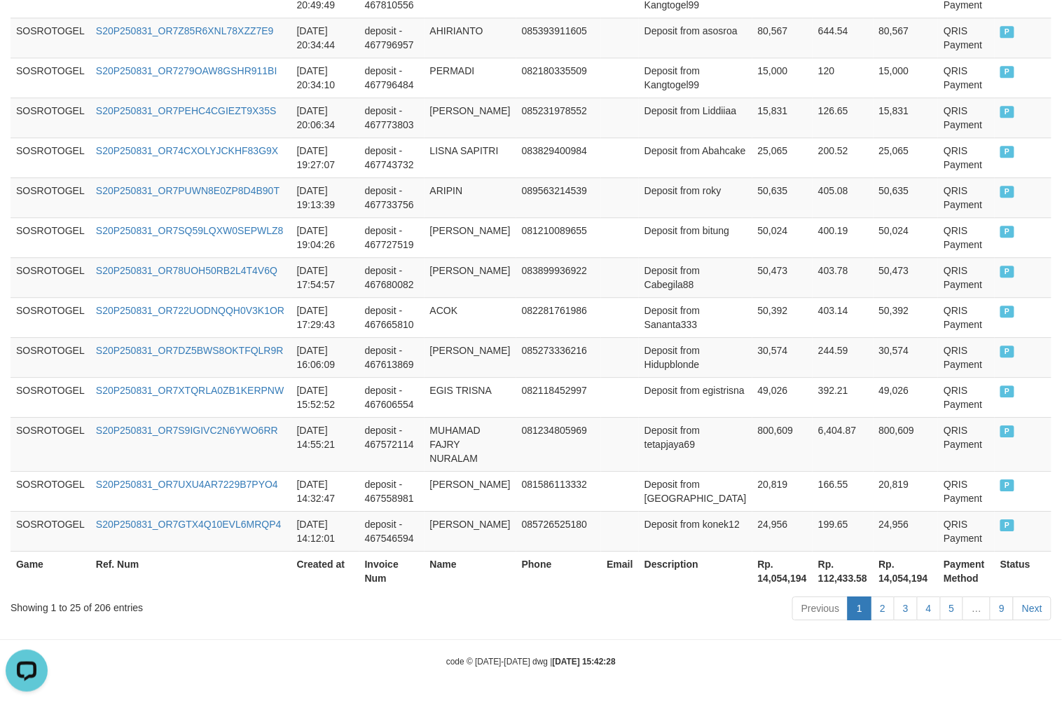
click at [761, 569] on th "Rp. 14,054,194" at bounding box center [782, 571] width 60 height 40
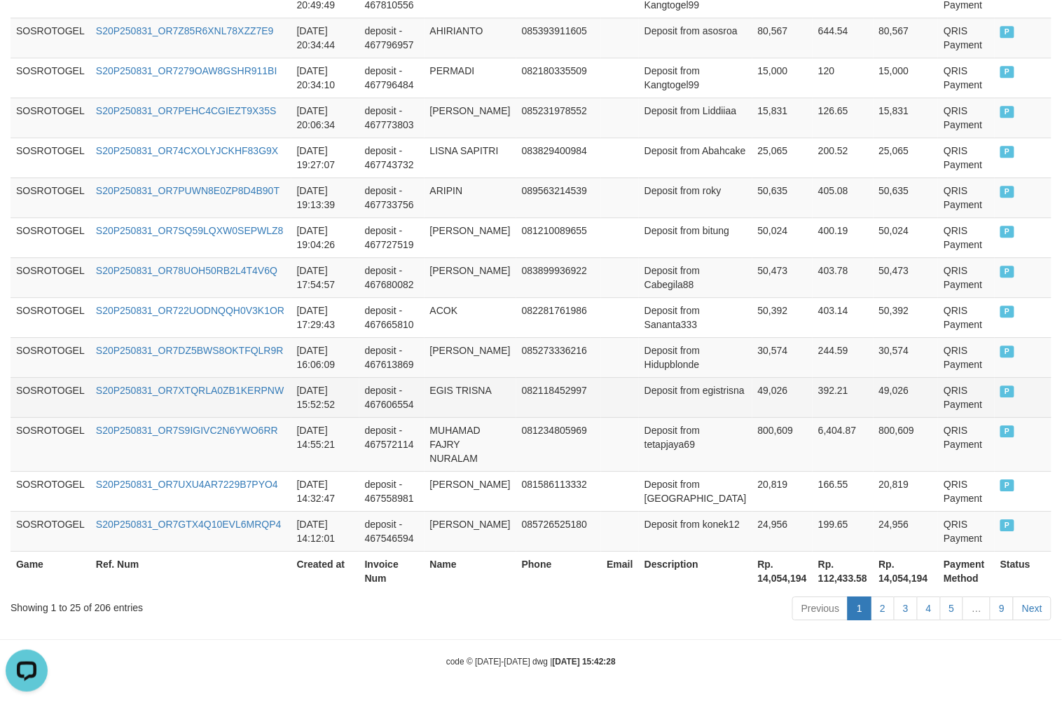
drag, startPoint x: 1038, startPoint y: 388, endPoint x: 1017, endPoint y: 387, distance: 21.1
click at [1038, 388] on td "P" at bounding box center [1023, 397] width 57 height 40
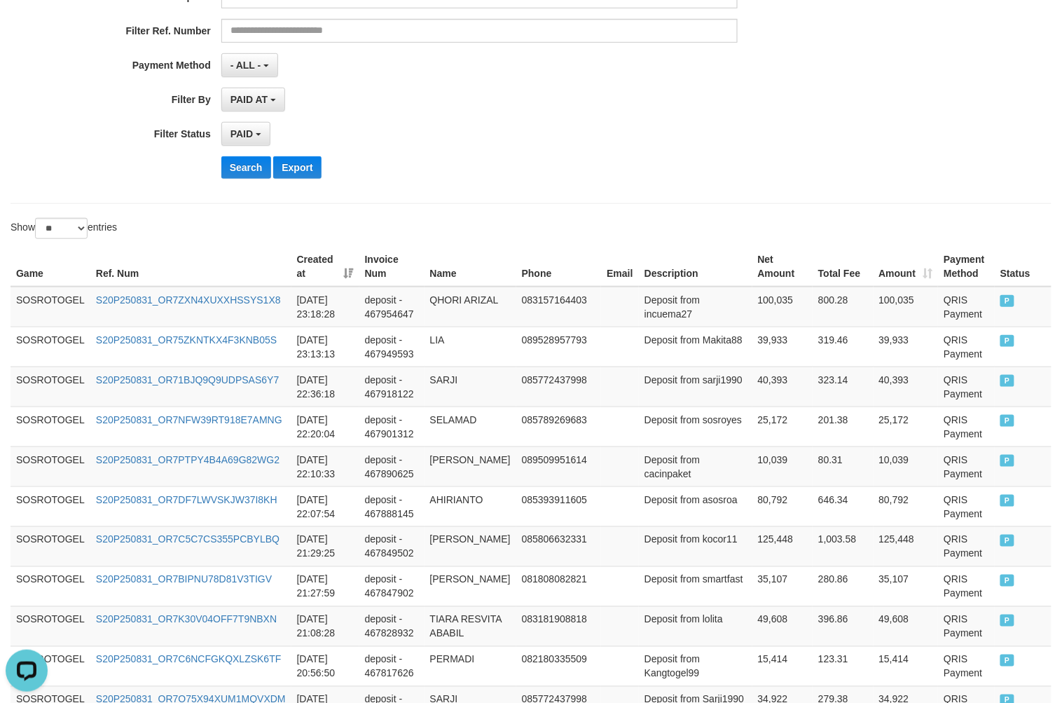
scroll to position [0, 0]
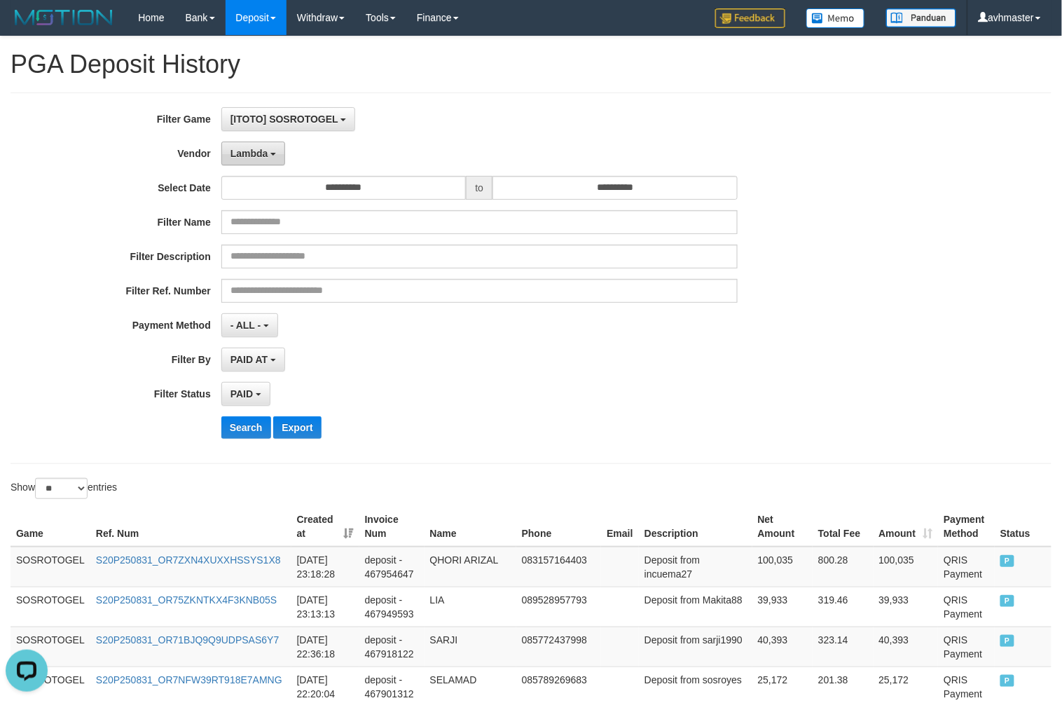
click at [270, 151] on button "Lambda" at bounding box center [253, 153] width 64 height 24
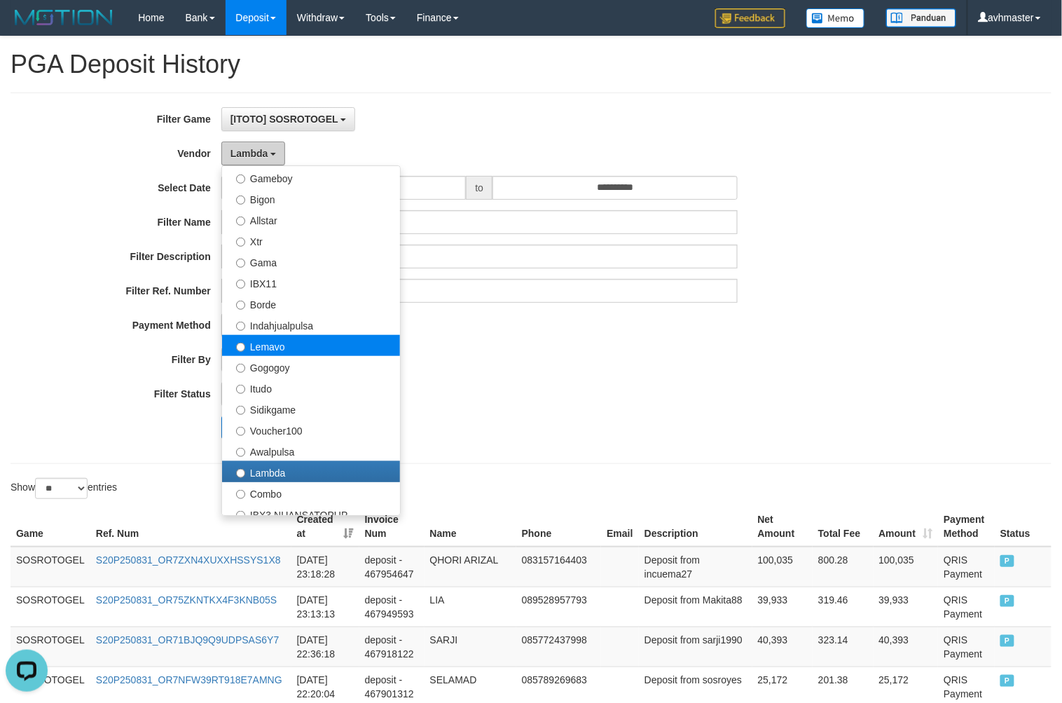
scroll to position [303, 0]
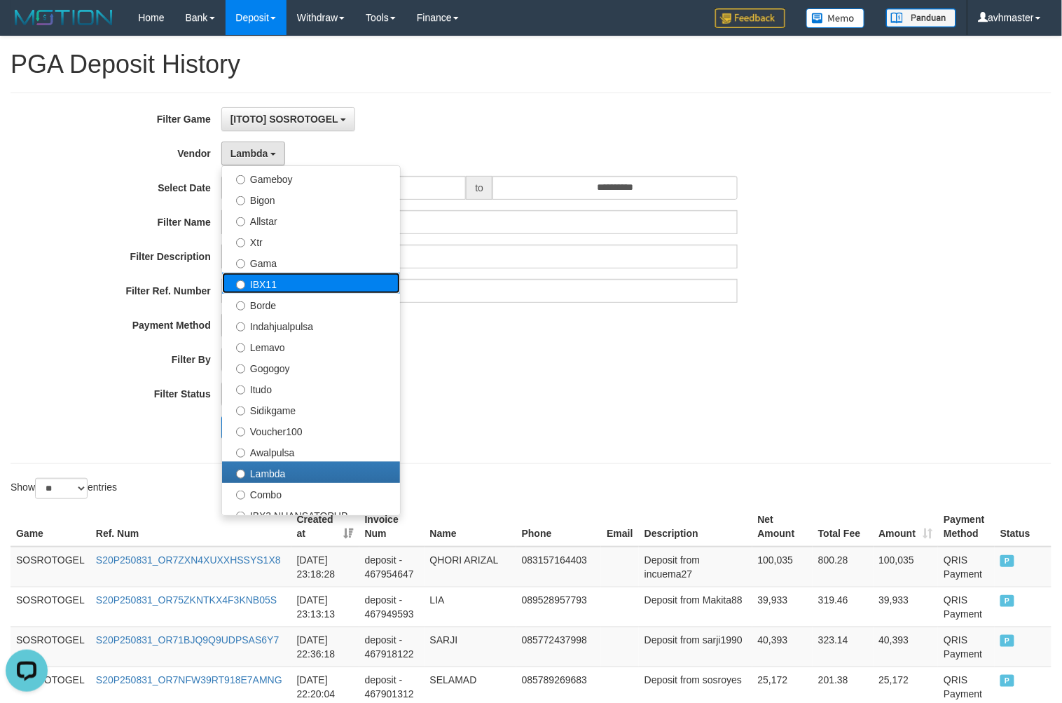
click at [292, 291] on label "IBX11" at bounding box center [311, 282] width 178 height 21
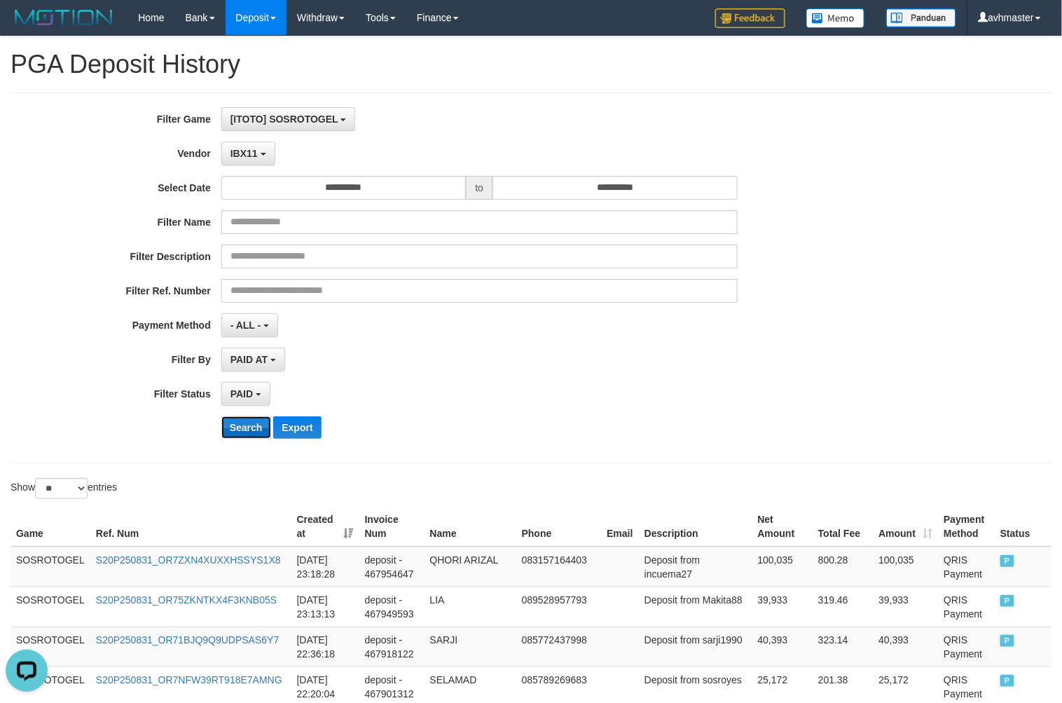
click at [246, 423] on button "Search" at bounding box center [246, 427] width 50 height 22
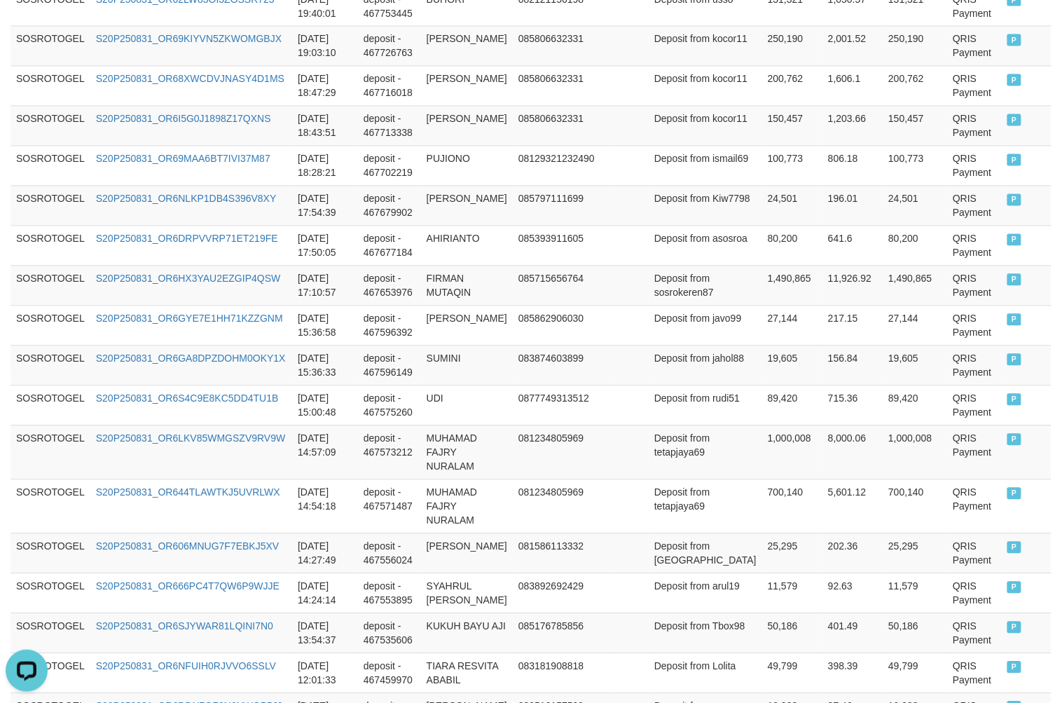
scroll to position [1052, 0]
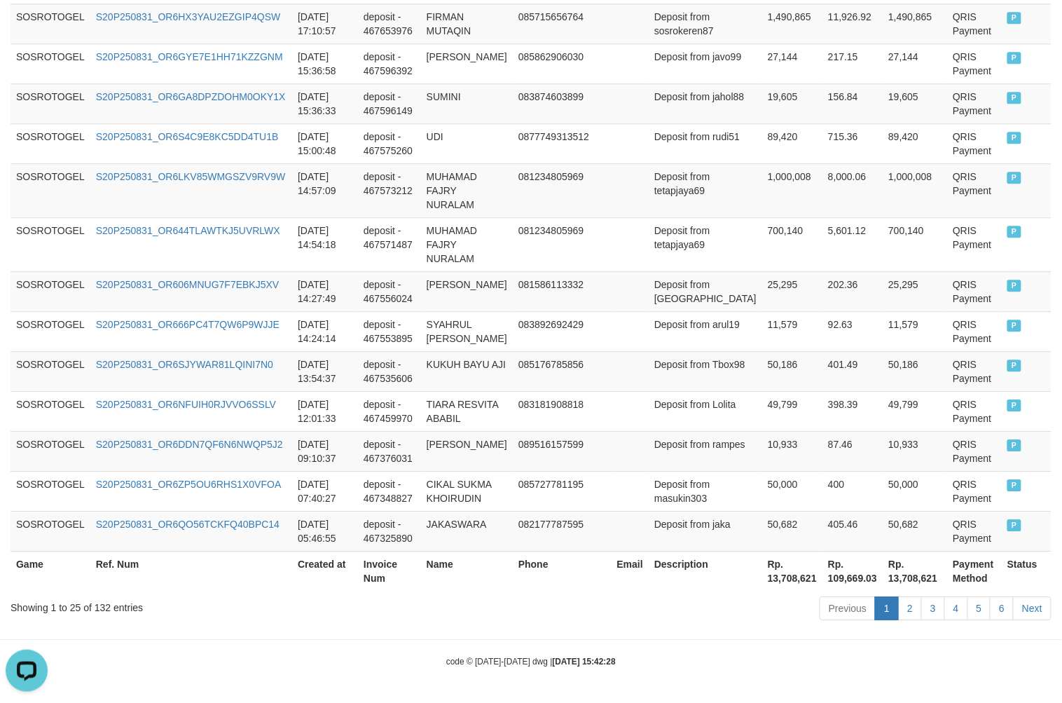
click at [775, 584] on th "Rp. 13,708,621" at bounding box center [792, 571] width 60 height 40
click at [773, 584] on th "Rp. 13,708,621" at bounding box center [792, 571] width 60 height 40
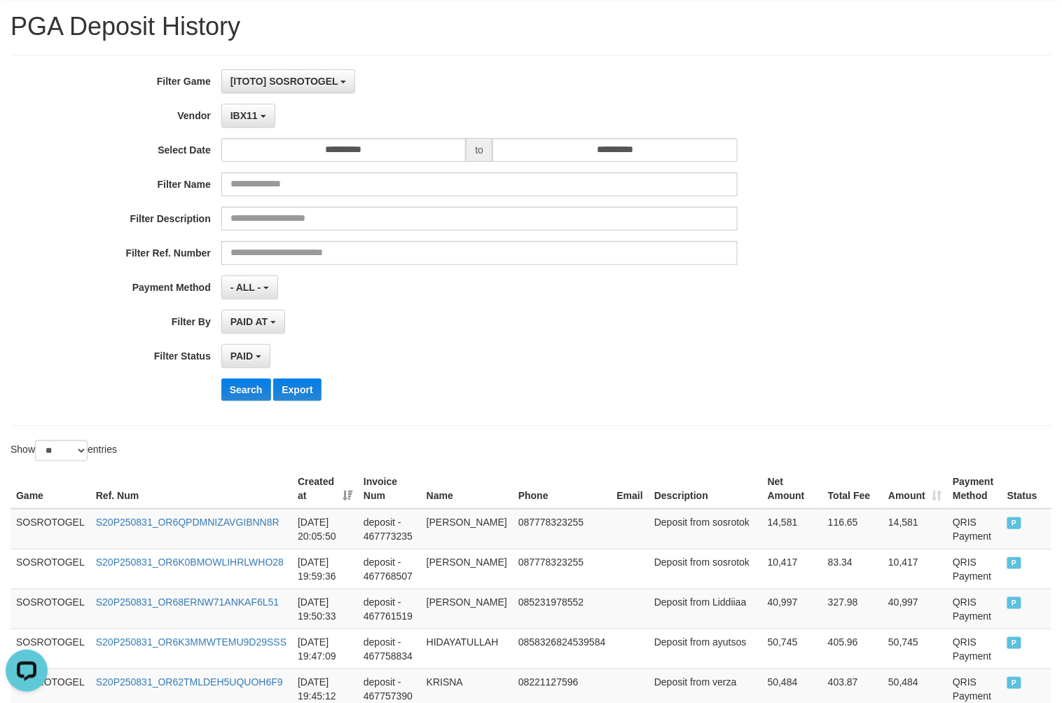
scroll to position [0, 0]
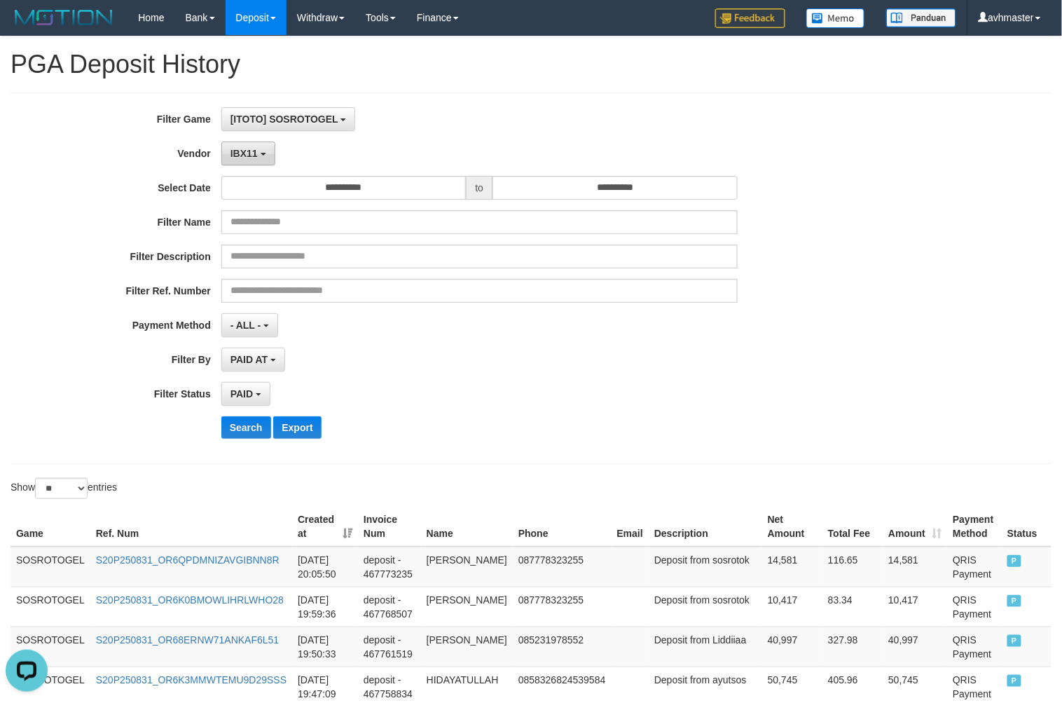
click at [249, 159] on button "IBX11" at bounding box center [248, 153] width 54 height 24
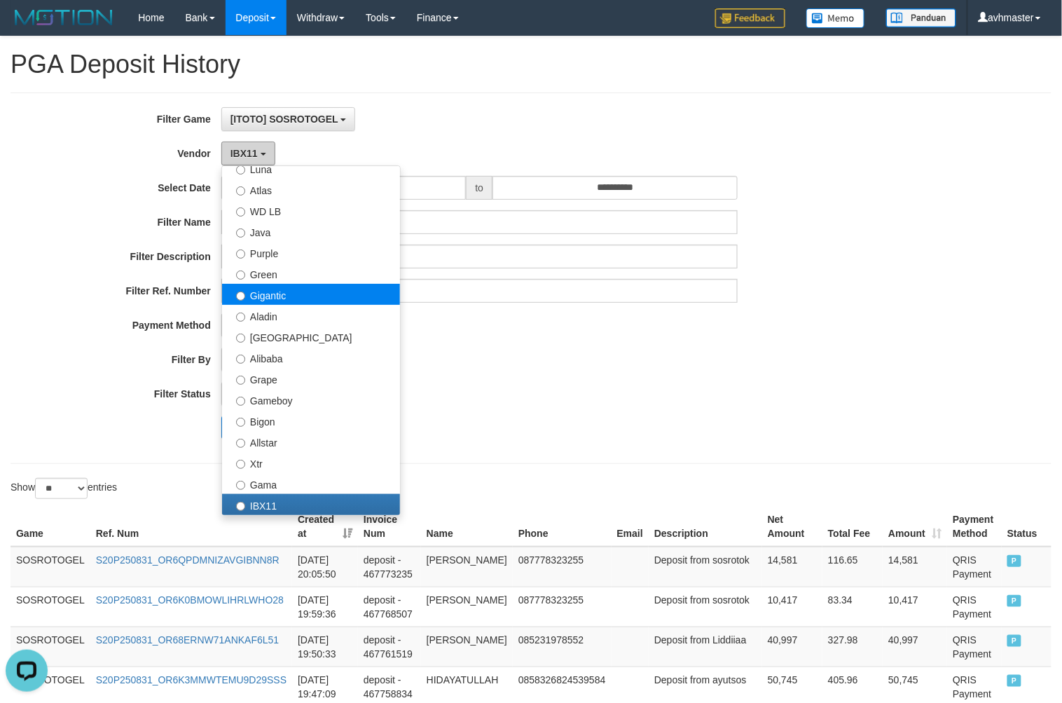
scroll to position [69, 0]
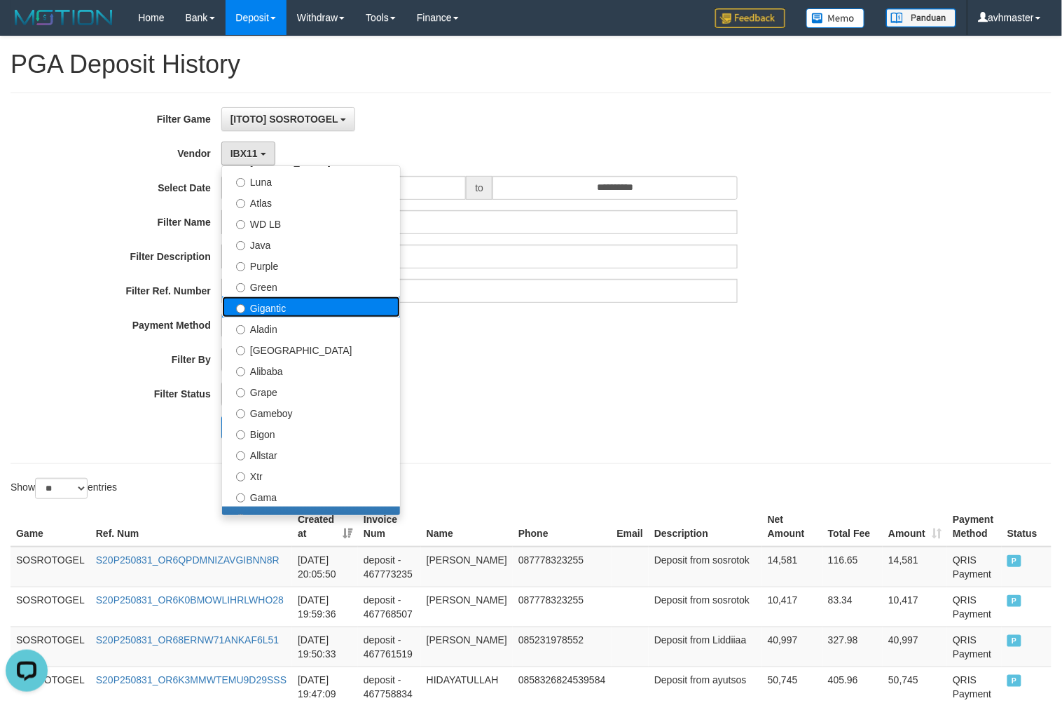
click at [293, 304] on label "Gigantic" at bounding box center [311, 306] width 178 height 21
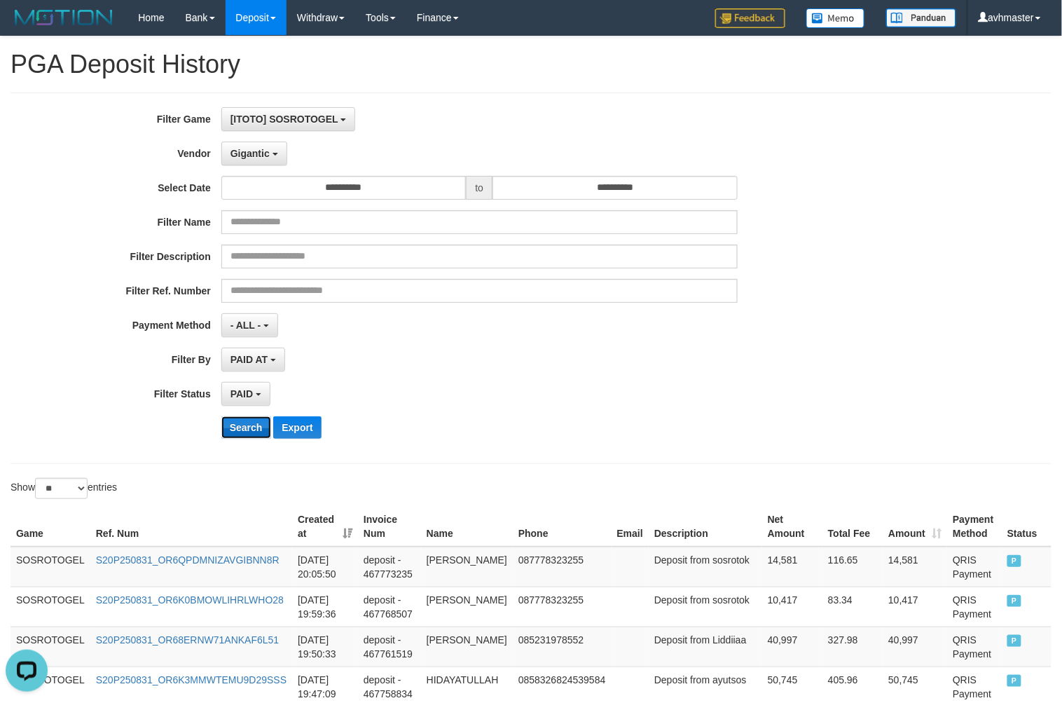
click at [235, 425] on button "Search" at bounding box center [246, 427] width 50 height 22
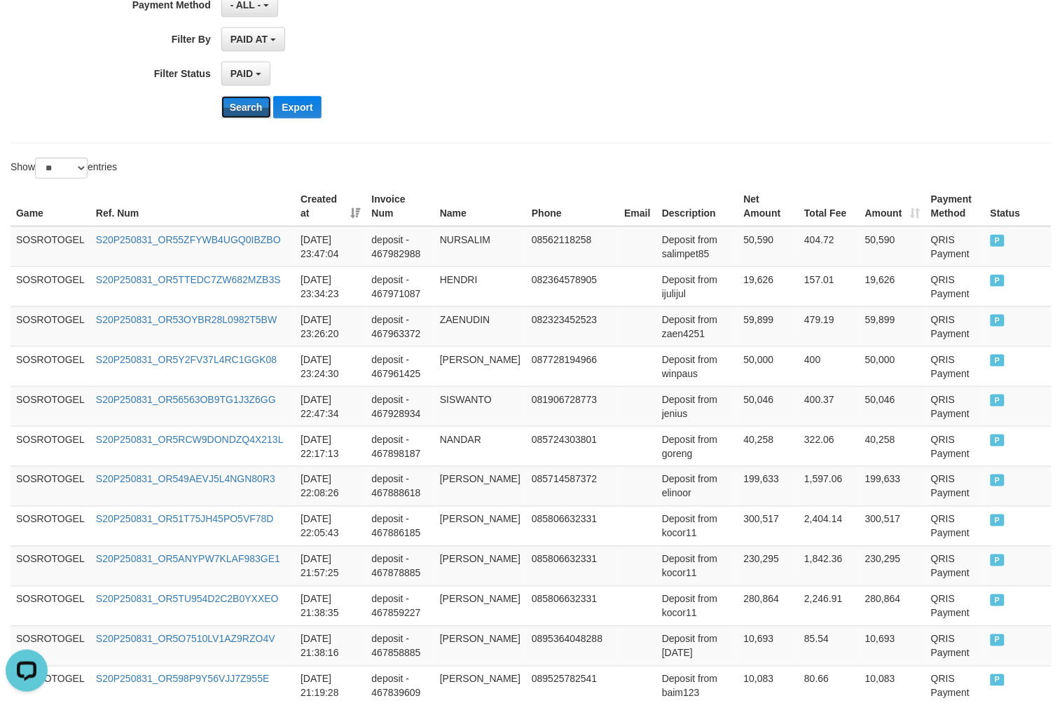
scroll to position [996, 0]
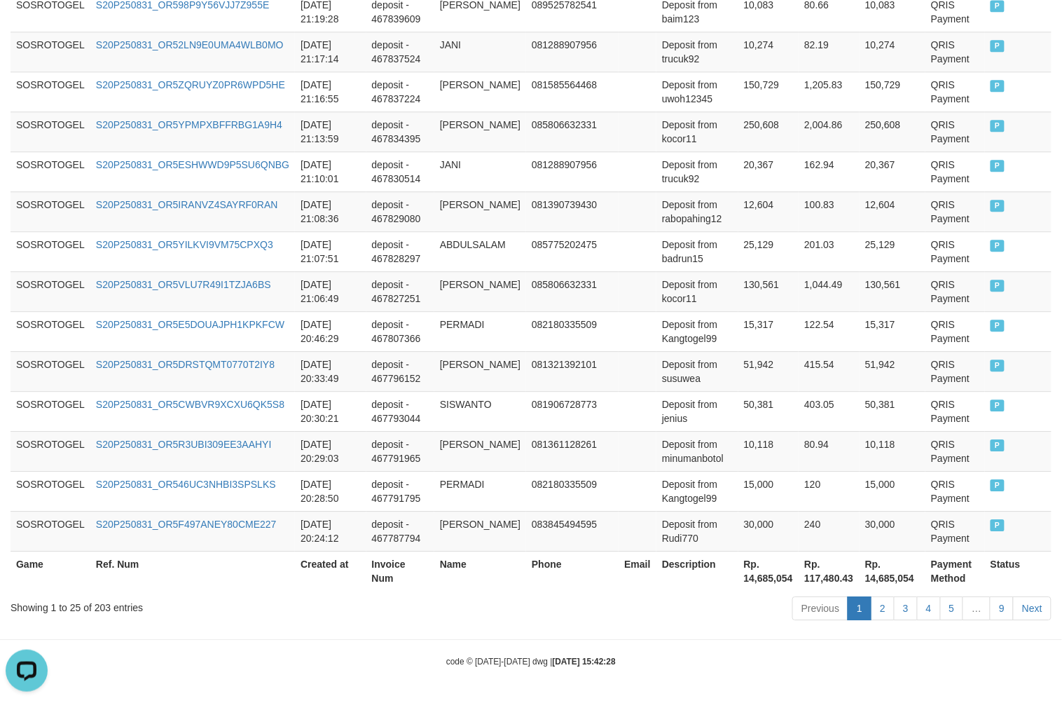
click at [750, 578] on th "Rp. 14,685,054" at bounding box center [768, 571] width 61 height 40
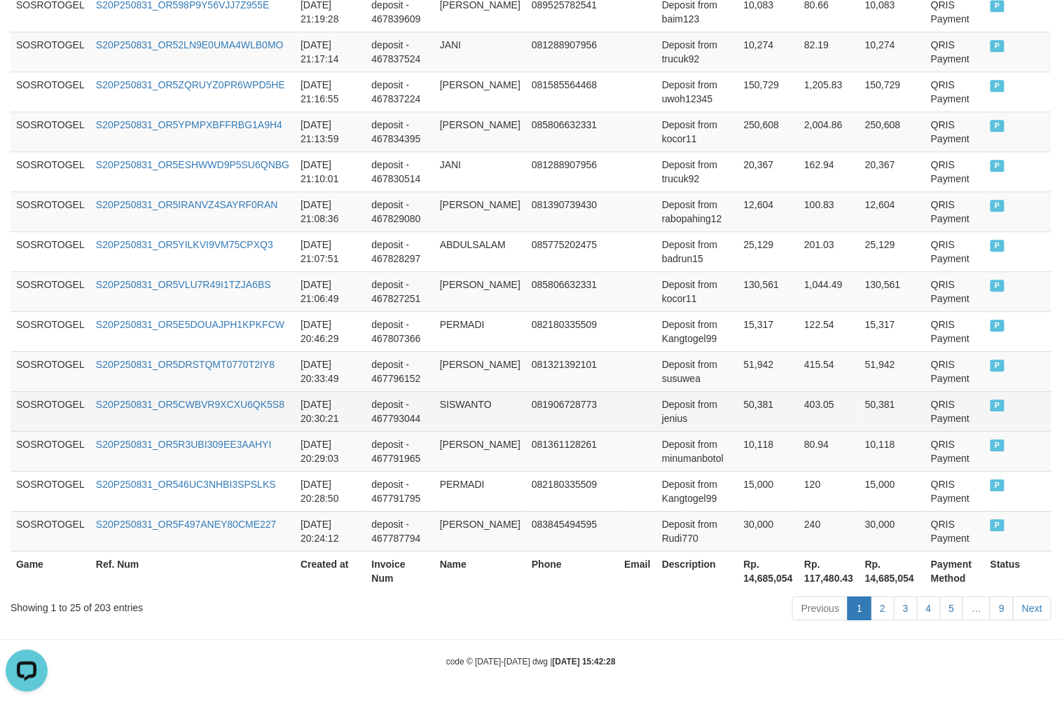
drag, startPoint x: 950, startPoint y: 393, endPoint x: 939, endPoint y: 393, distance: 11.2
click at [950, 393] on td "QRIS Payment" at bounding box center [955, 411] width 60 height 40
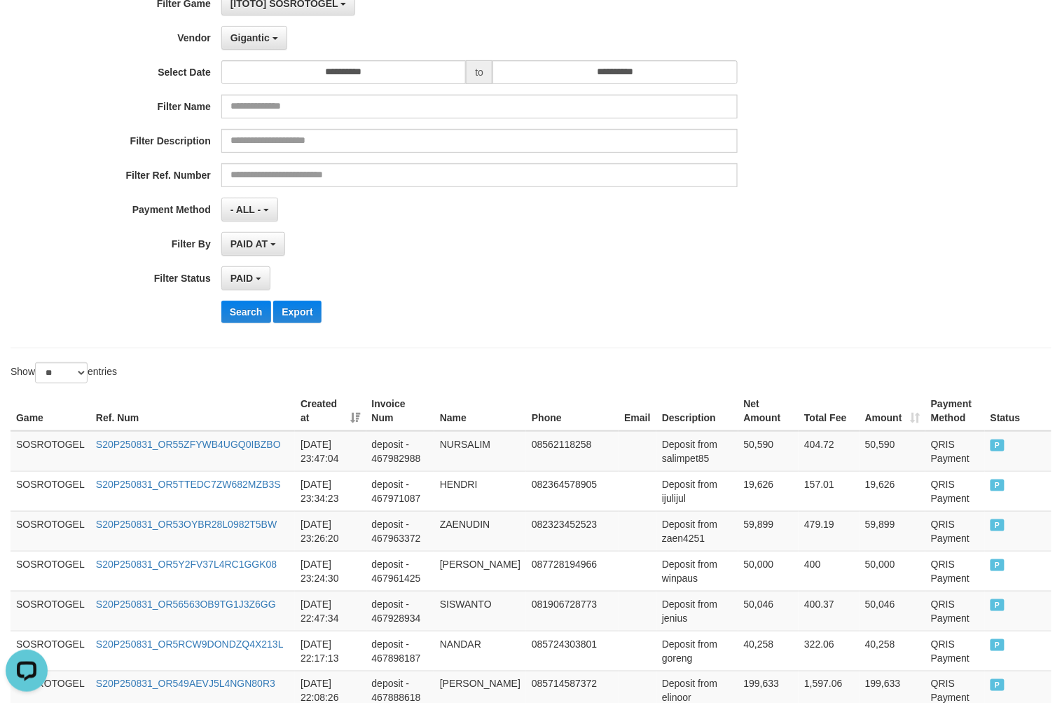
scroll to position [0, 0]
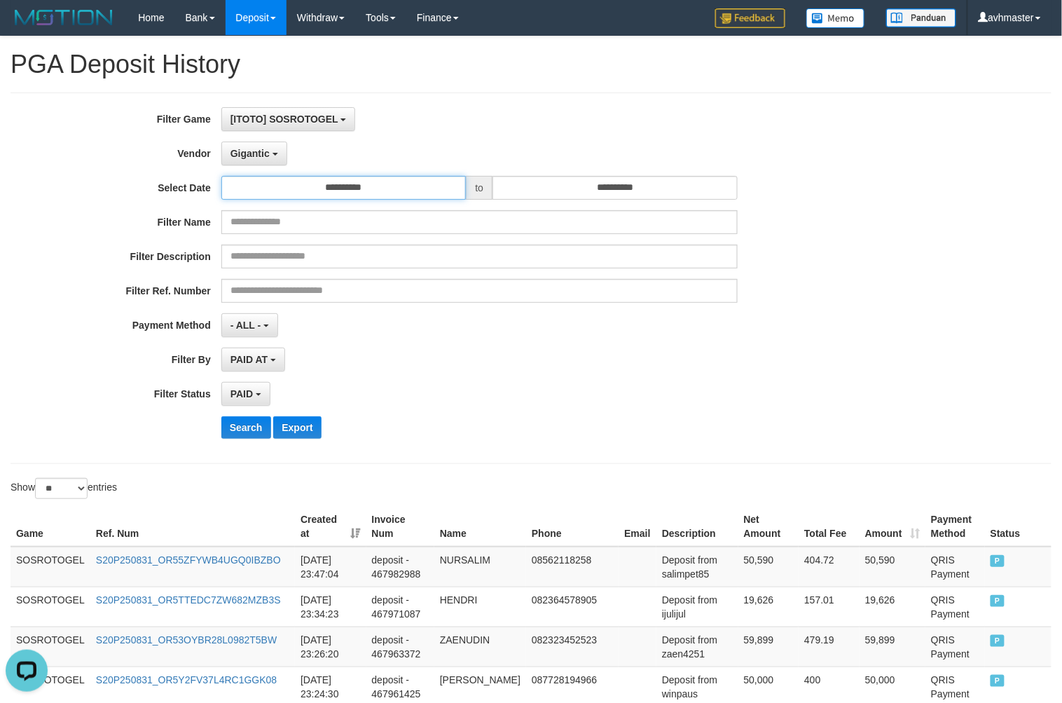
click at [373, 186] on input "**********" at bounding box center [343, 188] width 245 height 24
click at [264, 151] on span "Gigantic" at bounding box center [249, 153] width 39 height 11
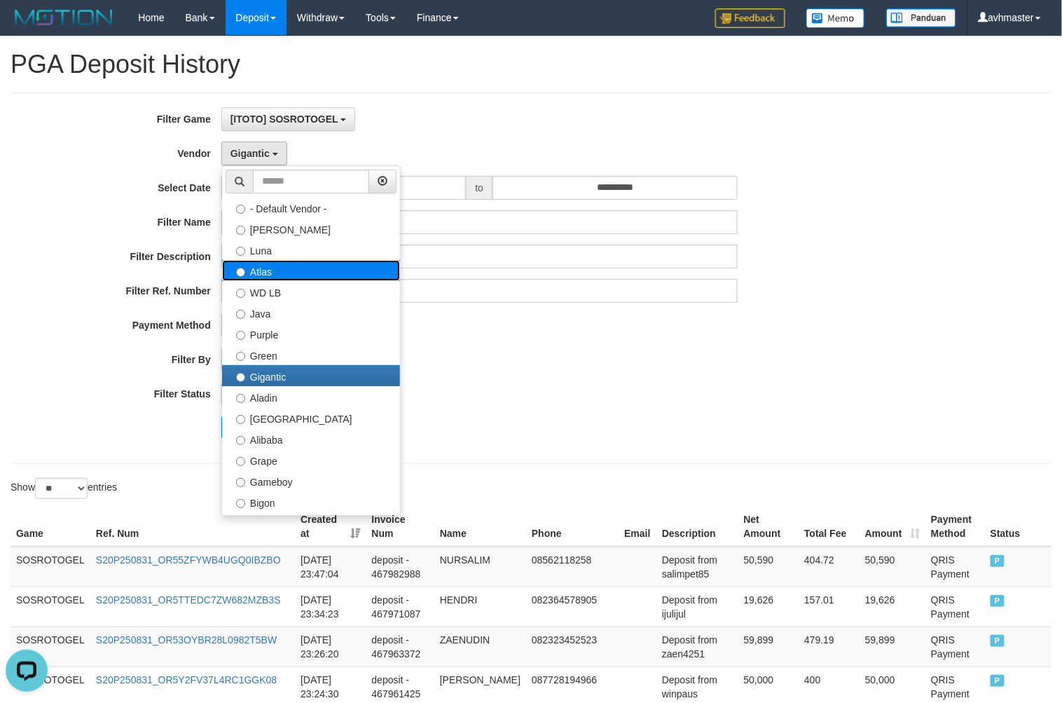
click at [284, 268] on label "Atlas" at bounding box center [311, 270] width 178 height 21
select select "**********"
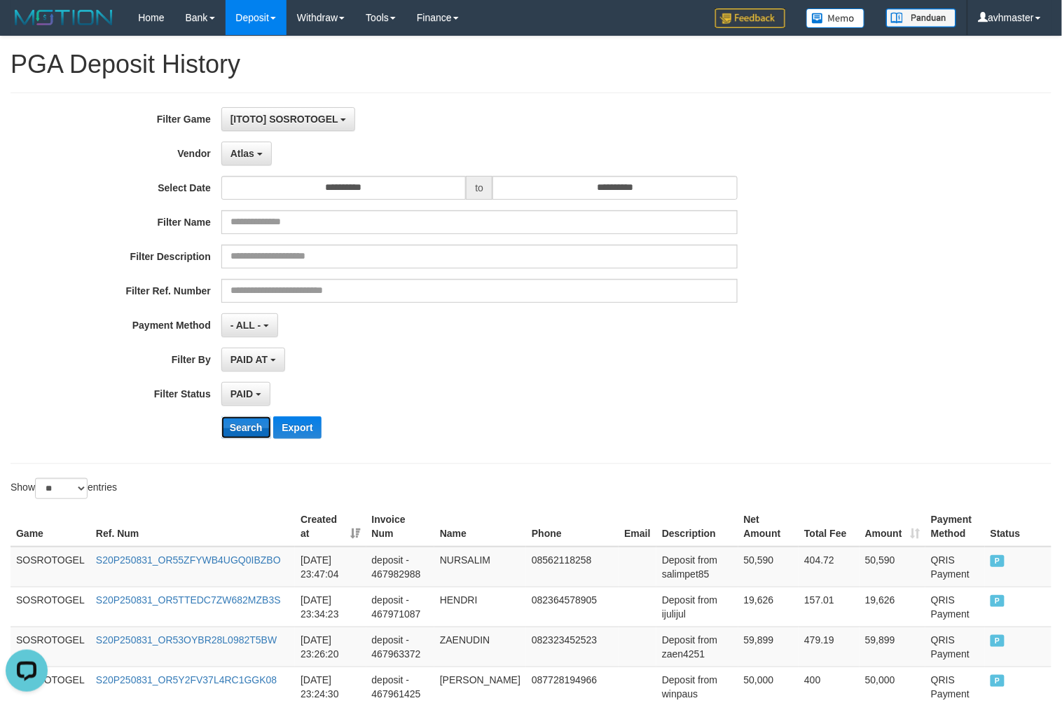
click at [247, 425] on button "Search" at bounding box center [246, 427] width 50 height 22
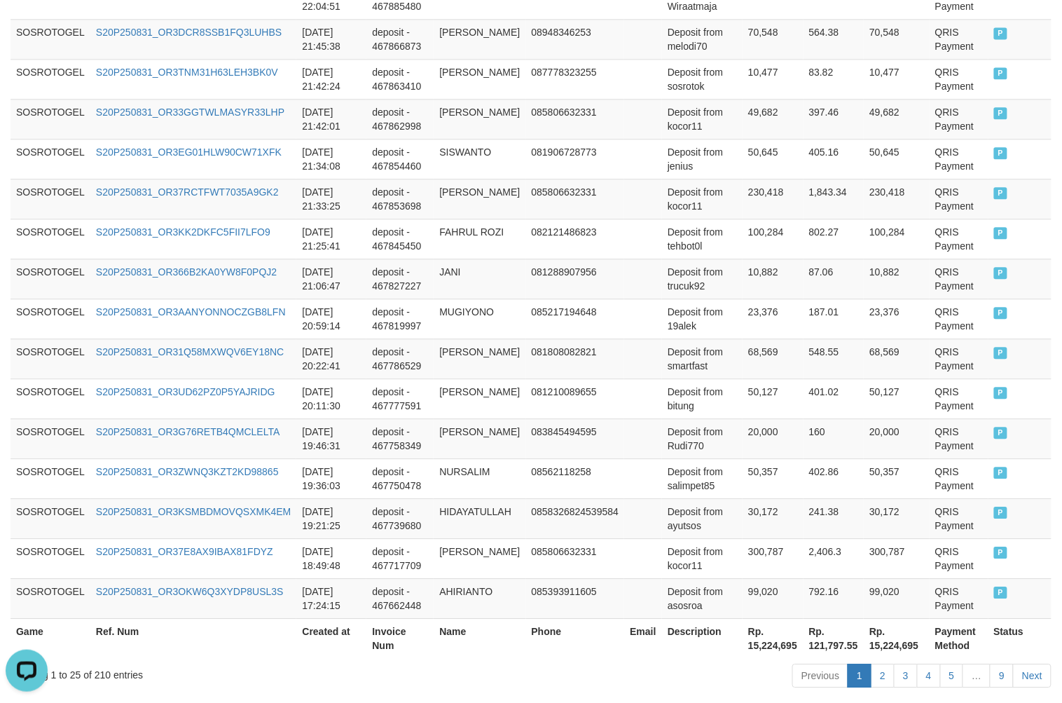
scroll to position [996, 0]
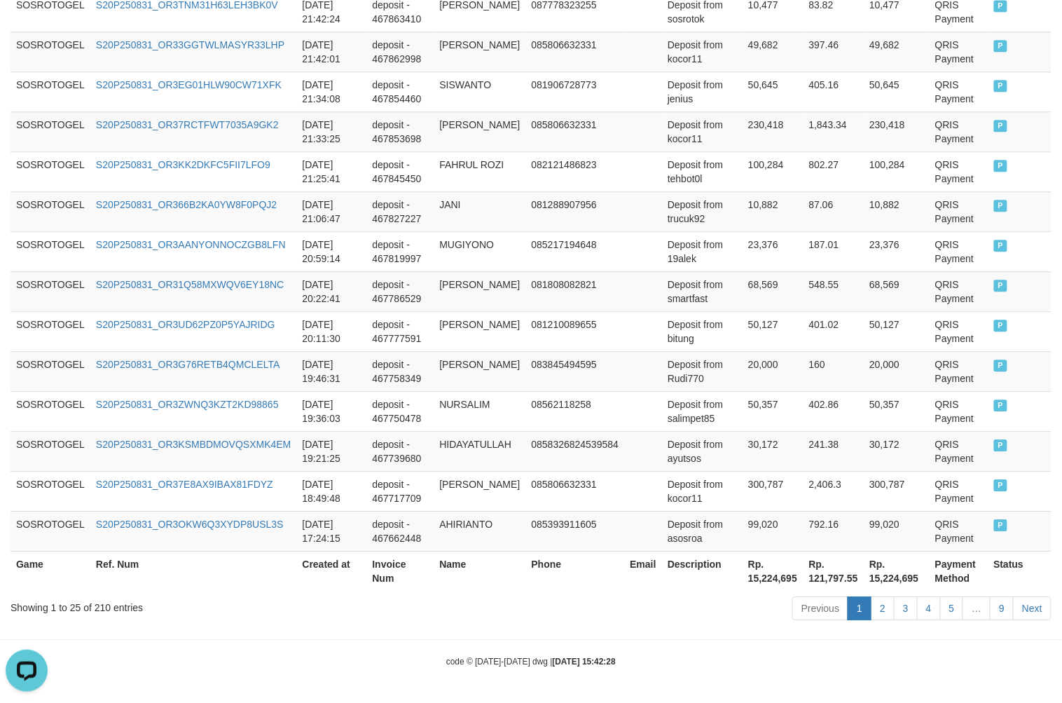
click at [773, 569] on th "Rp. 15,224,695" at bounding box center [773, 571] width 61 height 40
